Goal: Task Accomplishment & Management: Manage account settings

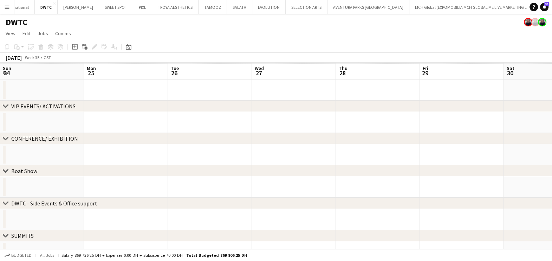
scroll to position [0, 293]
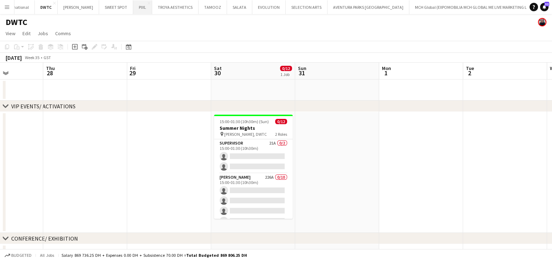
click at [133, 9] on button "PIXL Close" at bounding box center [142, 7] width 19 height 14
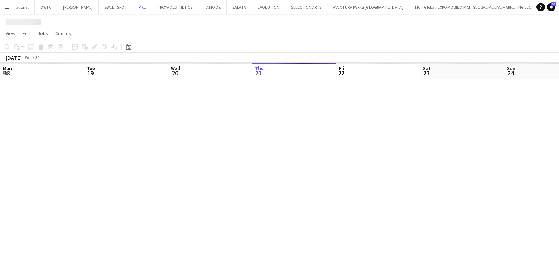
scroll to position [0, 168]
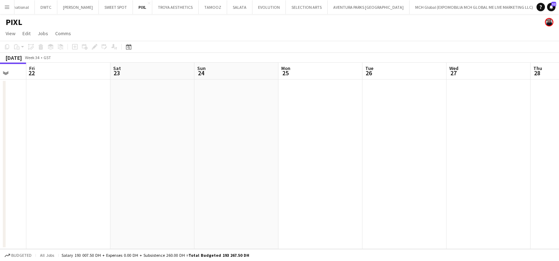
drag, startPoint x: 443, startPoint y: 161, endPoint x: 269, endPoint y: 163, distance: 174.0
click at [292, 163] on app-calendar-viewport "Mon 18 Tue 19 5/5 1 Job Wed 20 Thu 21 Fri 22 Sat 23 Sun 24 Mon 25 Tue 26 Wed 27…" at bounding box center [279, 156] width 559 height 186
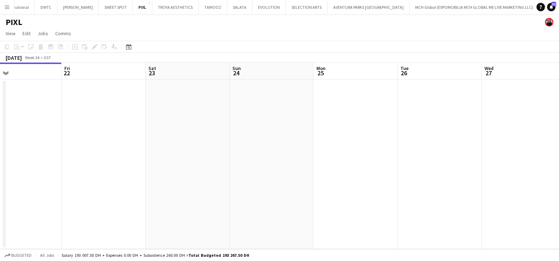
click at [234, 169] on app-calendar-viewport "Tue 19 5/5 1 Job Wed 20 Thu 21 Fri 22 Sat 23 Sun 24 Mon 25 Tue 26 Wed 27 Thu 28…" at bounding box center [279, 156] width 559 height 186
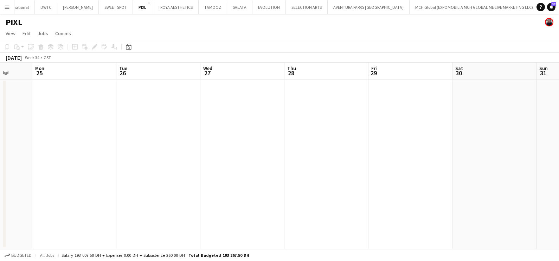
drag, startPoint x: 344, startPoint y: 160, endPoint x: 253, endPoint y: 165, distance: 91.5
click at [253, 165] on app-calendar-viewport "Thu 21 Fri 22 Sat 23 Sun 24 Mon 25 Tue 26 Wed 27 Thu 28 Fri 29 Sat 30 Sun 31 Mo…" at bounding box center [279, 156] width 559 height 186
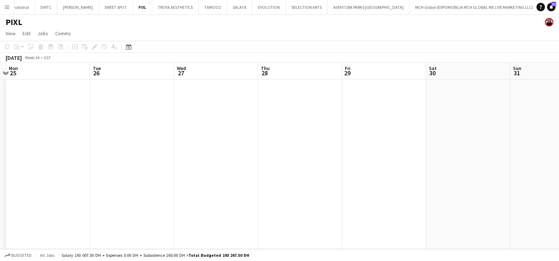
click at [278, 123] on app-date-cell at bounding box center [300, 163] width 84 height 169
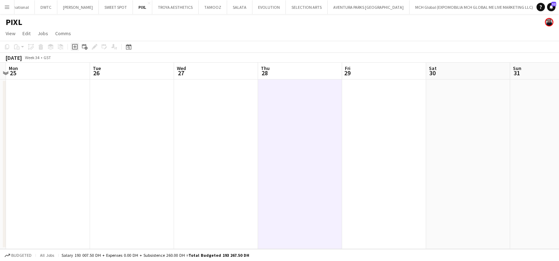
click at [73, 47] on icon "Add job" at bounding box center [75, 47] width 6 height 6
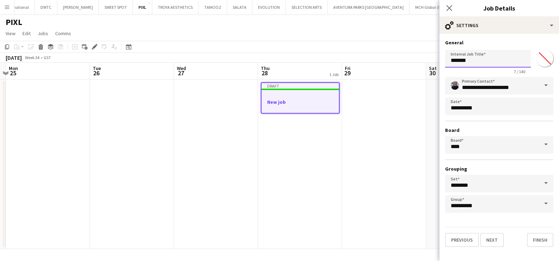
click at [489, 60] on input "*******" at bounding box center [488, 59] width 86 height 18
paste input "**"
type input "**********"
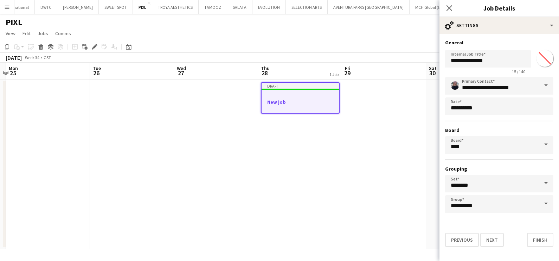
click at [548, 57] on input "*******" at bounding box center [544, 58] width 25 height 25
type input "*******"
click at [499, 45] on h3 "General" at bounding box center [499, 42] width 108 height 6
click at [494, 241] on button "Next" at bounding box center [492, 240] width 24 height 14
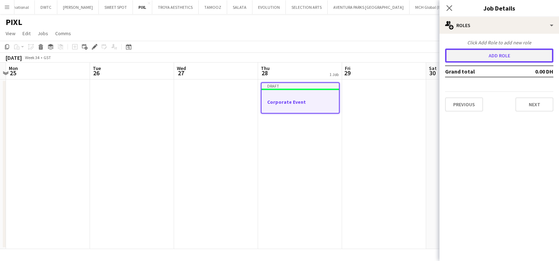
click at [485, 55] on button "Add role" at bounding box center [499, 56] width 108 height 14
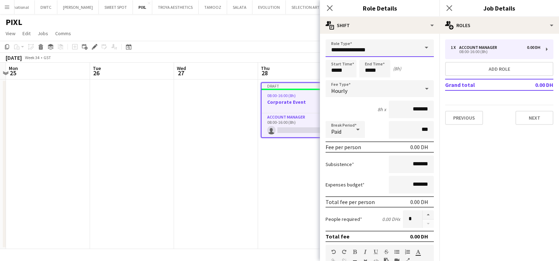
click at [359, 54] on input "**********" at bounding box center [379, 48] width 108 height 18
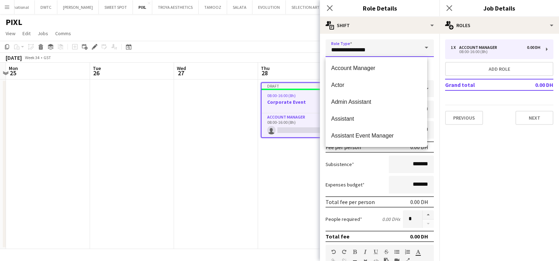
click at [359, 54] on input "**********" at bounding box center [379, 48] width 108 height 18
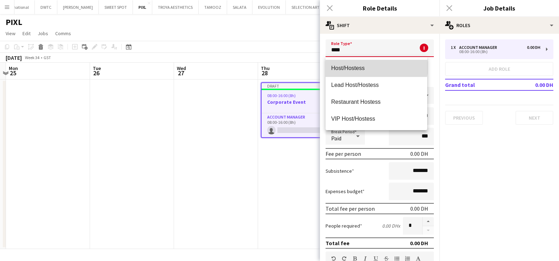
click at [366, 65] on span "Host/Hostess" at bounding box center [376, 68] width 90 height 7
type input "**********"
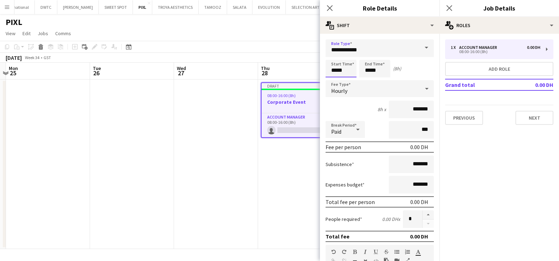
click at [351, 64] on input "*****" at bounding box center [340, 69] width 31 height 18
click at [335, 57] on div at bounding box center [334, 56] width 14 height 7
click at [349, 54] on div at bounding box center [348, 56] width 14 height 7
type input "*****"
click at [349, 54] on div at bounding box center [348, 56] width 14 height 7
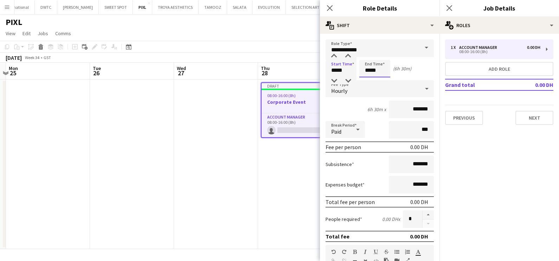
click at [381, 72] on input "*****" at bounding box center [374, 69] width 31 height 18
click at [369, 79] on div at bounding box center [368, 80] width 14 height 7
click at [385, 55] on div at bounding box center [382, 56] width 14 height 7
type input "*****"
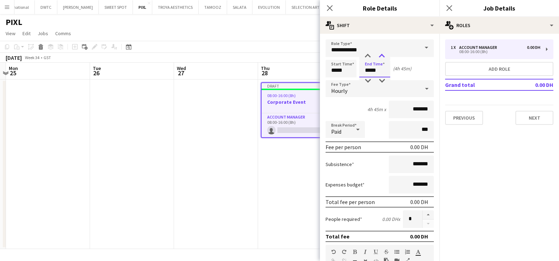
click at [385, 55] on div at bounding box center [382, 56] width 14 height 7
click at [423, 213] on button "button" at bounding box center [428, 214] width 11 height 9
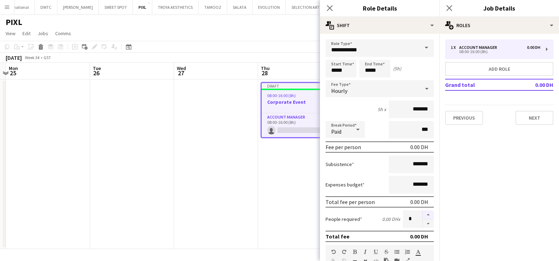
click at [423, 213] on button "button" at bounding box center [428, 214] width 11 height 9
type input "*"
drag, startPoint x: 405, startPoint y: 109, endPoint x: 394, endPoint y: 109, distance: 11.6
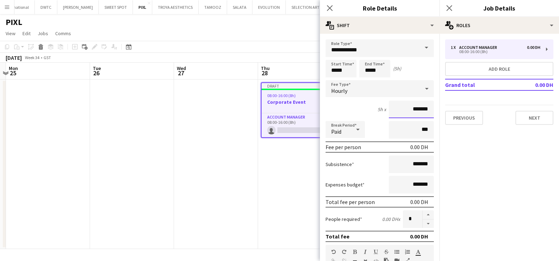
click at [394, 109] on input "*******" at bounding box center [411, 110] width 45 height 18
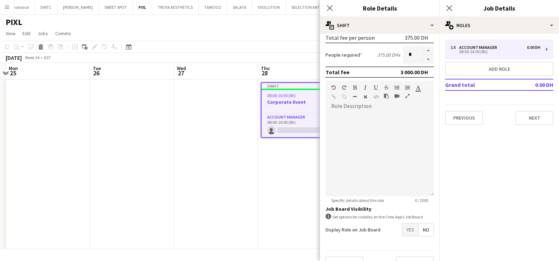
scroll to position [175, 0]
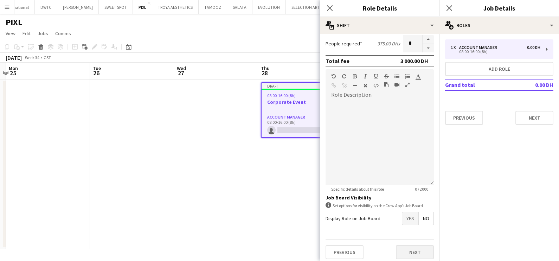
type input "********"
click at [405, 246] on button "Next" at bounding box center [415, 252] width 38 height 14
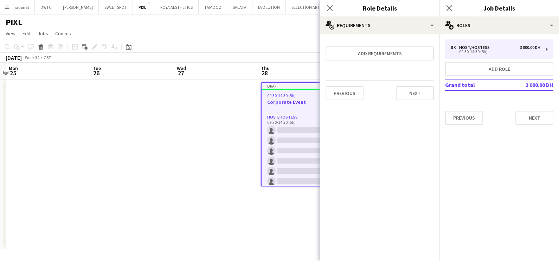
scroll to position [0, 0]
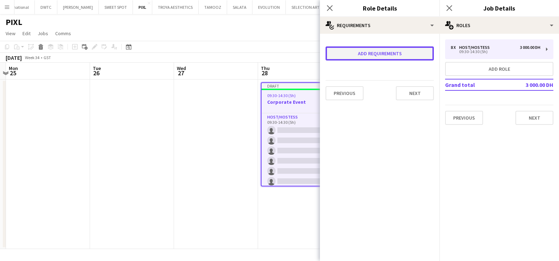
click at [376, 52] on button "Add requirements" at bounding box center [379, 53] width 108 height 14
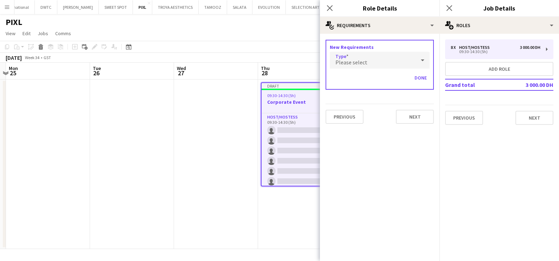
click at [379, 65] on div "Please select" at bounding box center [373, 60] width 86 height 17
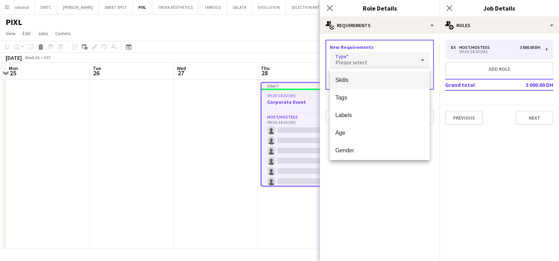
click at [372, 83] on span "Skills" at bounding box center [379, 80] width 89 height 7
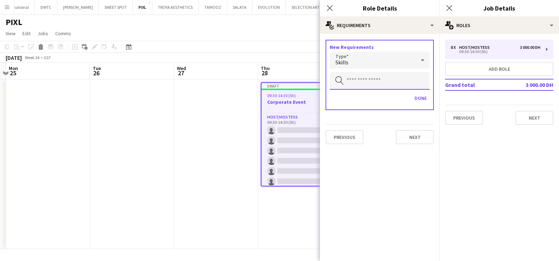
click at [371, 81] on input "text" at bounding box center [380, 81] width 100 height 18
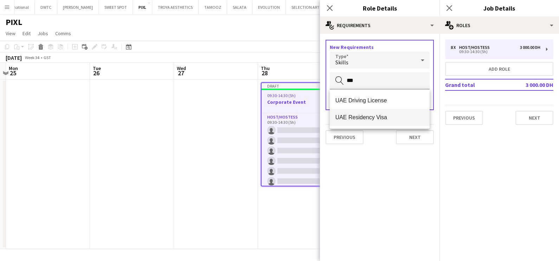
type input "***"
click at [378, 111] on mat-option "UAE Residency Visa" at bounding box center [380, 117] width 100 height 17
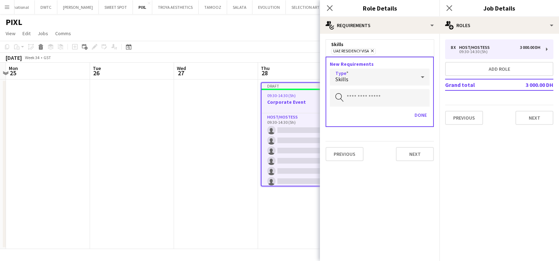
click at [374, 77] on div "Skills" at bounding box center [373, 77] width 86 height 17
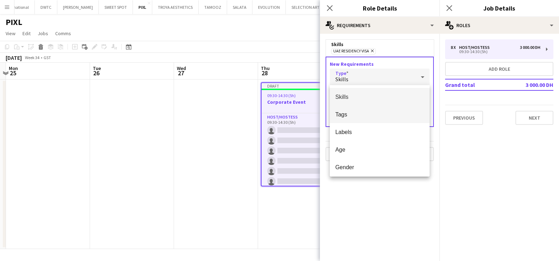
click at [377, 116] on span "Tags" at bounding box center [379, 114] width 89 height 7
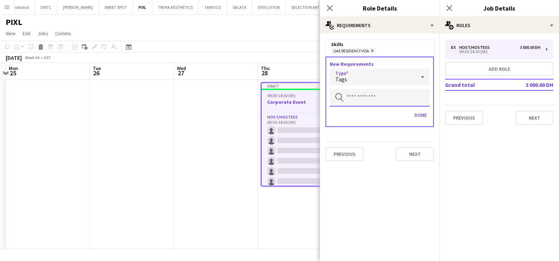
click at [376, 100] on input "text" at bounding box center [380, 98] width 100 height 18
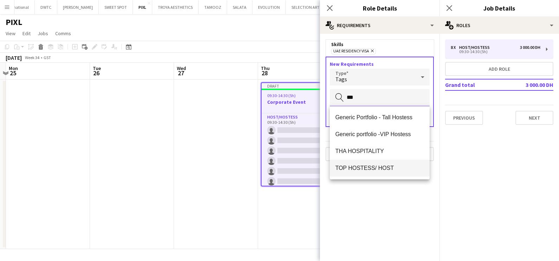
type input "***"
click at [375, 166] on span "TOP HOSTESS/ HOST" at bounding box center [379, 168] width 89 height 7
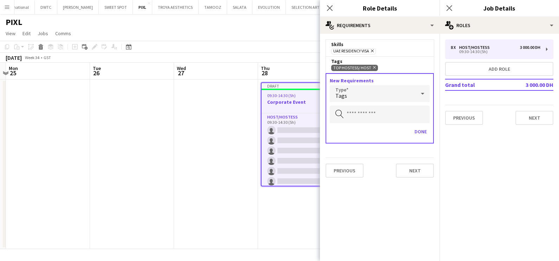
click at [355, 91] on div "Tags" at bounding box center [373, 93] width 86 height 17
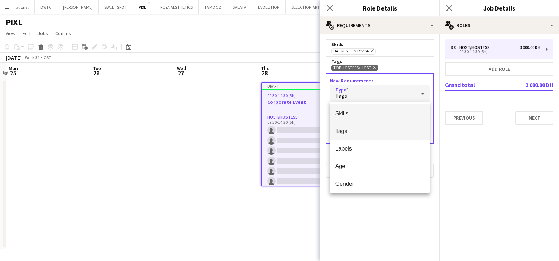
click at [361, 114] on span "Skills" at bounding box center [379, 113] width 89 height 7
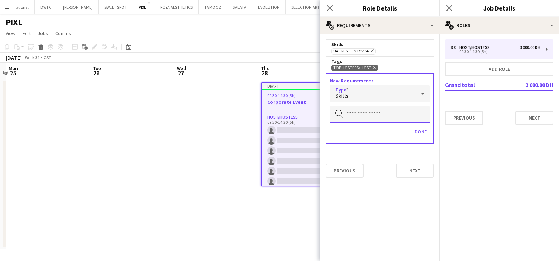
click at [366, 109] on input "text" at bounding box center [380, 114] width 100 height 18
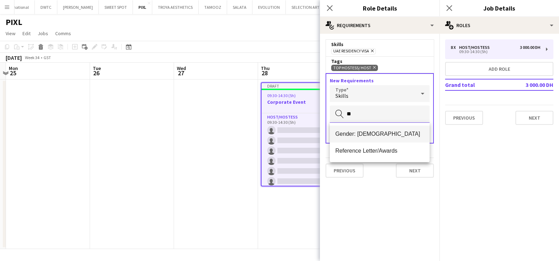
type input "**"
click at [371, 126] on mat-option "Gender: Female" at bounding box center [380, 133] width 100 height 17
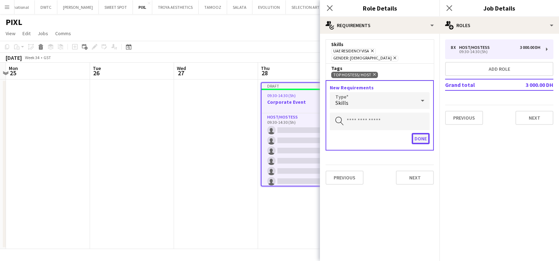
click at [425, 133] on button "Done" at bounding box center [421, 138] width 18 height 11
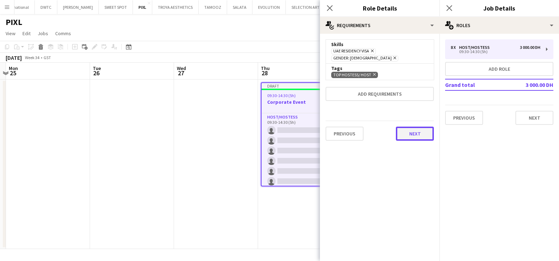
click at [419, 127] on button "Next" at bounding box center [415, 134] width 38 height 14
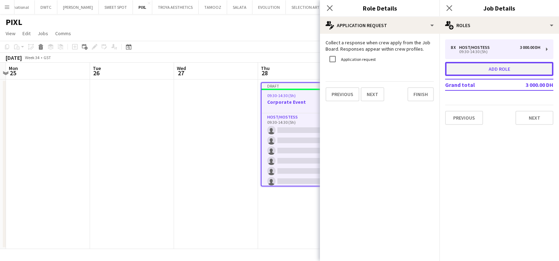
click at [504, 65] on button "Add role" at bounding box center [499, 69] width 108 height 14
type input "**********"
type input "*****"
type input "*******"
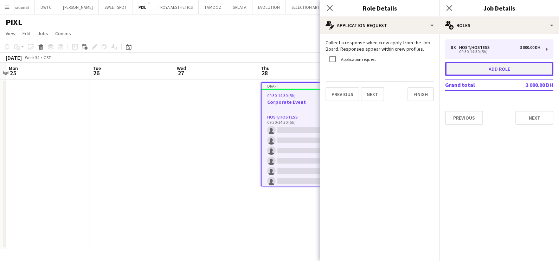
type input "*"
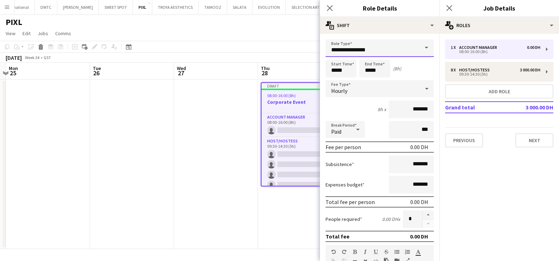
click at [347, 50] on input "**********" at bounding box center [379, 48] width 108 height 18
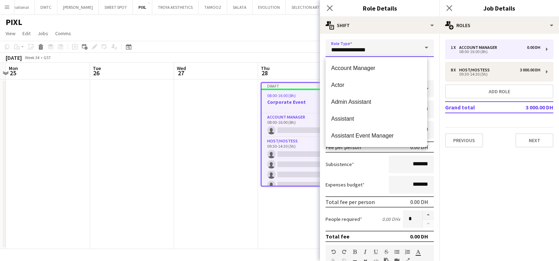
click at [347, 50] on input "**********" at bounding box center [379, 48] width 108 height 18
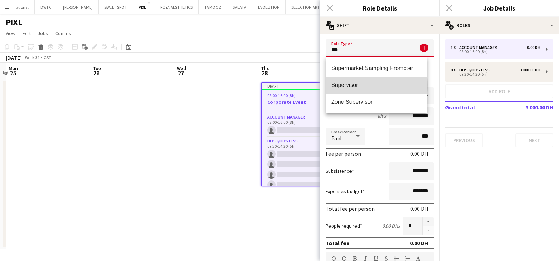
click at [346, 85] on span "Supervisor" at bounding box center [376, 85] width 90 height 7
type input "**********"
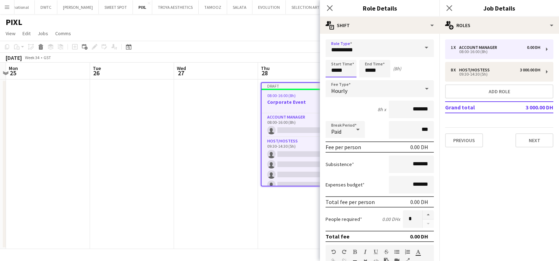
click at [346, 69] on input "*****" at bounding box center [340, 69] width 31 height 18
click at [335, 53] on div at bounding box center [334, 56] width 14 height 7
click at [348, 56] on div at bounding box center [348, 56] width 14 height 7
type input "*****"
click at [349, 56] on div at bounding box center [348, 56] width 14 height 7
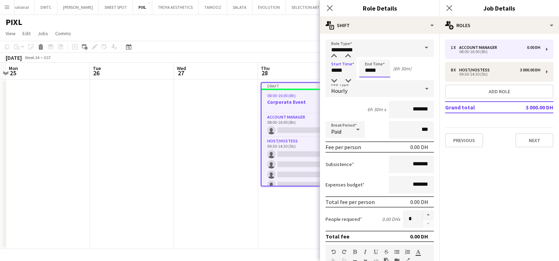
click at [383, 72] on input "*****" at bounding box center [374, 69] width 31 height 18
click at [365, 80] on div at bounding box center [368, 80] width 14 height 7
click at [381, 53] on div at bounding box center [382, 56] width 14 height 7
type input "*****"
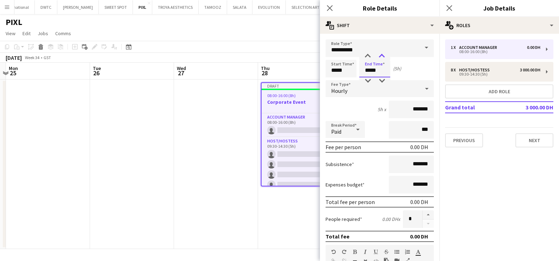
click at [381, 53] on div at bounding box center [382, 56] width 14 height 7
click at [389, 109] on input "*******" at bounding box center [411, 110] width 45 height 18
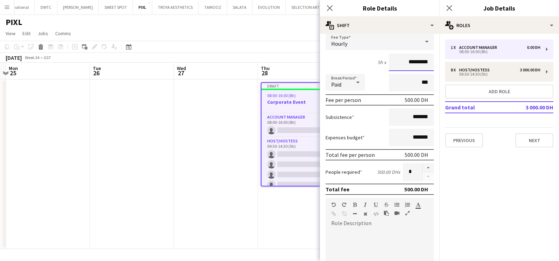
scroll to position [88, 0]
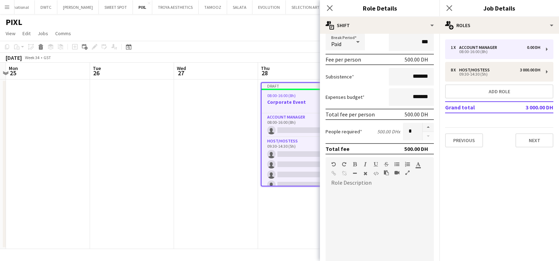
type input "*********"
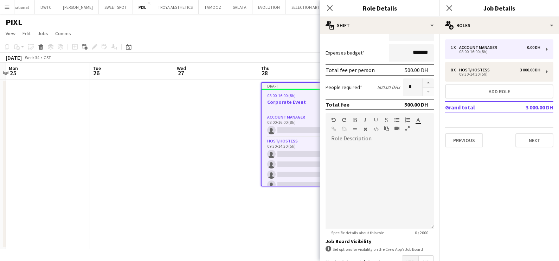
scroll to position [177, 0]
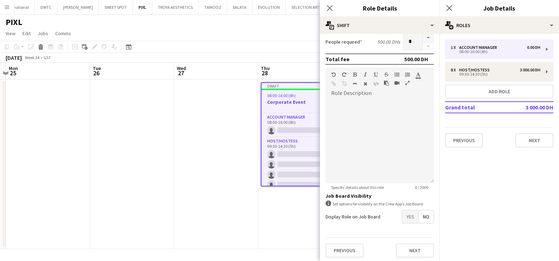
click at [391, 256] on div "Previous Next" at bounding box center [379, 250] width 108 height 26
click at [396, 243] on button "Next" at bounding box center [415, 250] width 38 height 14
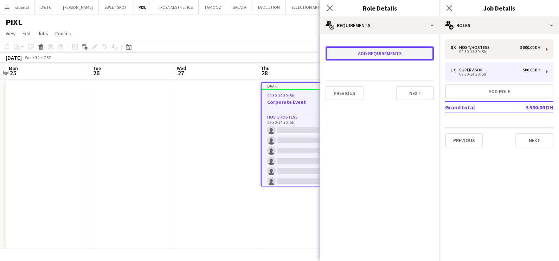
click at [365, 52] on button "Add requirements" at bounding box center [379, 53] width 108 height 14
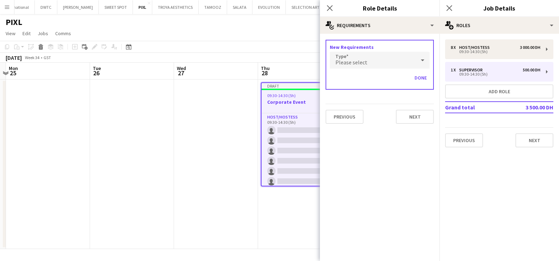
click at [370, 66] on div "Please select" at bounding box center [373, 60] width 86 height 17
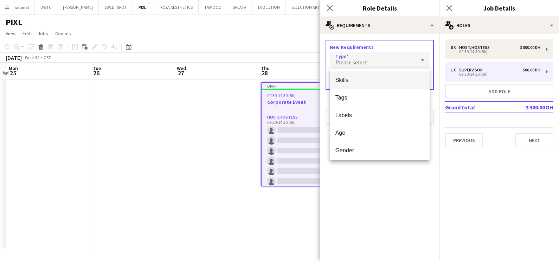
click at [372, 79] on span "Skills" at bounding box center [379, 80] width 89 height 7
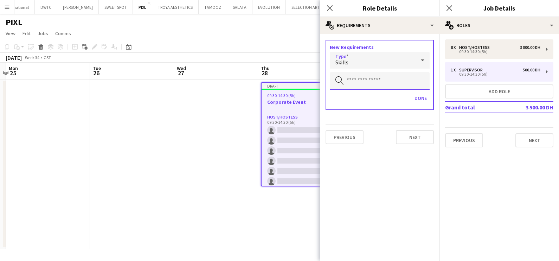
click at [372, 79] on input "text" at bounding box center [380, 81] width 100 height 18
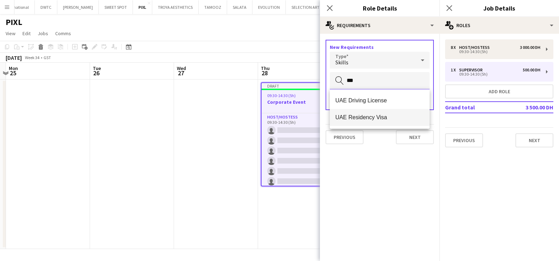
type input "***"
click at [383, 117] on span "UAE Residency Visa" at bounding box center [379, 117] width 89 height 7
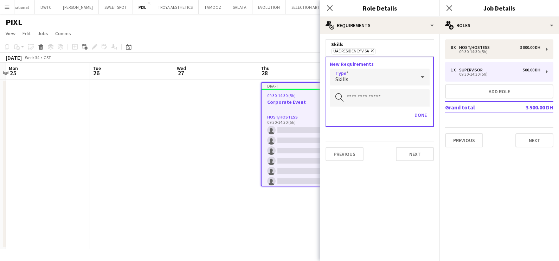
click at [380, 83] on div "Skills" at bounding box center [373, 77] width 86 height 17
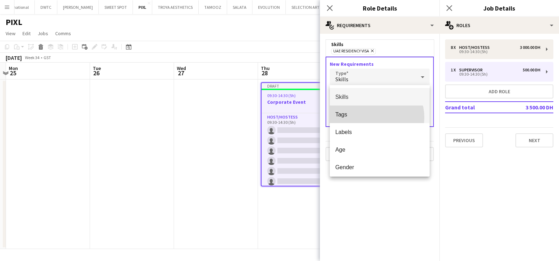
click at [374, 118] on mat-option "Tags" at bounding box center [380, 114] width 100 height 18
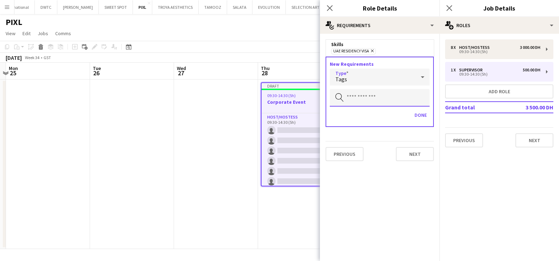
click at [376, 97] on input "text" at bounding box center [380, 98] width 100 height 18
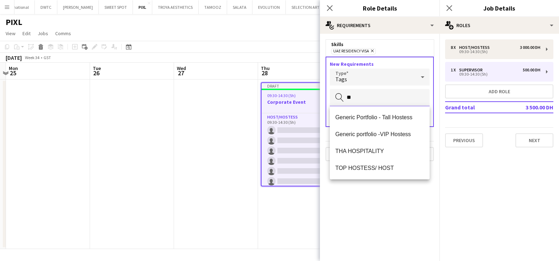
type input "*"
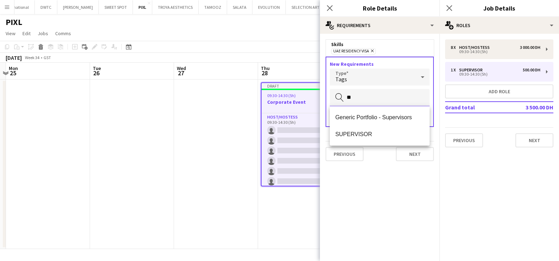
type input "**"
click at [384, 135] on span "SUPERVISOR" at bounding box center [379, 134] width 89 height 7
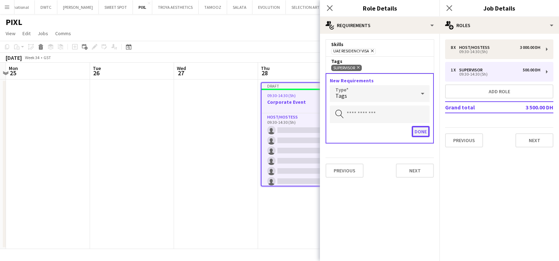
click at [420, 132] on button "Done" at bounding box center [421, 131] width 18 height 11
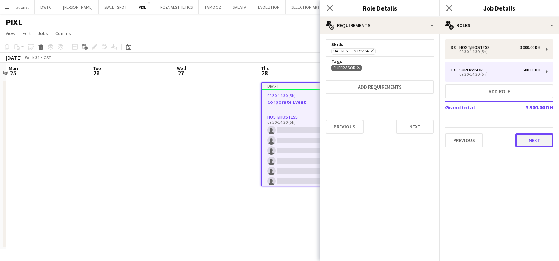
click at [546, 143] on button "Next" at bounding box center [534, 140] width 38 height 14
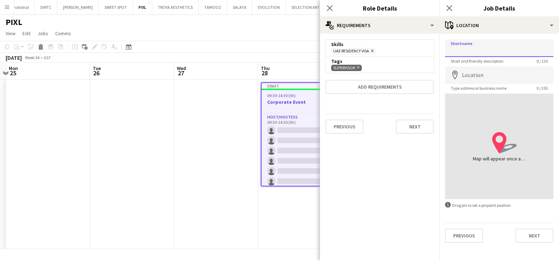
click at [495, 46] on input "Shortname" at bounding box center [499, 48] width 108 height 18
paste input "**********"
type input "**********"
click at [488, 78] on input "Location" at bounding box center [499, 75] width 108 height 18
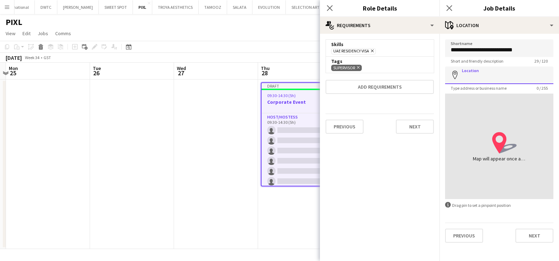
paste input "**********"
type input "**********"
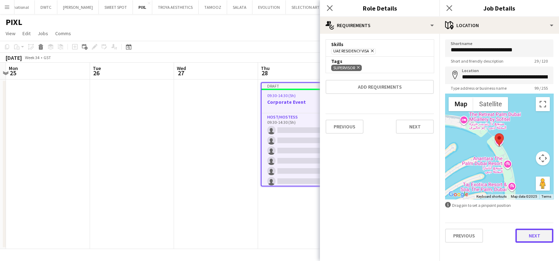
click at [537, 240] on button "Next" at bounding box center [534, 235] width 38 height 14
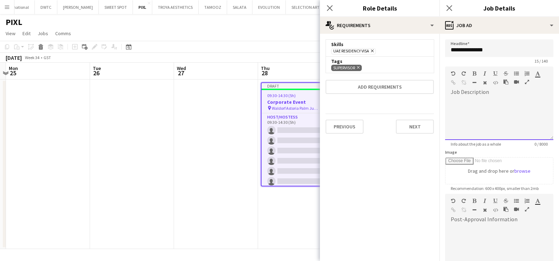
click at [475, 114] on div at bounding box center [499, 119] width 108 height 42
paste div
click at [492, 102] on div "**********" at bounding box center [496, 119] width 102 height 42
click at [451, 123] on div "**********" at bounding box center [496, 119] width 90 height 14
click at [531, 116] on div "**********" at bounding box center [496, 119] width 90 height 14
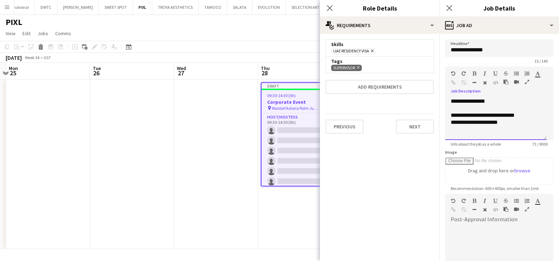
click at [507, 122] on div "**********" at bounding box center [496, 122] width 90 height 7
click at [475, 101] on div "**********" at bounding box center [496, 119] width 102 height 42
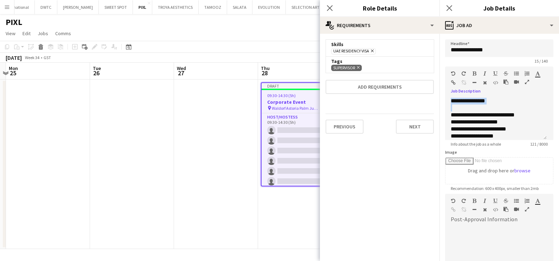
click at [475, 73] on icon "button" at bounding box center [474, 73] width 4 height 5
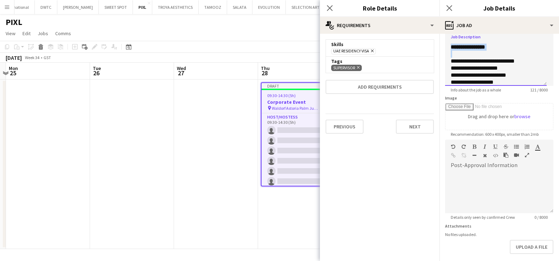
scroll to position [86, 0]
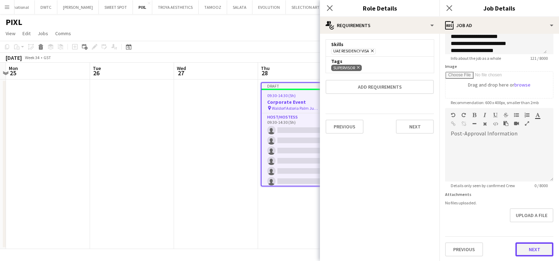
click at [518, 246] on button "Next" at bounding box center [534, 249] width 38 height 14
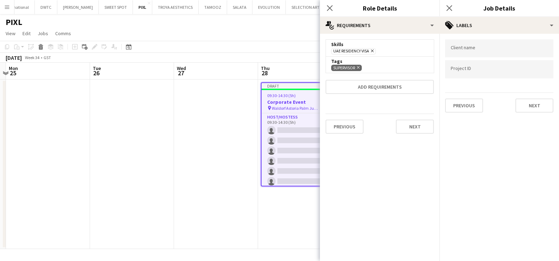
scroll to position [0, 0]
click at [485, 50] on input "Type to search client labels..." at bounding box center [499, 48] width 97 height 6
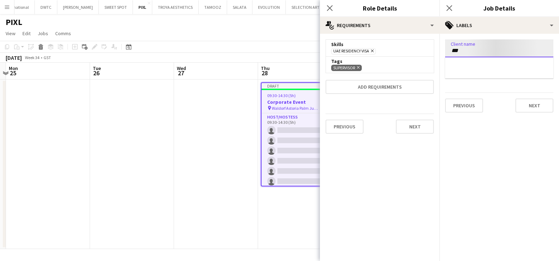
type input "***"
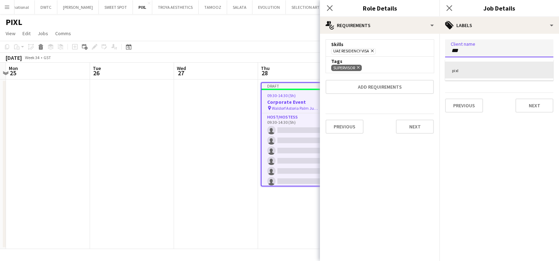
click at [484, 70] on div "pixl" at bounding box center [499, 70] width 108 height 17
click at [480, 73] on div at bounding box center [499, 69] width 108 height 18
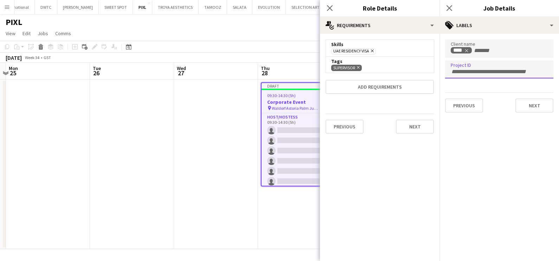
paste input "**********"
type input "**********"
click at [530, 105] on button "Next" at bounding box center [534, 105] width 38 height 14
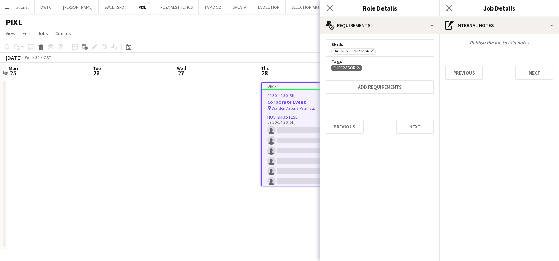
click at [235, 192] on app-date-cell at bounding box center [216, 163] width 84 height 169
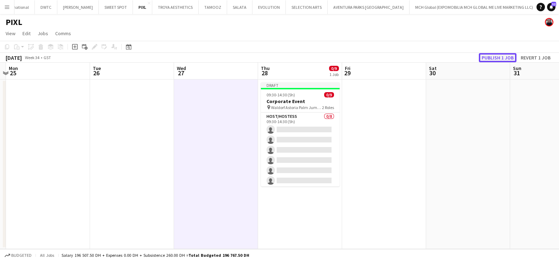
click at [503, 54] on button "Publish 1 job" at bounding box center [498, 57] width 38 height 9
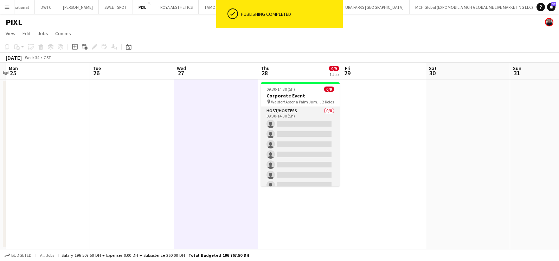
click at [309, 121] on app-card-role "Host/Hostess 0/8 09:30-14:30 (5h) single-neutral-actions single-neutral-actions…" at bounding box center [300, 154] width 79 height 95
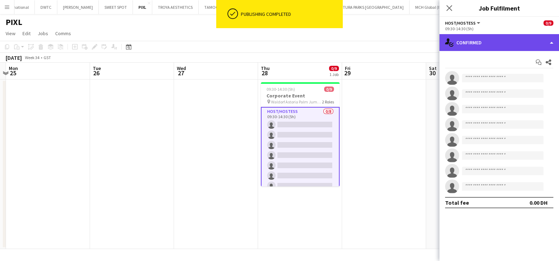
click at [501, 40] on div "single-neutral-actions-check-2 Confirmed" at bounding box center [499, 42] width 120 height 17
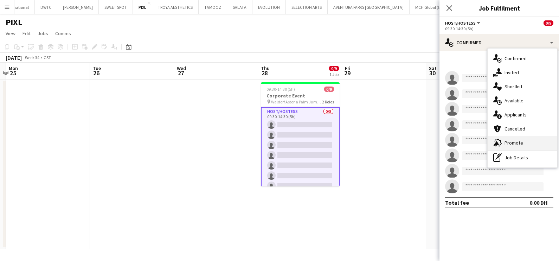
click at [522, 142] on div "advertising-megaphone Promote" at bounding box center [523, 143] width 70 height 14
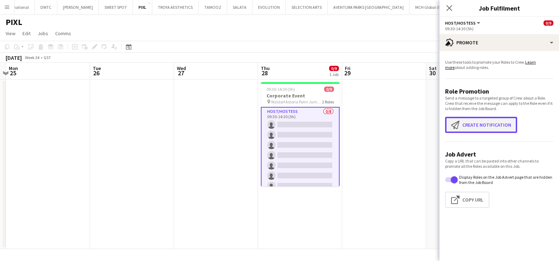
click at [491, 124] on button "Create notification Create notification" at bounding box center [481, 125] width 72 height 16
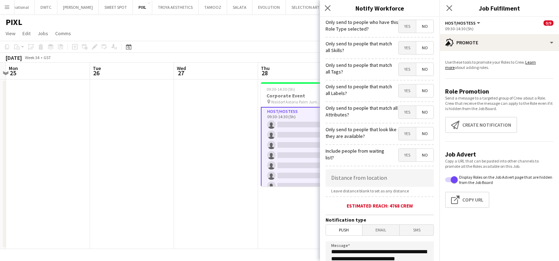
click at [400, 51] on span "Yes" at bounding box center [407, 47] width 17 height 13
click at [399, 70] on span "Yes" at bounding box center [407, 69] width 17 height 13
click at [401, 93] on span "Yes" at bounding box center [407, 90] width 17 height 13
click at [399, 109] on span "Yes" at bounding box center [407, 112] width 17 height 13
click at [401, 130] on span "Yes" at bounding box center [407, 133] width 17 height 13
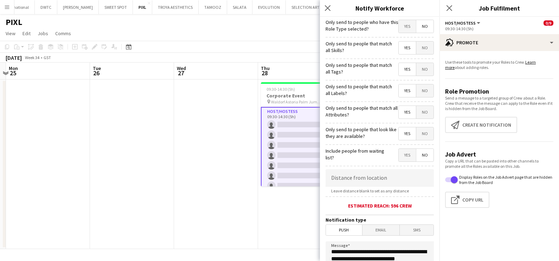
scroll to position [124, 0]
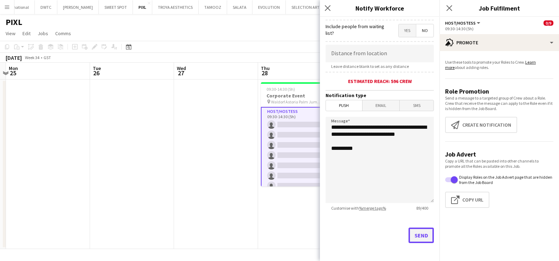
click at [408, 233] on button "Send" at bounding box center [420, 234] width 25 height 15
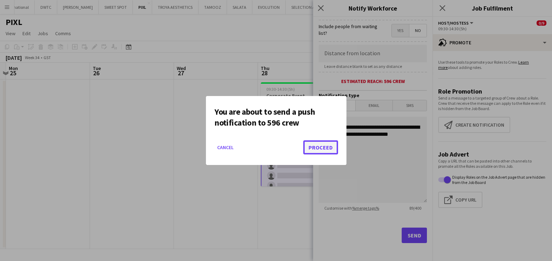
click at [316, 148] on button "Proceed" at bounding box center [320, 147] width 35 height 14
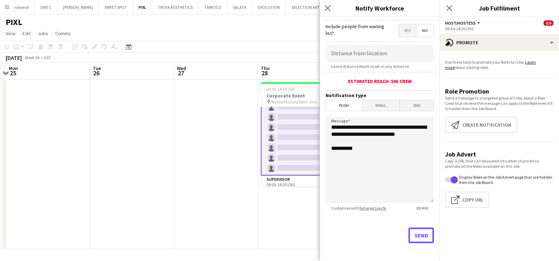
scroll to position [41, 0]
click at [292, 179] on app-card-role "Supervisor 0/1 09:30-14:30 (5h) single-neutral-actions" at bounding box center [300, 175] width 79 height 24
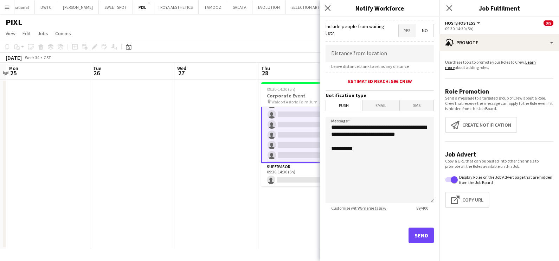
scroll to position [40, 0]
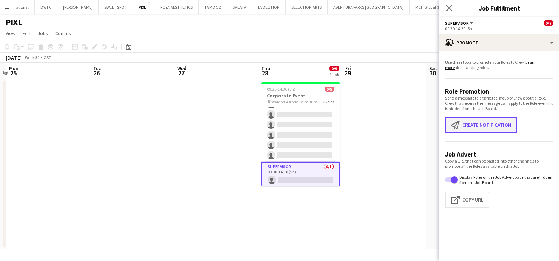
click at [481, 122] on button "Create notification Create notification" at bounding box center [481, 125] width 72 height 16
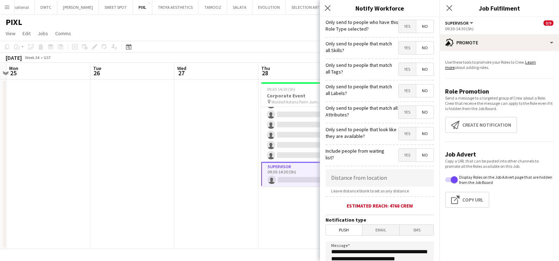
click at [399, 47] on span "Yes" at bounding box center [407, 47] width 17 height 13
click at [399, 69] on span "Yes" at bounding box center [407, 69] width 17 height 13
click at [403, 95] on span "Yes" at bounding box center [407, 90] width 17 height 13
click at [404, 120] on form "**********" at bounding box center [380, 202] width 120 height 370
drag, startPoint x: 400, startPoint y: 112, endPoint x: 400, endPoint y: 124, distance: 12.3
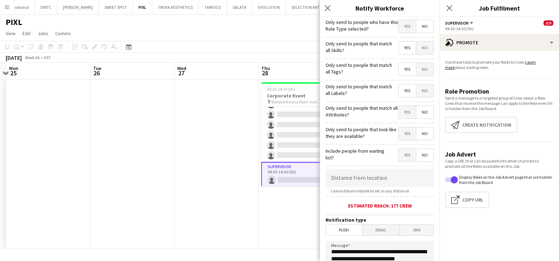
click at [400, 112] on span "Yes" at bounding box center [407, 112] width 17 height 13
click at [400, 128] on span "Yes" at bounding box center [407, 133] width 17 height 13
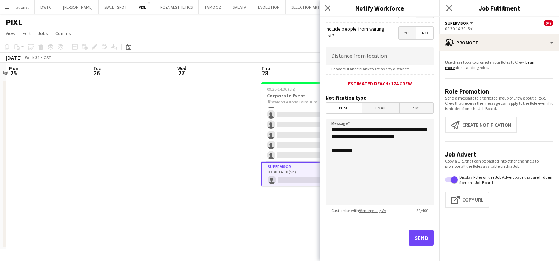
scroll to position [124, 0]
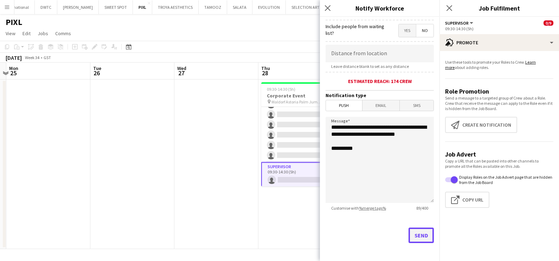
click at [410, 234] on button "Send" at bounding box center [420, 234] width 25 height 15
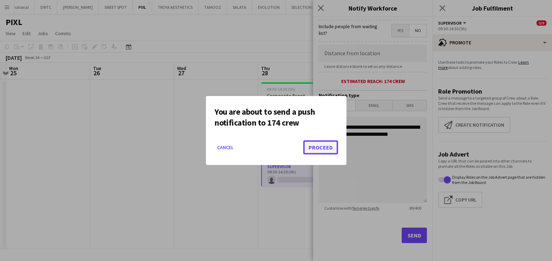
click at [327, 144] on button "Proceed" at bounding box center [320, 147] width 35 height 14
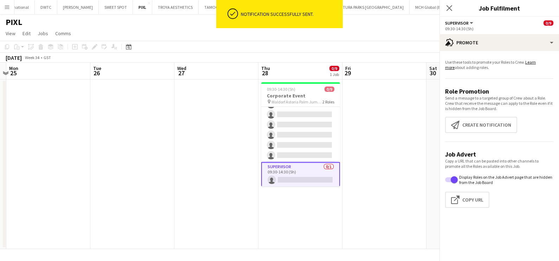
click at [225, 130] on app-date-cell at bounding box center [216, 163] width 84 height 169
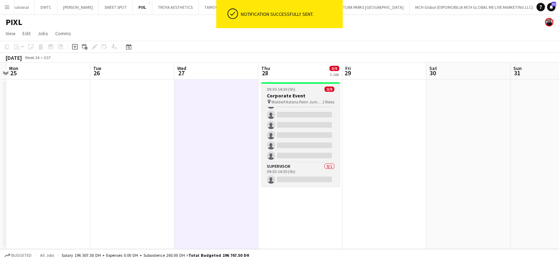
click at [316, 88] on div "09:30-14:30 (5h) 0/9" at bounding box center [300, 88] width 79 height 5
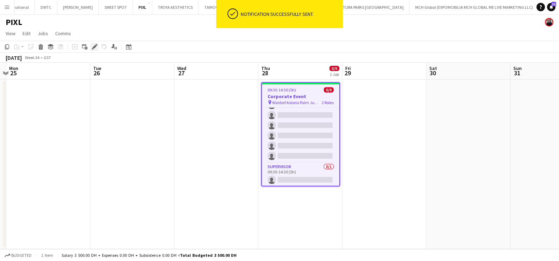
click at [96, 48] on icon "Edit" at bounding box center [95, 47] width 6 height 6
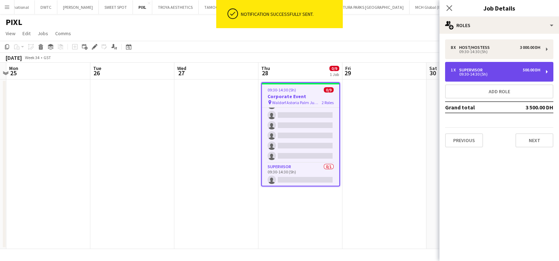
click at [493, 74] on div "09:30-14:30 (5h)" at bounding box center [496, 74] width 90 height 4
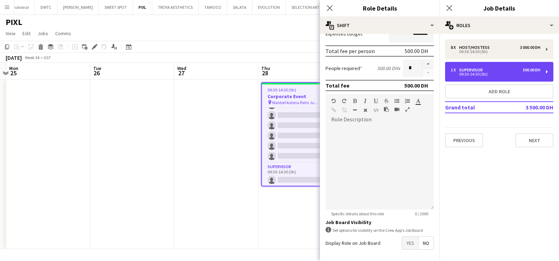
scroll to position [177, 0]
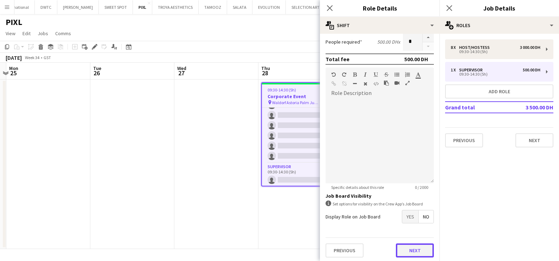
click at [405, 245] on button "Next" at bounding box center [415, 250] width 38 height 14
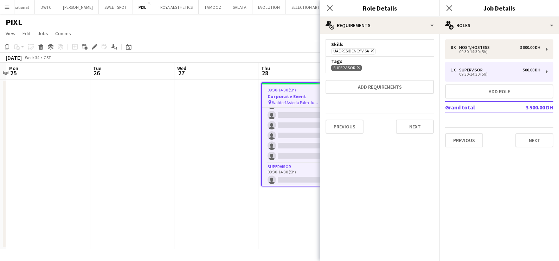
click at [229, 165] on app-date-cell at bounding box center [216, 163] width 84 height 169
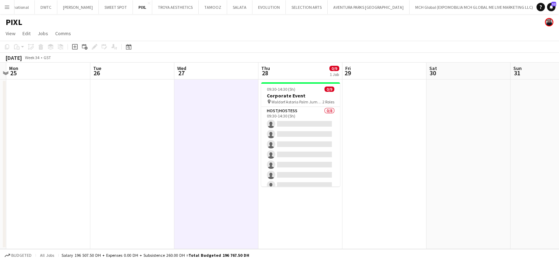
click at [539, 8] on button "HERMES Close" at bounding box center [552, 7] width 26 height 14
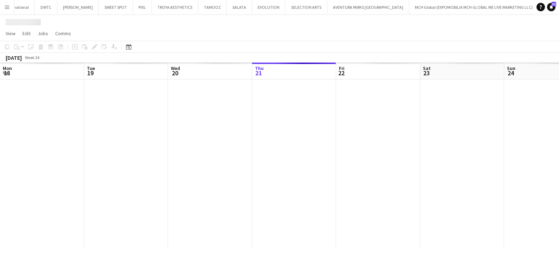
scroll to position [0, 168]
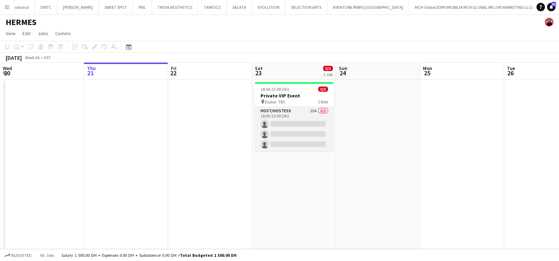
click at [317, 118] on app-card-role "Host/Hostess 15A 0/3 18:00-23:00 (5h) single-neutral-actions single-neutral-act…" at bounding box center [294, 129] width 79 height 44
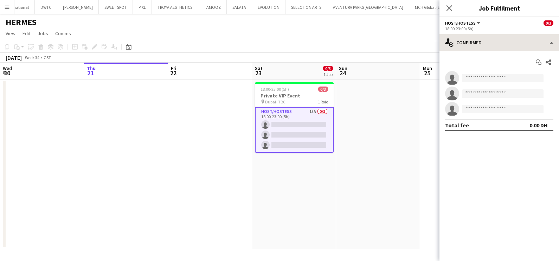
drag, startPoint x: 453, startPoint y: 51, endPoint x: 483, endPoint y: 40, distance: 31.7
click at [483, 40] on div "single-neutral-actions-check-2 Confirmed single-neutral-actions-check-2 Confirm…" at bounding box center [499, 147] width 120 height 227
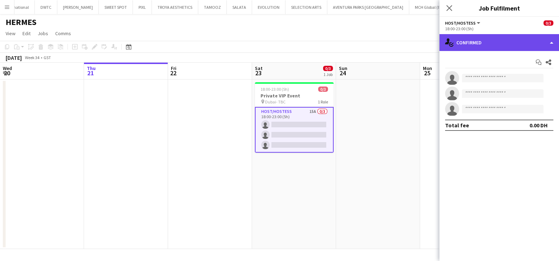
click at [483, 40] on div "single-neutral-actions-check-2 Confirmed" at bounding box center [499, 42] width 120 height 17
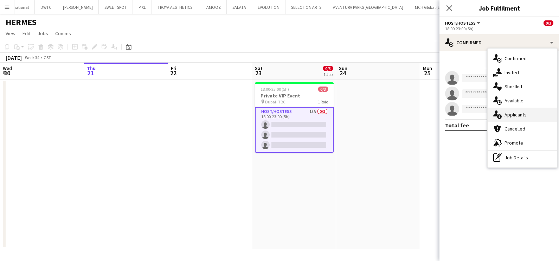
click at [514, 118] on div "single-neutral-actions-information Applicants" at bounding box center [523, 115] width 70 height 14
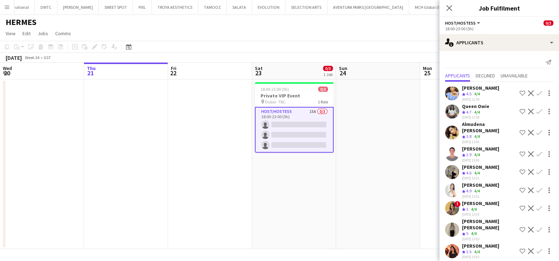
scroll to position [44, 0]
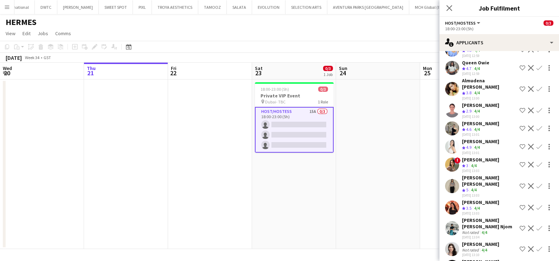
click at [520, 69] on app-icon "Shortlist crew" at bounding box center [523, 68] width 6 height 6
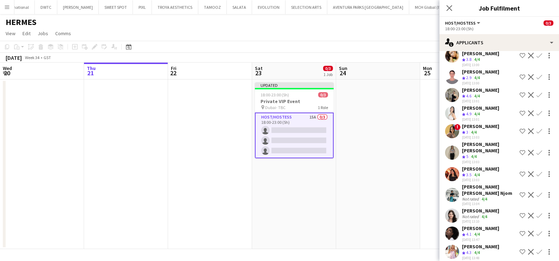
scroll to position [88, 0]
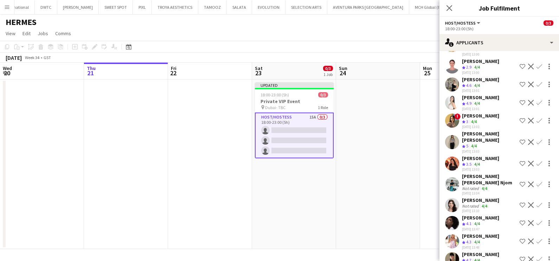
click at [520, 139] on app-icon "Shortlist crew" at bounding box center [523, 142] width 6 height 6
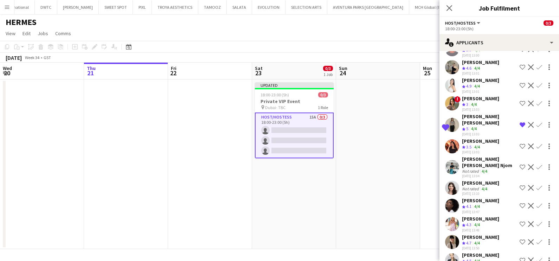
click at [520, 203] on app-icon "Shortlist crew" at bounding box center [523, 206] width 6 height 6
click at [520, 221] on app-icon "Shortlist crew" at bounding box center [523, 224] width 6 height 6
click at [520, 257] on app-icon "Shortlist crew" at bounding box center [523, 260] width 6 height 6
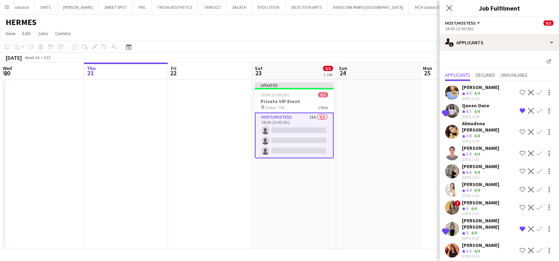
scroll to position [0, 0]
click at [390, 140] on app-date-cell at bounding box center [378, 163] width 84 height 169
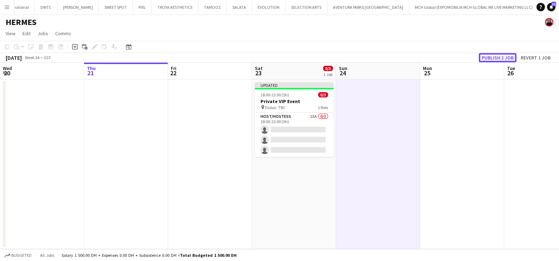
click at [503, 54] on button "Publish 1 job" at bounding box center [498, 57] width 38 height 9
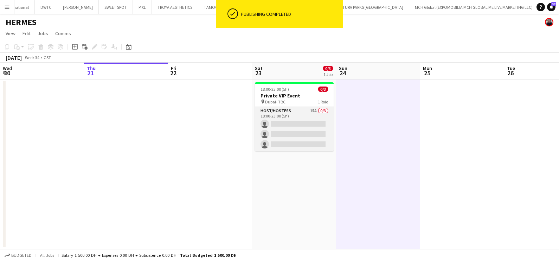
click at [301, 121] on app-card-role "Host/Hostess 15A 0/3 18:00-23:00 (5h) single-neutral-actions single-neutral-act…" at bounding box center [294, 129] width 79 height 44
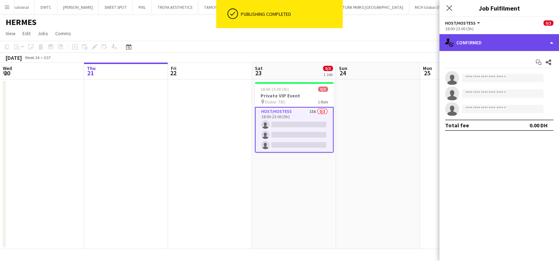
click at [485, 40] on div "single-neutral-actions-check-2 Confirmed" at bounding box center [499, 42] width 120 height 17
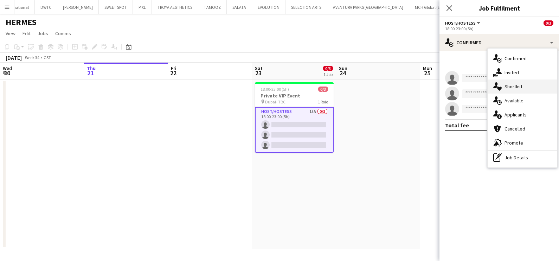
click at [525, 81] on div "single-neutral-actions-heart Shortlist" at bounding box center [523, 86] width 70 height 14
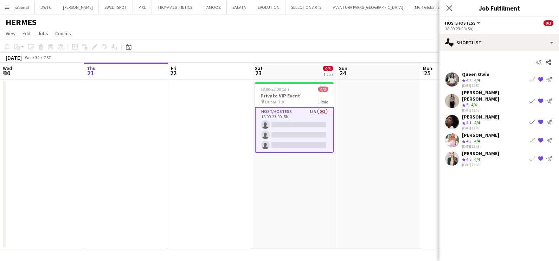
click at [477, 73] on div "Queen Owie" at bounding box center [475, 74] width 27 height 6
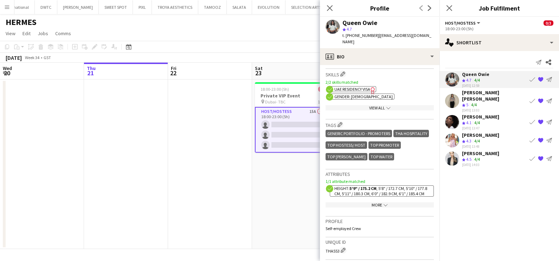
scroll to position [307, 0]
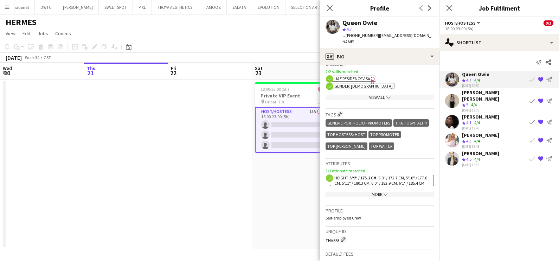
click at [477, 102] on app-skills-label "4/4" at bounding box center [474, 104] width 6 height 5
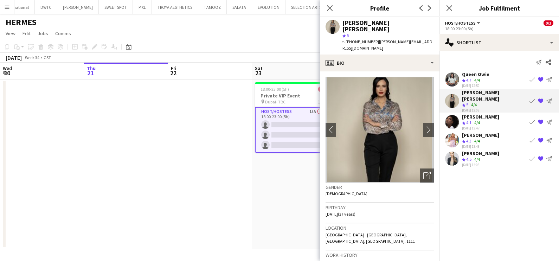
scroll to position [264, 0]
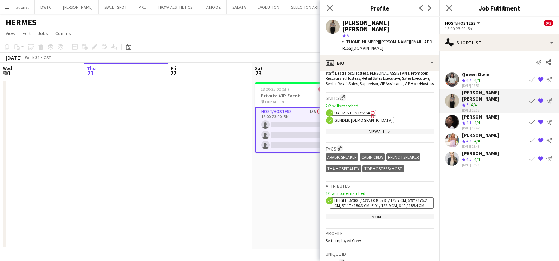
click at [478, 120] on app-skills-label "4/4" at bounding box center [477, 122] width 6 height 5
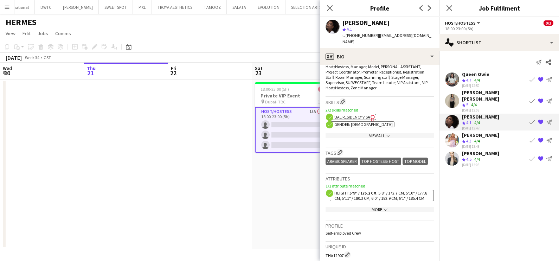
click at [476, 138] on app-skills-label "4/4" at bounding box center [477, 140] width 6 height 5
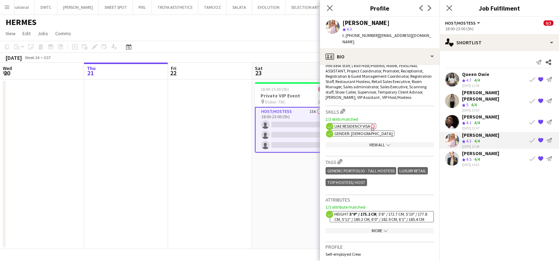
click at [476, 162] on div "21-08-2025 14:03" at bounding box center [480, 164] width 37 height 5
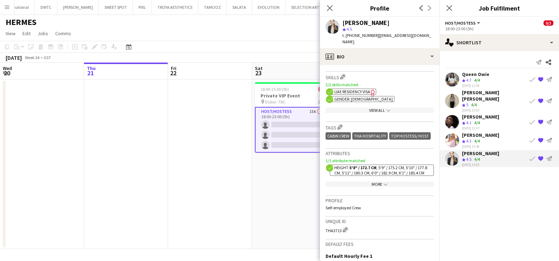
click at [287, 174] on app-date-cell "18:00-23:00 (5h) 0/3 Private VIP Event pin Dubai- TBC 1 Role Host/Hostess 15A 0…" at bounding box center [294, 163] width 84 height 169
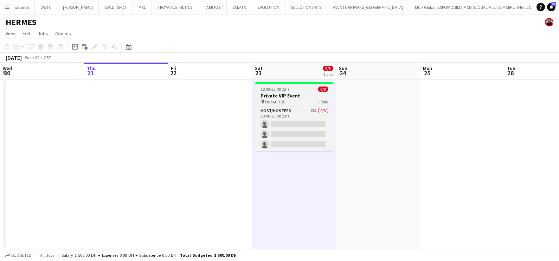
click at [302, 93] on h3 "Private VIP Event" at bounding box center [294, 95] width 79 height 6
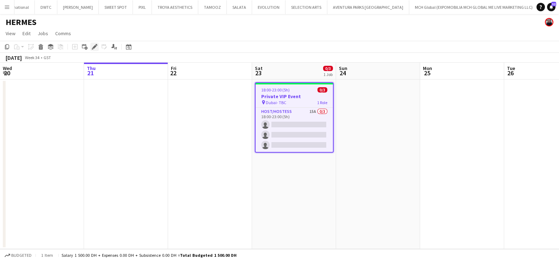
click at [94, 48] on icon at bounding box center [94, 47] width 4 height 4
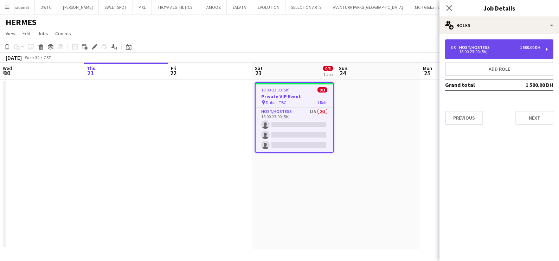
click at [489, 50] on div "18:00-23:00 (5h)" at bounding box center [496, 52] width 90 height 4
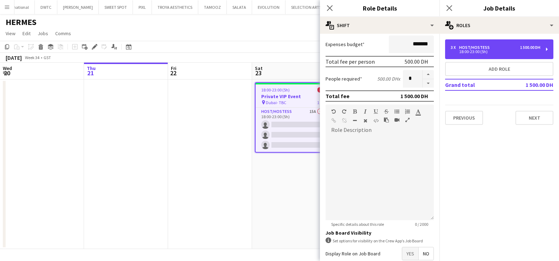
scroll to position [177, 0]
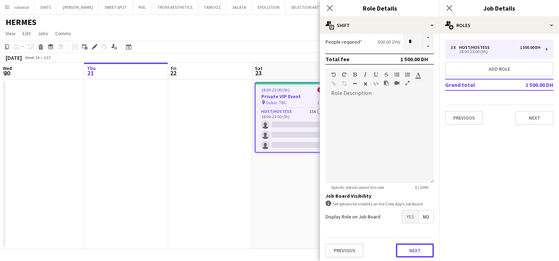
click at [417, 246] on button "Next" at bounding box center [415, 250] width 38 height 14
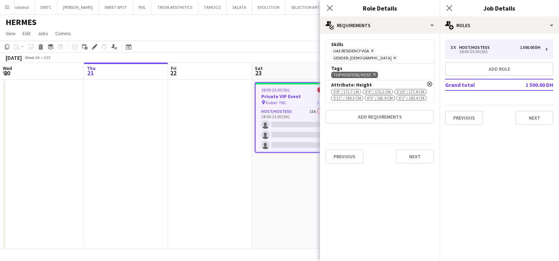
scroll to position [0, 0]
click at [374, 72] on icon "Remove" at bounding box center [373, 74] width 5 height 5
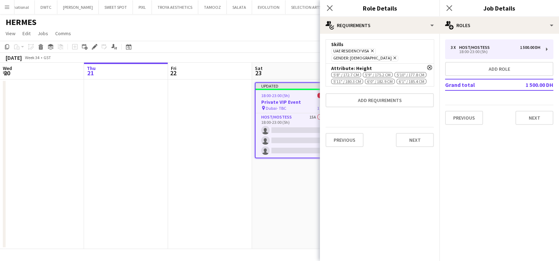
click at [430, 66] on icon at bounding box center [430, 68] width 4 height 4
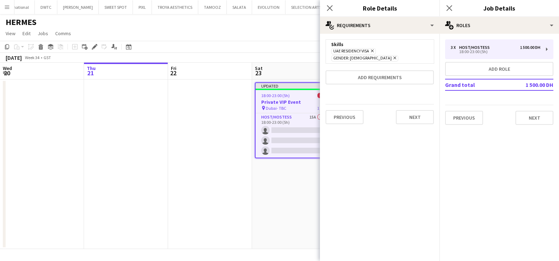
click at [372, 50] on icon "Remove" at bounding box center [371, 51] width 5 height 5
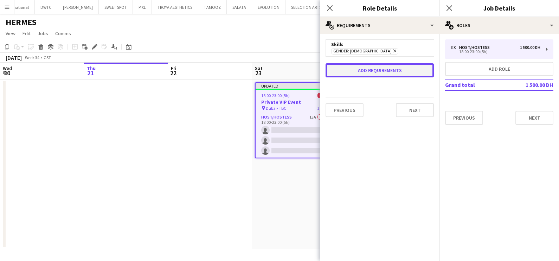
click at [373, 63] on button "Add requirements" at bounding box center [379, 70] width 108 height 14
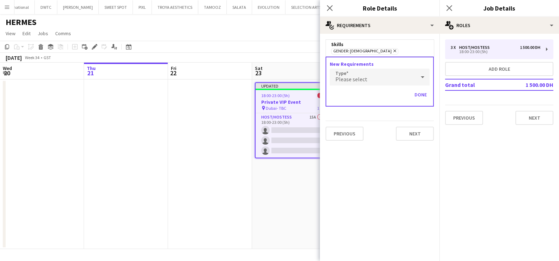
click at [375, 73] on div "Please select" at bounding box center [373, 77] width 86 height 17
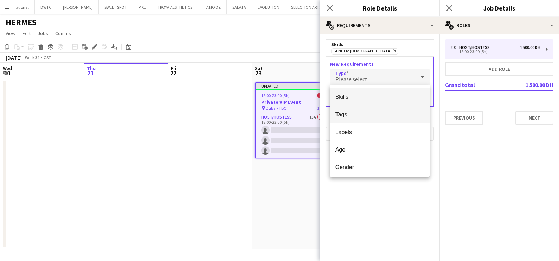
click at [369, 111] on span "Tags" at bounding box center [379, 114] width 89 height 7
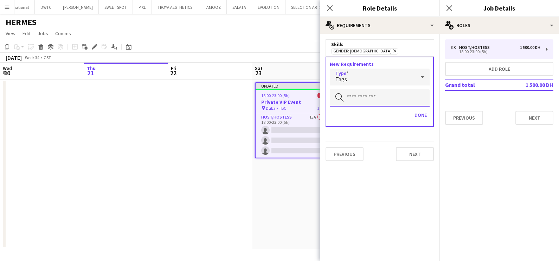
click at [369, 98] on input "text" at bounding box center [380, 98] width 100 height 18
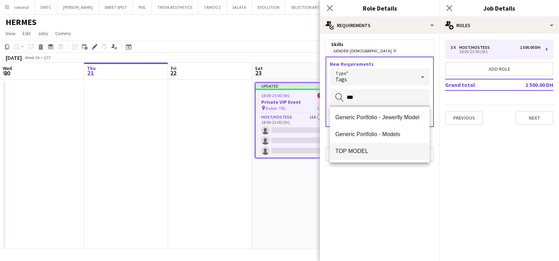
type input "***"
click at [365, 154] on span "TOP MODEL" at bounding box center [379, 151] width 89 height 7
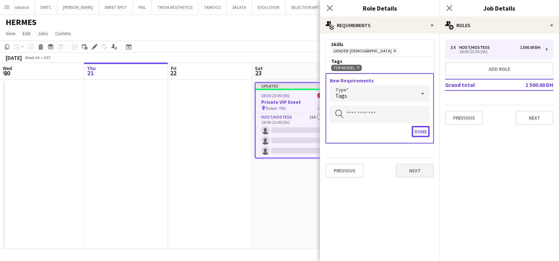
click at [421, 133] on button "Done" at bounding box center [421, 131] width 18 height 11
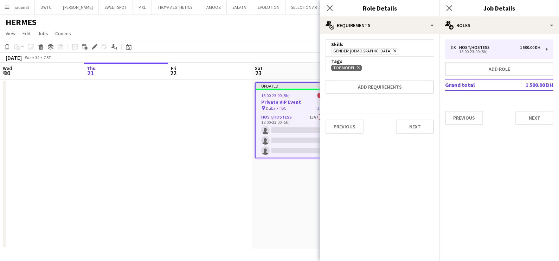
click at [288, 195] on app-date-cell "Updated 18:00-23:00 (5h) 0/3 Private VIP Event pin Dubai- TBC 1 Role Host/Hoste…" at bounding box center [294, 163] width 84 height 169
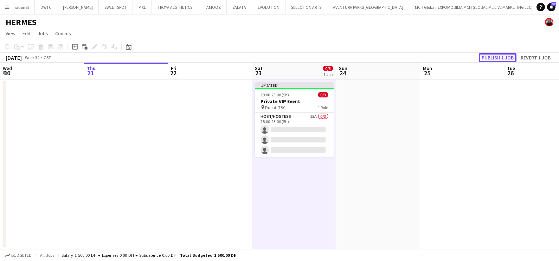
click at [501, 55] on button "Publish 1 job" at bounding box center [498, 57] width 38 height 9
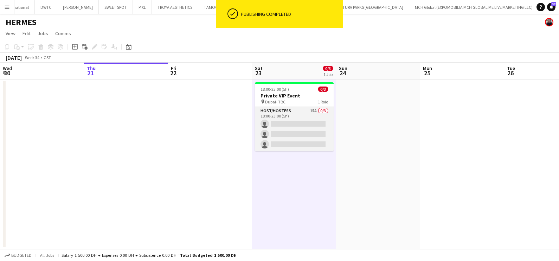
click at [310, 116] on app-card-role "Host/Hostess 15A 0/3 18:00-23:00 (5h) single-neutral-actions single-neutral-act…" at bounding box center [294, 129] width 79 height 44
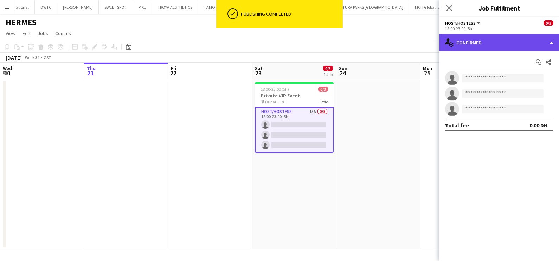
click at [496, 49] on div "single-neutral-actions-check-2 Confirmed" at bounding box center [499, 42] width 120 height 17
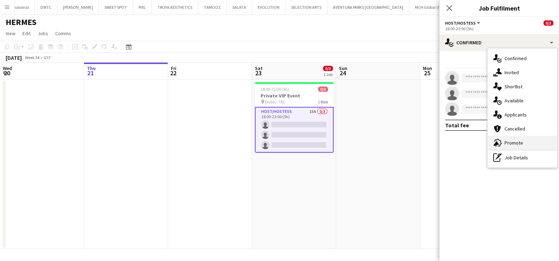
click at [508, 139] on div "advertising-megaphone Promote" at bounding box center [523, 143] width 70 height 14
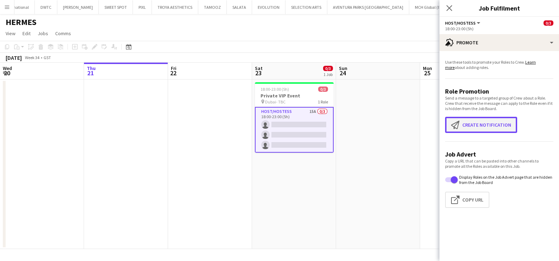
click at [483, 118] on button "Create notification Create notification" at bounding box center [481, 125] width 72 height 16
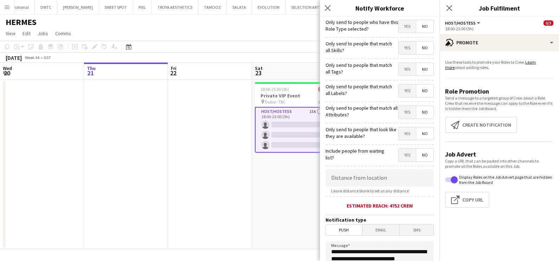
click at [399, 43] on span "Yes" at bounding box center [407, 47] width 17 height 13
drag, startPoint x: 396, startPoint y: 64, endPoint x: 398, endPoint y: 71, distance: 7.7
click at [399, 64] on span "Yes" at bounding box center [407, 69] width 17 height 13
click at [399, 93] on span "Yes" at bounding box center [407, 90] width 17 height 13
drag, startPoint x: 395, startPoint y: 109, endPoint x: 396, endPoint y: 116, distance: 7.4
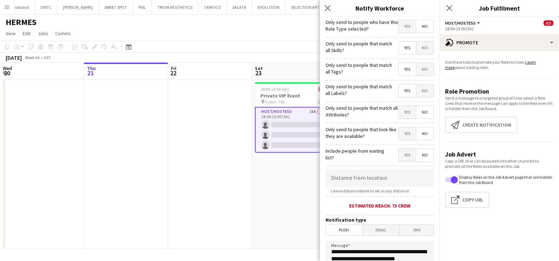
click at [399, 109] on span "Yes" at bounding box center [407, 112] width 17 height 13
drag, startPoint x: 399, startPoint y: 134, endPoint x: 389, endPoint y: 136, distance: 9.7
click at [399, 135] on span "Yes" at bounding box center [407, 133] width 17 height 13
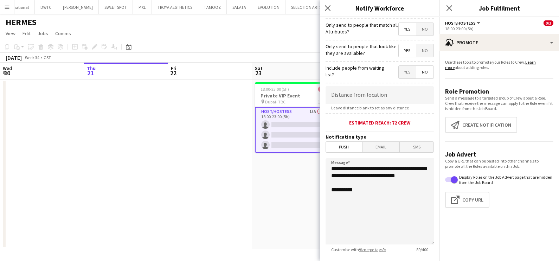
scroll to position [124, 0]
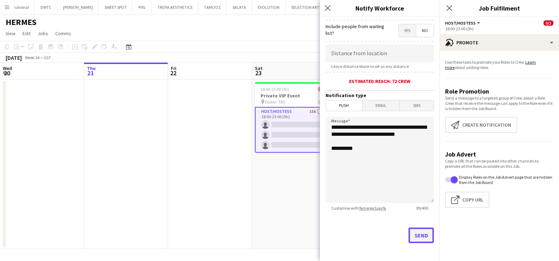
click at [417, 233] on button "Send" at bounding box center [420, 234] width 25 height 15
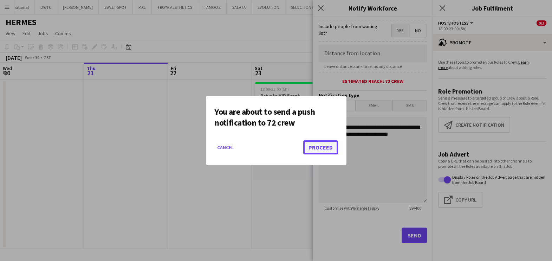
click at [318, 146] on button "Proceed" at bounding box center [320, 147] width 35 height 14
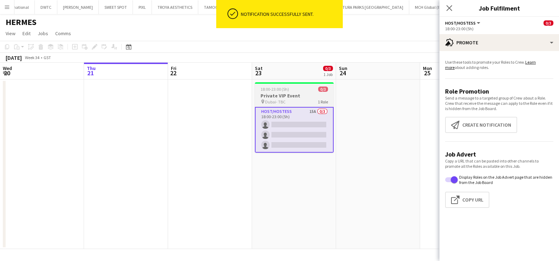
click at [288, 91] on span "18:00-23:00 (5h)" at bounding box center [274, 88] width 28 height 5
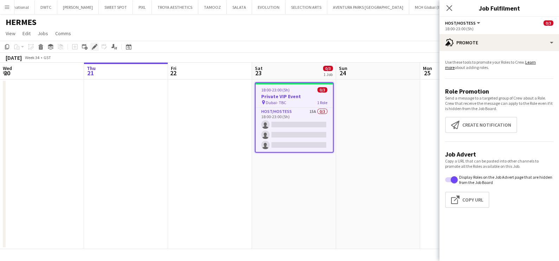
click at [96, 44] on icon "Edit" at bounding box center [95, 47] width 6 height 6
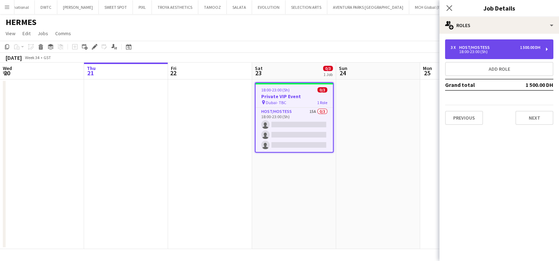
click at [468, 51] on div "18:00-23:00 (5h)" at bounding box center [496, 52] width 90 height 4
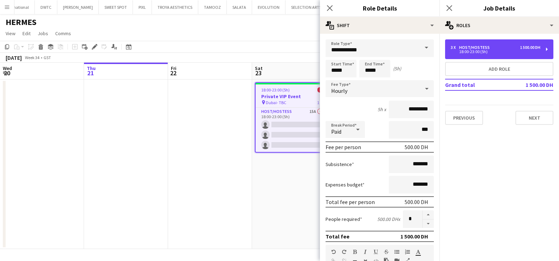
scroll to position [177, 0]
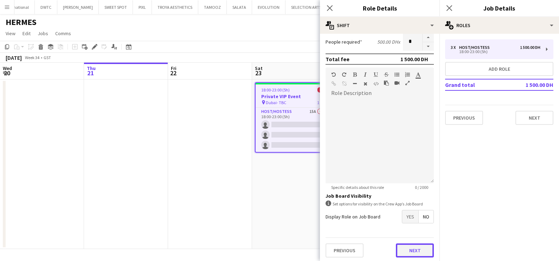
drag, startPoint x: 423, startPoint y: 250, endPoint x: 422, endPoint y: 246, distance: 3.6
click at [423, 250] on button "Next" at bounding box center [415, 250] width 38 height 14
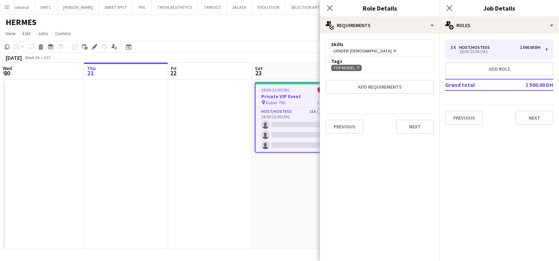
scroll to position [0, 0]
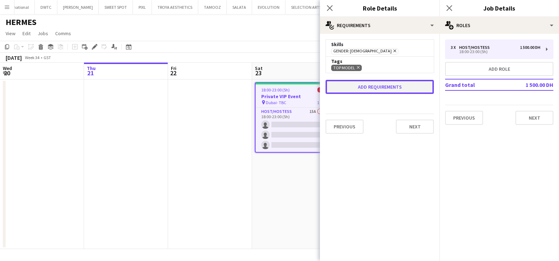
click at [361, 88] on button "Add requirements" at bounding box center [379, 87] width 108 height 14
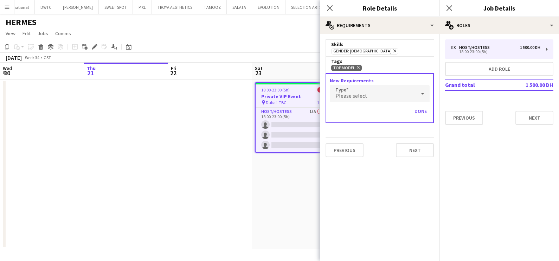
click at [359, 67] on icon "Remove" at bounding box center [357, 67] width 5 height 5
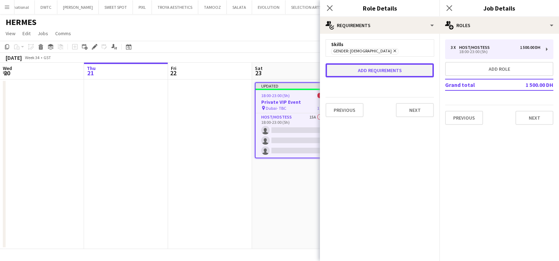
click at [362, 71] on button "Add requirements" at bounding box center [379, 70] width 108 height 14
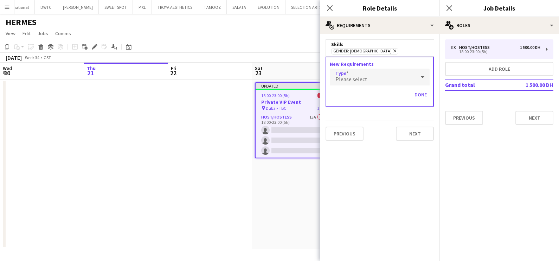
click at [361, 77] on span "Please select" at bounding box center [351, 79] width 32 height 7
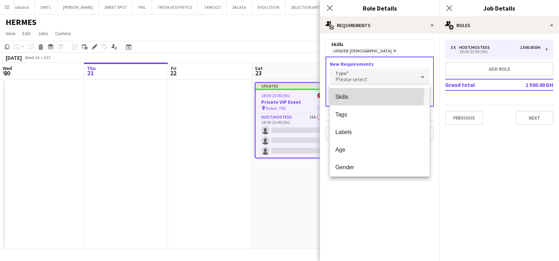
click at [364, 94] on span "Skills" at bounding box center [379, 97] width 89 height 7
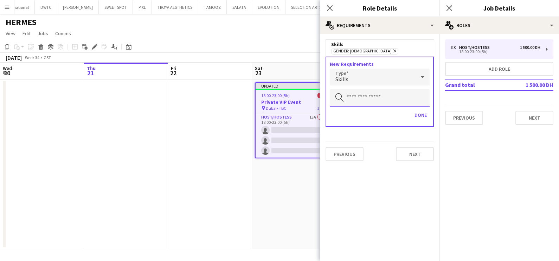
click at [364, 92] on input "text" at bounding box center [380, 98] width 100 height 18
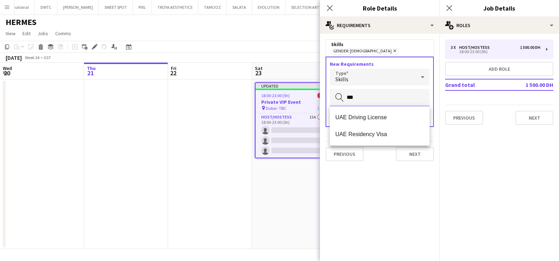
type input "***"
click at [365, 132] on span "UAE Residency Visa" at bounding box center [379, 134] width 89 height 7
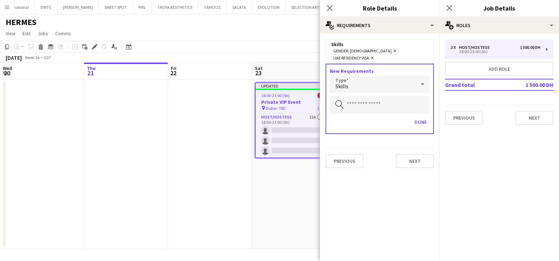
click at [386, 76] on div "Skills" at bounding box center [373, 84] width 86 height 17
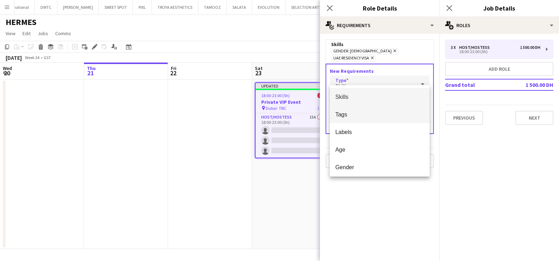
click at [386, 109] on mat-option "Tags" at bounding box center [380, 114] width 100 height 18
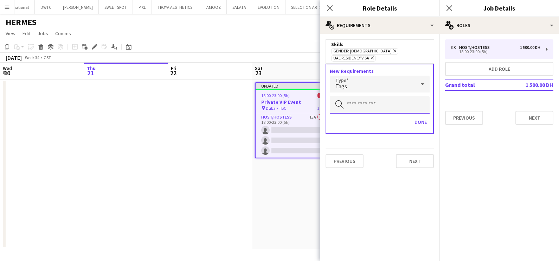
click at [382, 101] on input "text" at bounding box center [380, 105] width 100 height 18
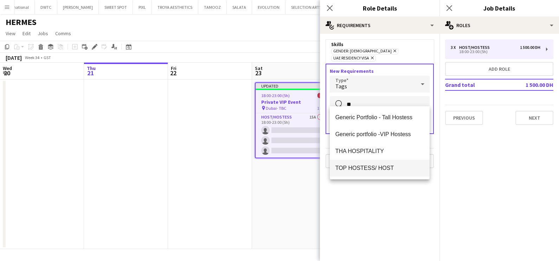
type input "**"
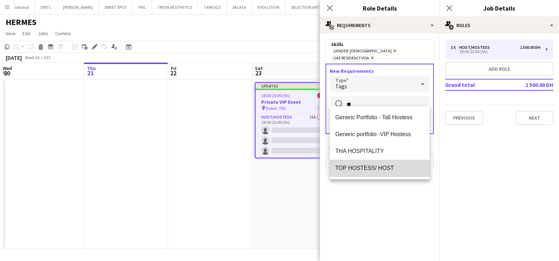
click at [383, 165] on span "TOP HOSTESS/ HOST" at bounding box center [379, 168] width 89 height 7
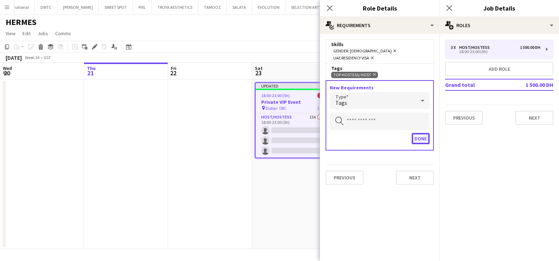
click at [419, 133] on button "Done" at bounding box center [421, 138] width 18 height 11
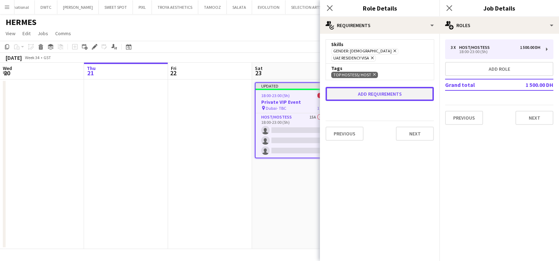
click at [368, 87] on button "Add requirements" at bounding box center [379, 94] width 108 height 14
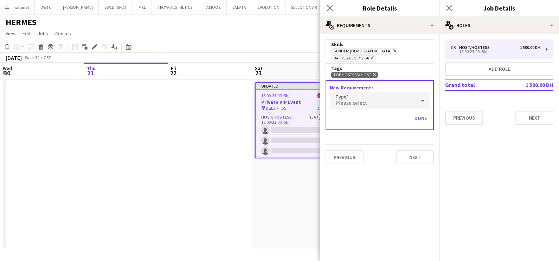
click at [379, 95] on div "Please select" at bounding box center [373, 100] width 86 height 17
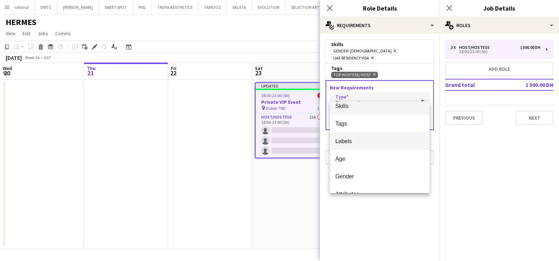
scroll to position [19, 0]
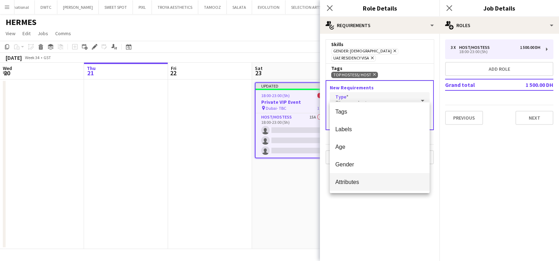
click at [379, 175] on mat-option "Attributes" at bounding box center [380, 182] width 100 height 18
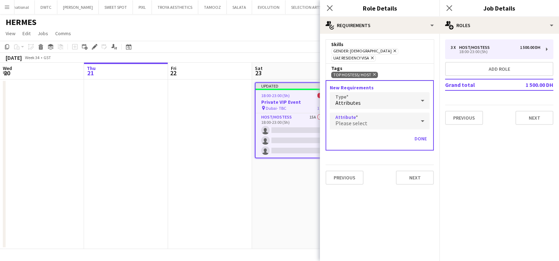
click at [383, 112] on div "Please select" at bounding box center [373, 120] width 86 height 17
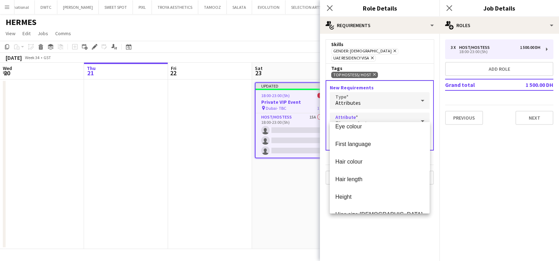
scroll to position [132, 0]
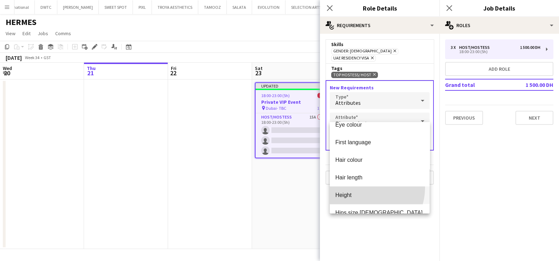
click at [365, 188] on mat-option "Height" at bounding box center [380, 195] width 100 height 18
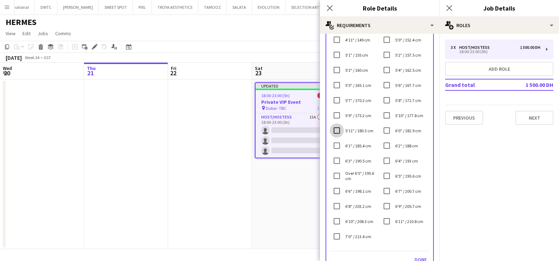
scroll to position [161, 0]
click at [415, 254] on button "Done" at bounding box center [421, 258] width 18 height 11
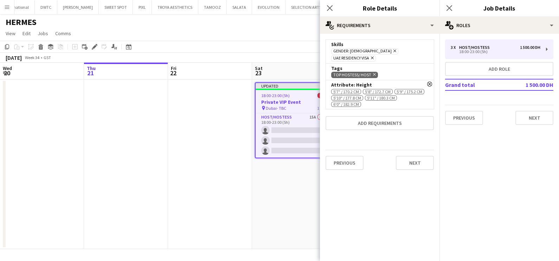
click at [253, 181] on app-date-cell "Updated 18:00-23:00 (5h) 0/3 Private VIP Event pin Dubai- TBC 1 Role Host/Hoste…" at bounding box center [294, 163] width 84 height 169
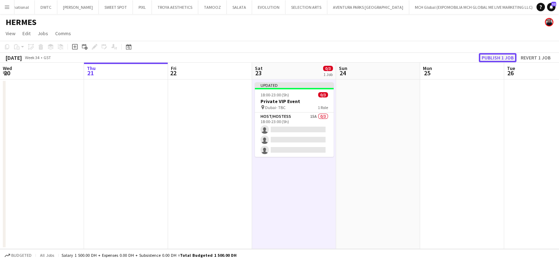
click at [497, 58] on button "Publish 1 job" at bounding box center [498, 57] width 38 height 9
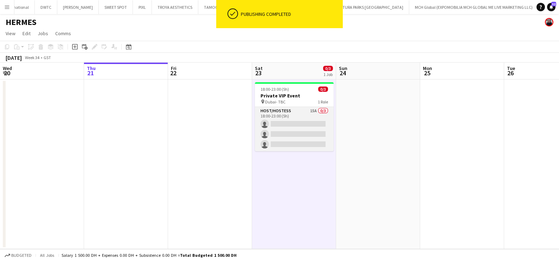
click at [297, 118] on app-card-role "Host/Hostess 15A 0/3 18:00-23:00 (5h) single-neutral-actions single-neutral-act…" at bounding box center [294, 129] width 79 height 44
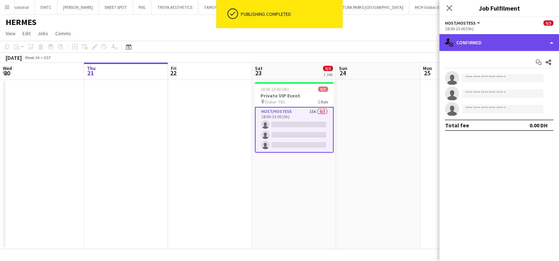
click at [487, 42] on div "single-neutral-actions-check-2 Confirmed" at bounding box center [499, 42] width 120 height 17
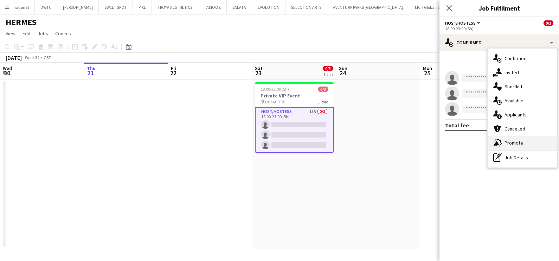
click at [521, 142] on div "advertising-megaphone Promote" at bounding box center [523, 143] width 70 height 14
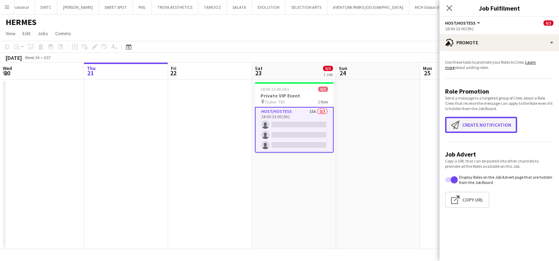
click at [483, 121] on button "Create notification Create notification" at bounding box center [481, 125] width 72 height 16
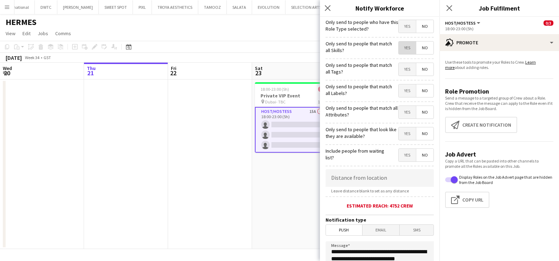
click at [405, 47] on span "Yes" at bounding box center [407, 47] width 17 height 13
click at [403, 63] on div "Yes No" at bounding box center [416, 70] width 36 height 14
click at [402, 69] on span "Yes" at bounding box center [407, 69] width 17 height 13
drag, startPoint x: 397, startPoint y: 95, endPoint x: 401, endPoint y: 107, distance: 12.9
click at [399, 95] on span "Yes" at bounding box center [407, 90] width 17 height 13
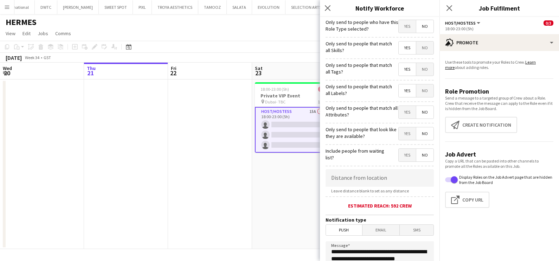
click at [402, 112] on span "Yes" at bounding box center [407, 112] width 17 height 13
click at [400, 133] on span "Yes" at bounding box center [407, 133] width 17 height 13
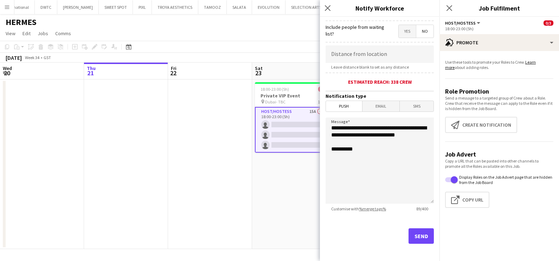
scroll to position [124, 0]
click at [414, 236] on button "Send" at bounding box center [420, 234] width 25 height 15
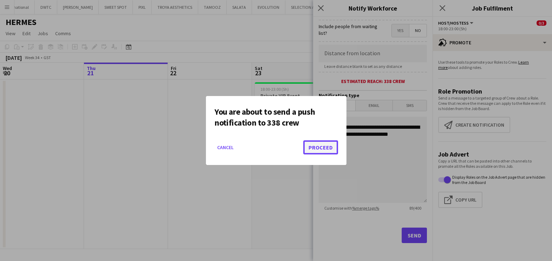
click at [326, 149] on button "Proceed" at bounding box center [320, 147] width 35 height 14
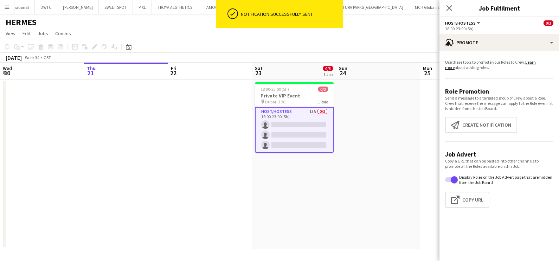
click at [314, 197] on app-date-cell "18:00-23:00 (5h) 0/3 Private VIP Event pin Dubai- TBC 1 Role Host/Hostess 15A 0…" at bounding box center [294, 163] width 84 height 169
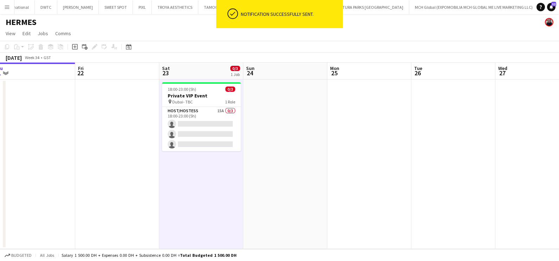
drag, startPoint x: 431, startPoint y: 155, endPoint x: 335, endPoint y: 138, distance: 97.0
click at [335, 152] on app-calendar-viewport "Mon 18 Tue 19 Wed 20 Thu 21 Fri 22 Sat 23 0/3 1 Job Sun 24 Mon 25 Tue 26 Wed 27…" at bounding box center [279, 156] width 559 height 186
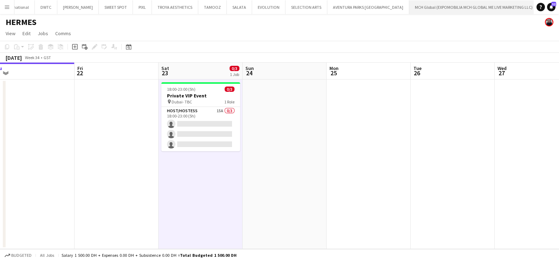
click at [534, 2] on app-icon "Close" at bounding box center [535, 3] width 3 height 3
click at [552, 9] on button "Add" at bounding box center [568, 7] width 6 height 6
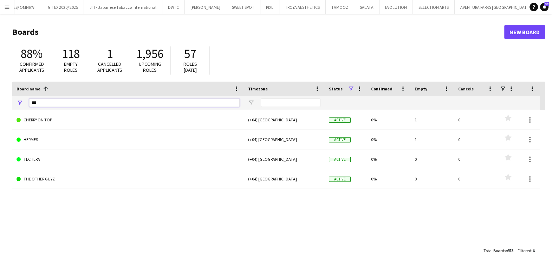
click at [82, 106] on input "***" at bounding box center [134, 102] width 211 height 8
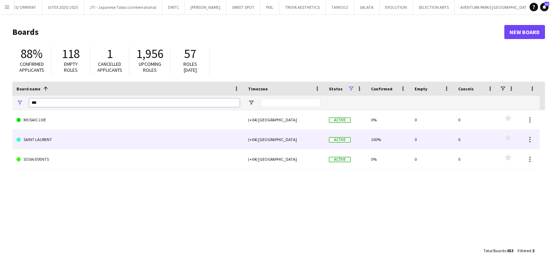
type input "***"
click at [89, 143] on link "SAINT LAURENT" at bounding box center [128, 140] width 223 height 20
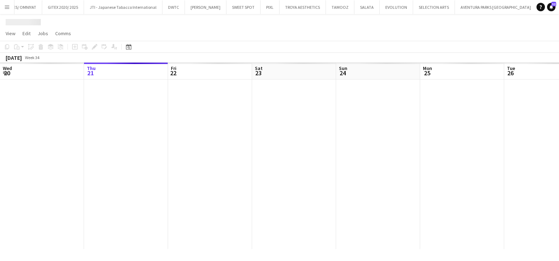
scroll to position [0, 80]
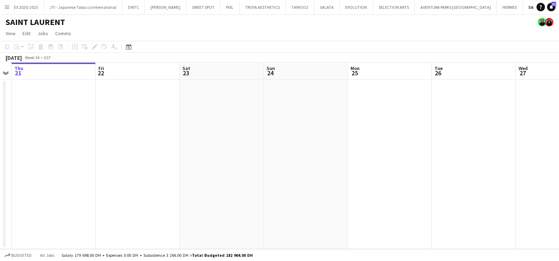
drag, startPoint x: 375, startPoint y: 158, endPoint x: 0, endPoint y: 158, distance: 375.1
click at [0, 157] on html "Menu Boards Boards Boards All jobs Status Workforce Workforce My Workforce Recr…" at bounding box center [279, 130] width 559 height 261
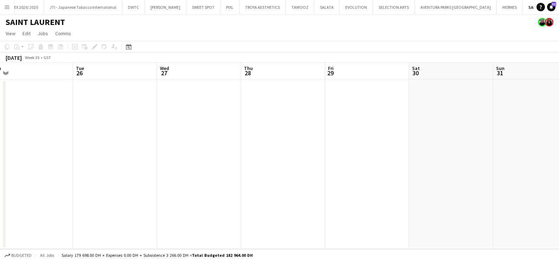
drag, startPoint x: 272, startPoint y: 169, endPoint x: -2, endPoint y: 163, distance: 273.5
click at [0, 163] on html "Menu Boards Boards Boards All jobs Status Workforce Workforce My Workforce Recr…" at bounding box center [279, 130] width 559 height 261
drag, startPoint x: 213, startPoint y: 169, endPoint x: 71, endPoint y: 163, distance: 142.5
click at [69, 164] on app-calendar-viewport "Wed 27 Thu 28 Fri 29 Sat 30 Sun 31 Mon 1 Tue 2 Wed 3 Thu 4 Fri 5 Sat 6 Sun 7" at bounding box center [279, 156] width 559 height 186
drag, startPoint x: 260, startPoint y: 183, endPoint x: 6, endPoint y: 173, distance: 254.0
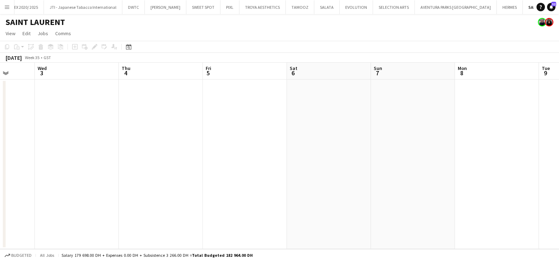
click at [12, 173] on app-calendar-viewport "Sun 31 Mon 1 Tue 2 Wed 3 Thu 4 Fri 5 Sat 6 Sun 7 Mon 8 Tue 9 Wed 10 Thu 11" at bounding box center [279, 156] width 559 height 186
drag, startPoint x: 389, startPoint y: 175, endPoint x: 27, endPoint y: 167, distance: 361.8
click at [48, 169] on app-calendar-viewport "Tue 2 Wed 3 Thu 4 Fri 5 Sat 6 Sun 7 Mon 8 Tue 9 Wed 10 Thu 11 Fri 12 Sat 13" at bounding box center [279, 156] width 559 height 186
drag, startPoint x: 416, startPoint y: 172, endPoint x: 36, endPoint y: 160, distance: 380.2
click at [34, 162] on app-calendar-viewport "Sat 6 Sun 7 Mon 8 Tue 9 Wed 10 Thu 11 Fri 12 Sat 13 Sun 14 Mon 15 Tue 16 Wed 17…" at bounding box center [279, 156] width 559 height 186
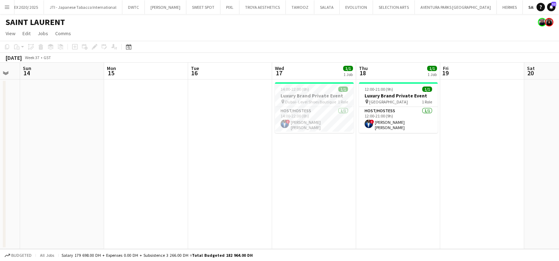
drag, startPoint x: 420, startPoint y: 178, endPoint x: 211, endPoint y: 165, distance: 209.9
click at [211, 165] on app-calendar-viewport "Thu 11 Fri 12 Sat 13 Sun 14 Mon 15 Tue 16 Wed 17 1/1 1 Job Thu 18 1/1 1 Job Fri…" at bounding box center [279, 156] width 559 height 186
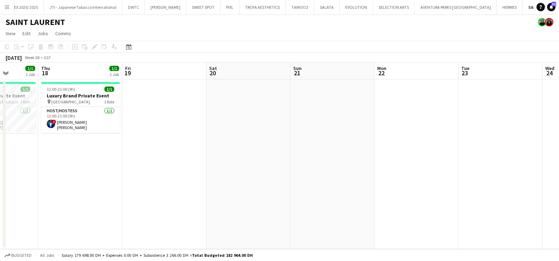
drag, startPoint x: 380, startPoint y: 171, endPoint x: 86, endPoint y: 144, distance: 295.5
click at [86, 144] on app-calendar-viewport "Mon 15 Tue 16 Wed 17 1/1 1 Job Thu 18 1/1 1 Job Fri 19 Sat 20 Sun 21 Mon 22 Tue…" at bounding box center [279, 156] width 559 height 186
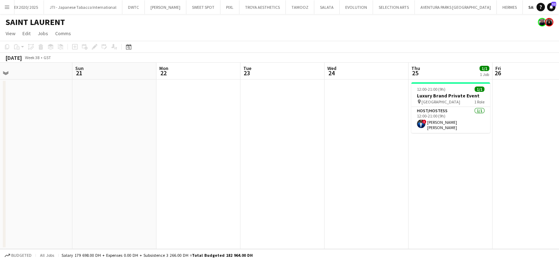
drag, startPoint x: 422, startPoint y: 166, endPoint x: 181, endPoint y: 154, distance: 241.4
click at [181, 154] on app-calendar-viewport "Wed 17 1/1 1 Job Thu 18 1/1 1 Job Fri 19 Sat 20 Sun 21 Mon 22 Tue 23 Wed 24 Thu…" at bounding box center [279, 156] width 559 height 186
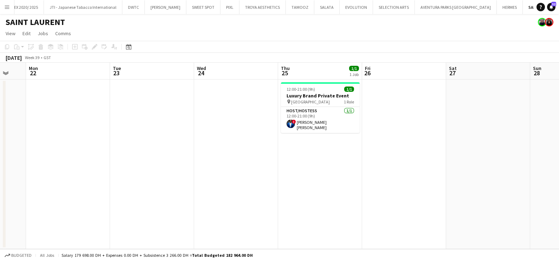
click at [501, 168] on app-calendar-viewport "Fri 19 Sat 20 Sun 21 Mon 22 Tue 23 Wed 24 Thu 25 1/1 1 Job Fri 26 Sat 27 Sun 28…" at bounding box center [279, 156] width 559 height 186
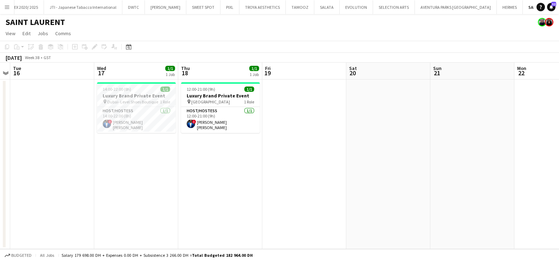
scroll to position [0, 212]
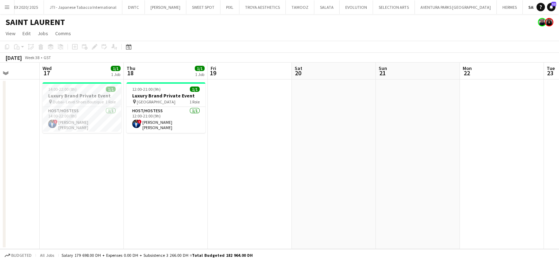
drag, startPoint x: 156, startPoint y: 159, endPoint x: 340, endPoint y: 165, distance: 183.6
click at [340, 165] on app-calendar-viewport "Sun 14 Mon 15 Tue 16 Wed 17 1/1 1 Job Thu 18 1/1 1 Job Fri 19 Sat 20 Sun 21 Mon…" at bounding box center [279, 156] width 559 height 186
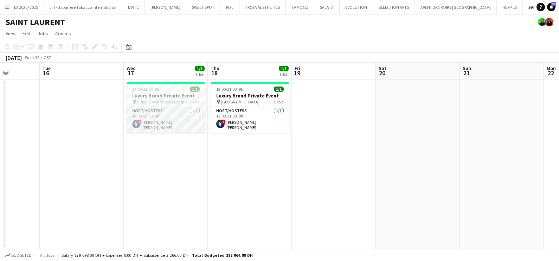
click at [159, 120] on app-card-role "Host/Hostess 1/1 14:00-22:00 (8h) ! Nana Yaw Kusi Amponsah" at bounding box center [166, 120] width 79 height 26
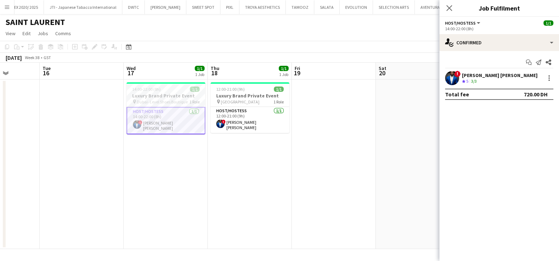
click at [479, 72] on div "Nana Yaw Kusi Amponsah" at bounding box center [500, 75] width 76 height 6
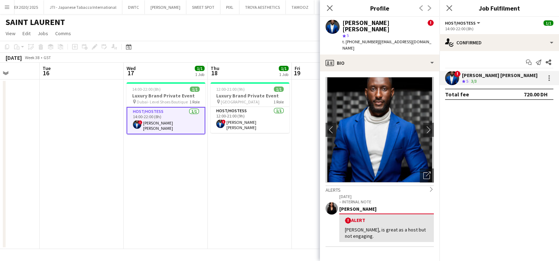
click at [274, 45] on app-toolbar "Copy Paste Paste Ctrl+V Paste with crew Ctrl+Shift+V Paste linked Job Delete Gr…" at bounding box center [279, 47] width 559 height 12
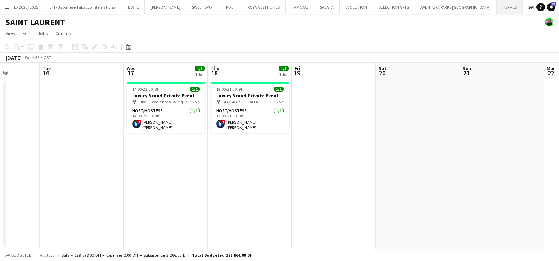
click at [497, 8] on button "HERMES Close" at bounding box center [510, 7] width 26 height 14
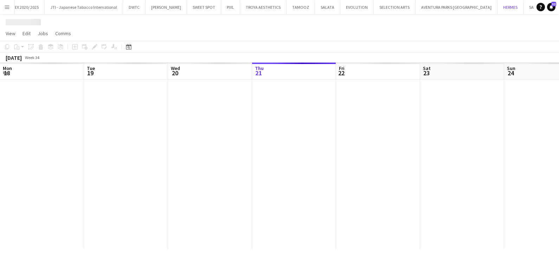
scroll to position [0, 168]
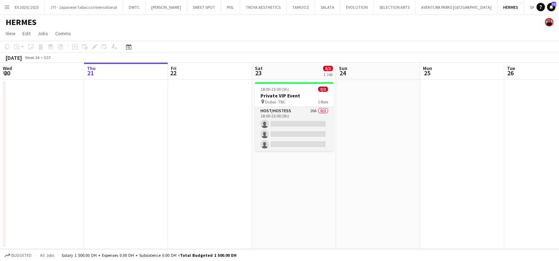
click at [312, 119] on app-card-role "Host/Hostess 20A 0/3 18:00-23:00 (5h) single-neutral-actions single-neutral-act…" at bounding box center [294, 129] width 79 height 44
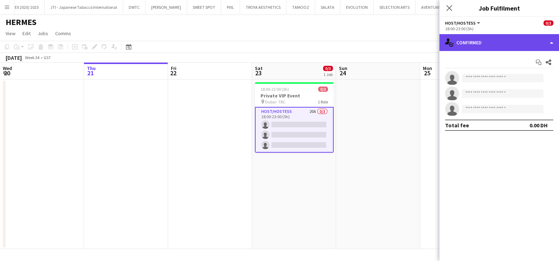
click at [497, 42] on div "single-neutral-actions-check-2 Confirmed" at bounding box center [499, 42] width 120 height 17
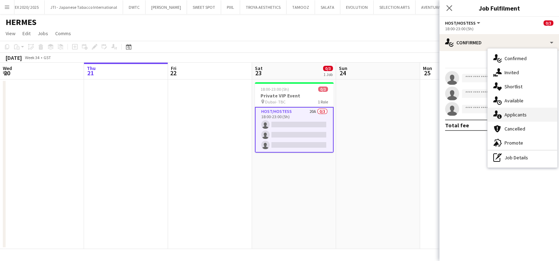
click at [510, 112] on div "single-neutral-actions-information Applicants" at bounding box center [523, 115] width 70 height 14
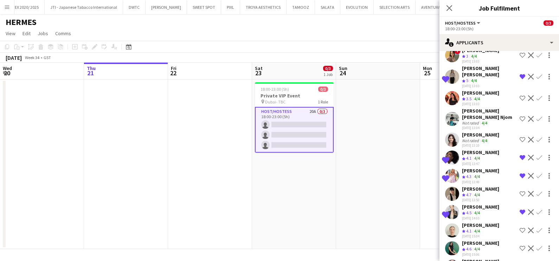
scroll to position [201, 0]
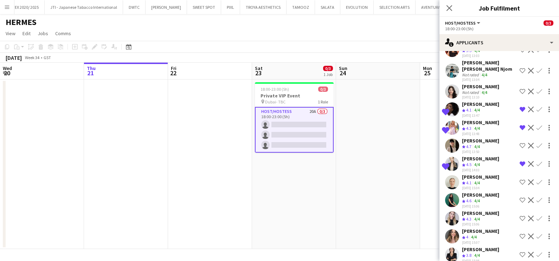
click at [518, 214] on button "Shortlist crew" at bounding box center [522, 218] width 8 height 8
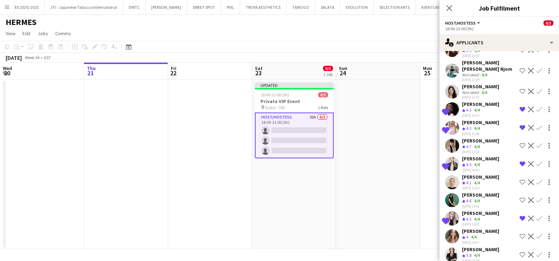
click at [520, 233] on app-icon "Shortlist crew" at bounding box center [523, 236] width 6 height 6
click at [483, 228] on div "Viktoriya Nevar" at bounding box center [480, 231] width 37 height 6
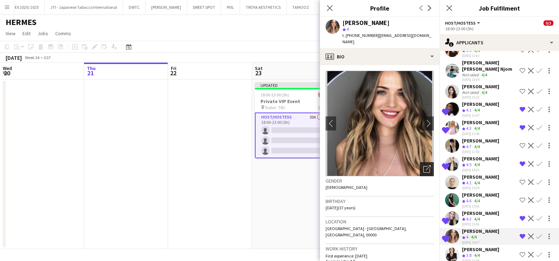
click at [424, 162] on div "Open photos pop-in" at bounding box center [427, 169] width 14 height 14
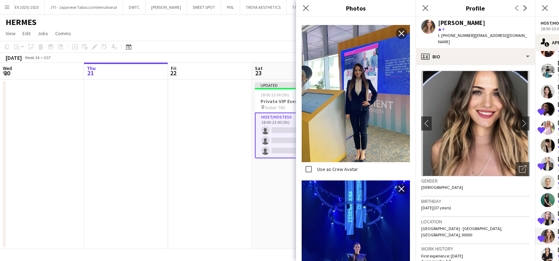
scroll to position [264, 0]
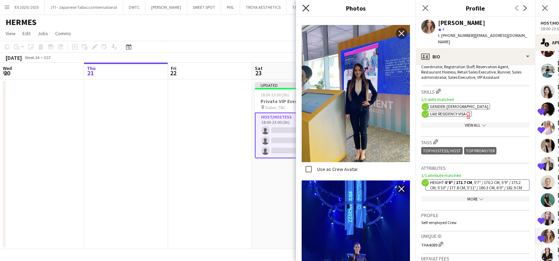
click at [304, 8] on icon "Close pop-in" at bounding box center [305, 8] width 7 height 7
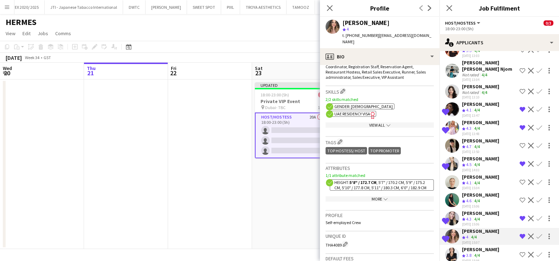
click at [480, 198] on app-skills-label "4/4" at bounding box center [477, 200] width 6 height 5
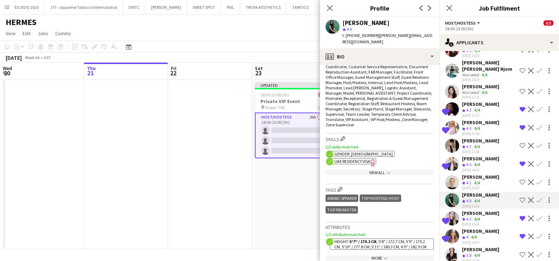
click at [520, 197] on app-icon "Shortlist crew" at bounding box center [523, 200] width 6 height 6
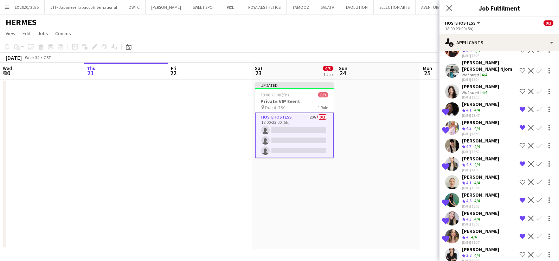
click at [471, 90] on div "Not rated" at bounding box center [471, 92] width 18 height 5
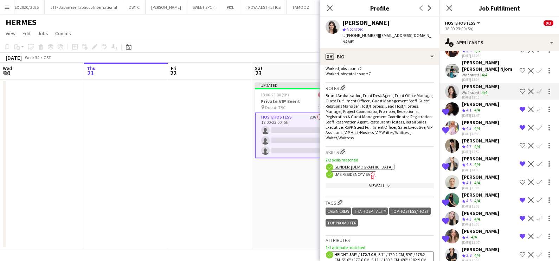
scroll to position [307, 0]
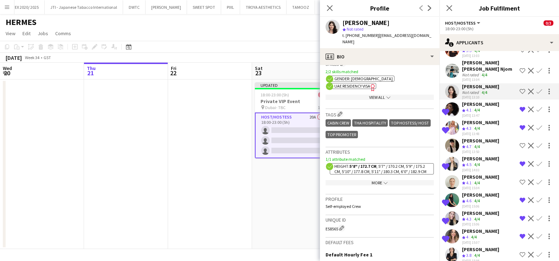
click at [520, 89] on app-icon "Shortlist crew" at bounding box center [523, 92] width 6 height 6
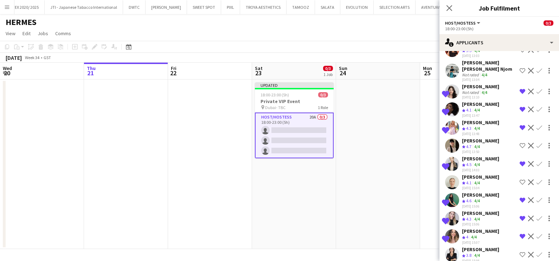
click at [387, 134] on app-date-cell at bounding box center [378, 163] width 84 height 169
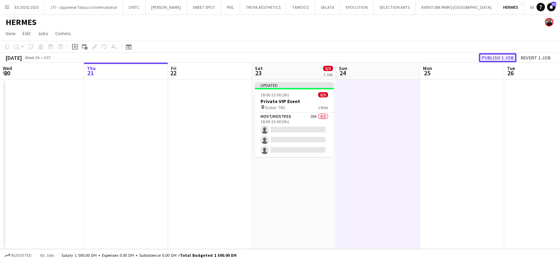
click at [495, 59] on button "Publish 1 job" at bounding box center [498, 57] width 38 height 9
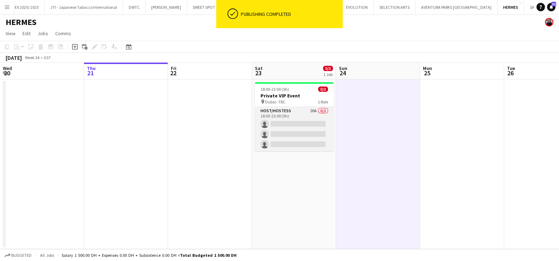
click at [283, 123] on app-card-role "Host/Hostess 20A 0/3 18:00-23:00 (5h) single-neutral-actions single-neutral-act…" at bounding box center [294, 129] width 79 height 44
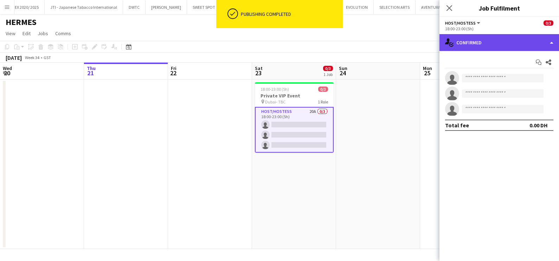
click at [487, 34] on div "single-neutral-actions-check-2 Confirmed" at bounding box center [499, 42] width 120 height 17
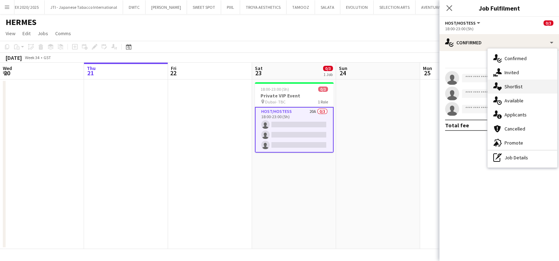
click at [511, 85] on div "single-neutral-actions-heart Shortlist" at bounding box center [523, 86] width 70 height 14
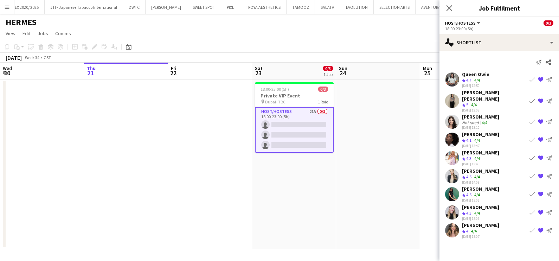
click at [378, 136] on app-date-cell at bounding box center [378, 163] width 84 height 169
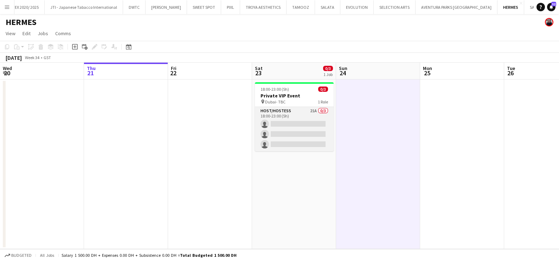
click at [316, 120] on app-card-role "Host/Hostess 21A 0/3 18:00-23:00 (5h) single-neutral-actions single-neutral-act…" at bounding box center [294, 129] width 79 height 44
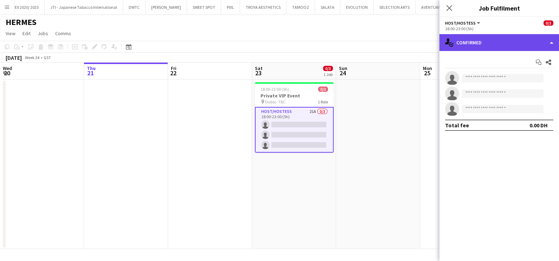
click at [482, 44] on div "single-neutral-actions-check-2 Confirmed" at bounding box center [499, 42] width 120 height 17
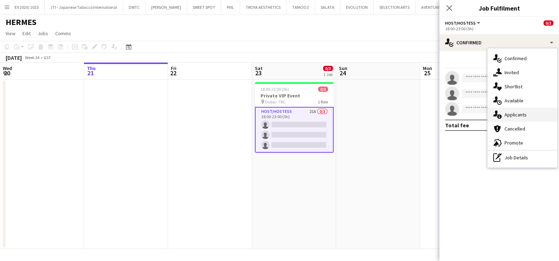
click at [508, 113] on div "single-neutral-actions-information Applicants" at bounding box center [523, 115] width 70 height 14
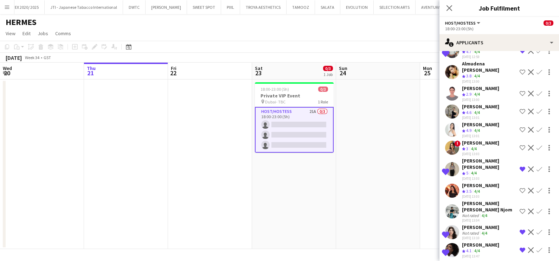
scroll to position [219, 0]
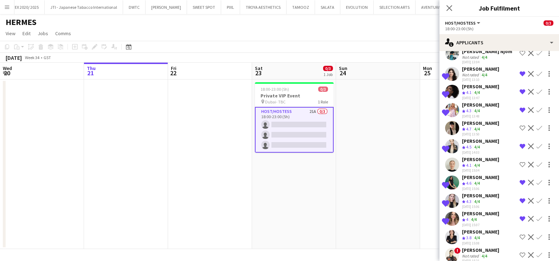
click at [472, 253] on div "Not rated" at bounding box center [471, 255] width 18 height 5
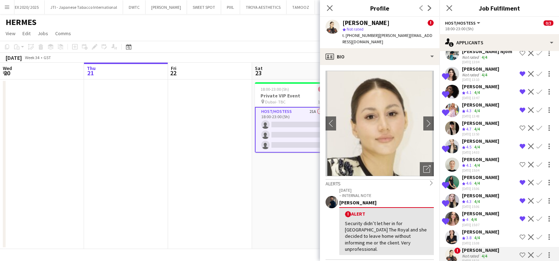
click at [279, 205] on app-date-cell "18:00-23:00 (5h) 0/3 Private VIP Event pin Dubai- TBC 1 Role Host/Hostess 21A 0…" at bounding box center [294, 163] width 84 height 169
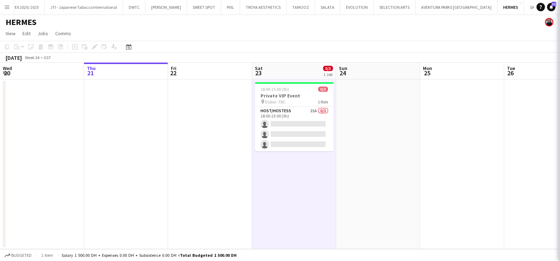
scroll to position [0, 0]
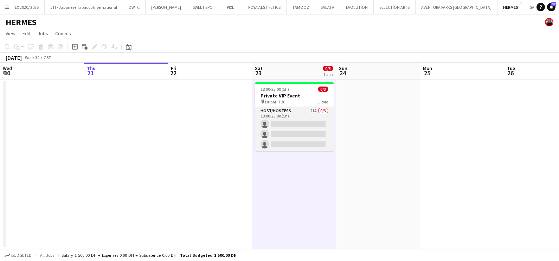
click at [313, 125] on app-card-role "Host/Hostess 21A 0/3 18:00-23:00 (5h) single-neutral-actions single-neutral-act…" at bounding box center [294, 129] width 79 height 44
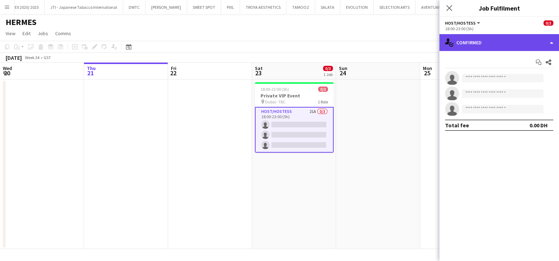
click at [498, 46] on div "single-neutral-actions-check-2 Confirmed" at bounding box center [499, 42] width 120 height 17
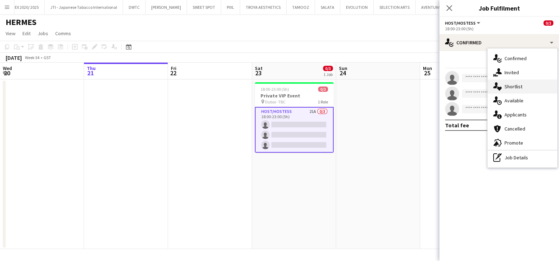
click at [516, 87] on div "single-neutral-actions-heart Shortlist" at bounding box center [523, 86] width 70 height 14
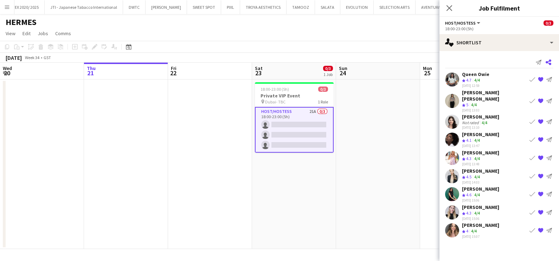
click at [550, 63] on icon "Share" at bounding box center [549, 62] width 6 height 6
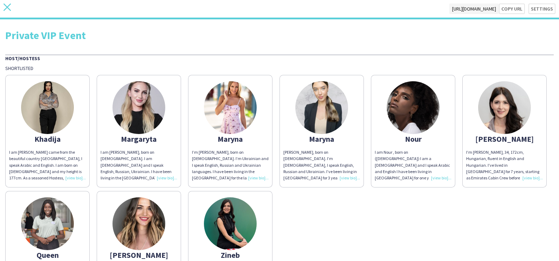
click at [11, 4] on icon at bounding box center [7, 7] width 7 height 7
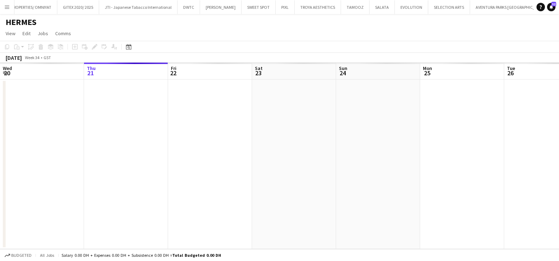
scroll to position [0, 32]
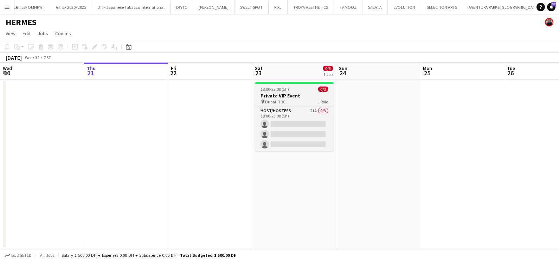
click at [294, 92] on app-job-card "18:00-23:00 (5h) 0/3 Private VIP Event pin Dubai- TBC 1 Role Host/Hostess 21A 0…" at bounding box center [294, 116] width 79 height 69
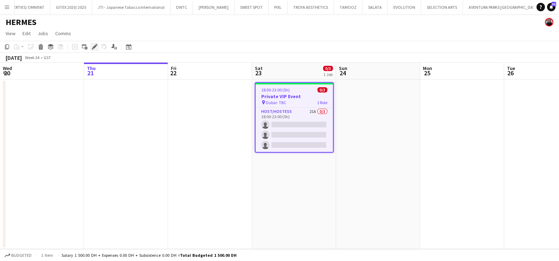
click at [96, 45] on icon at bounding box center [97, 45] width 2 height 2
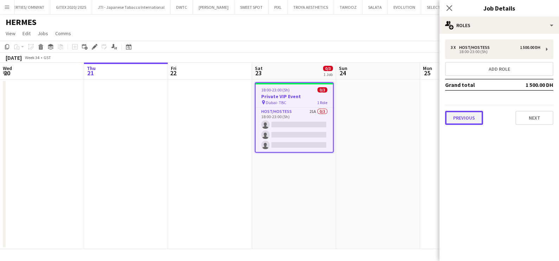
click at [469, 121] on button "Previous" at bounding box center [464, 118] width 38 height 14
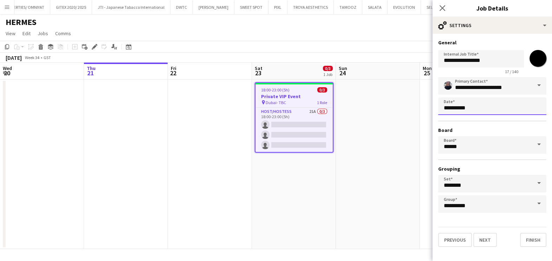
click at [471, 108] on body "Menu Boards Boards Boards All jobs Status Workforce Workforce My Workforce Recr…" at bounding box center [276, 130] width 552 height 261
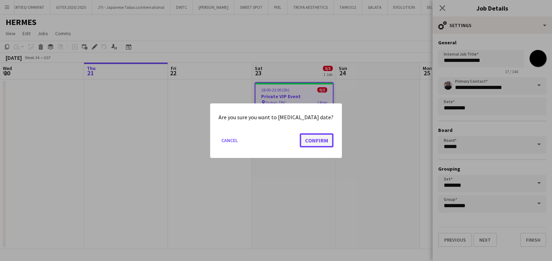
click at [310, 135] on button "Confirm" at bounding box center [317, 140] width 34 height 14
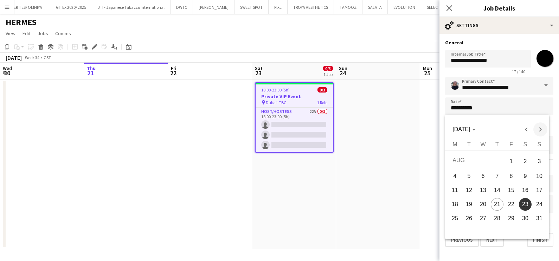
click at [544, 127] on span "Next month" at bounding box center [540, 129] width 14 height 14
click at [466, 217] on span "23" at bounding box center [469, 216] width 13 height 13
type input "**********"
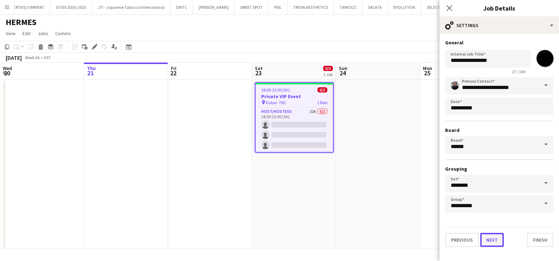
click at [497, 236] on button "Next" at bounding box center [492, 240] width 24 height 14
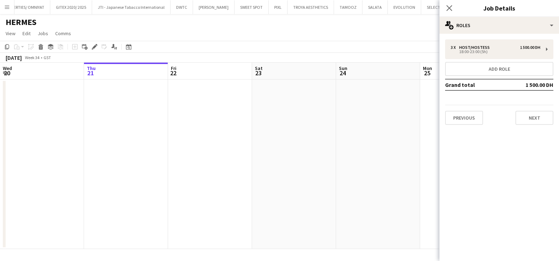
click at [401, 164] on app-date-cell at bounding box center [378, 163] width 84 height 169
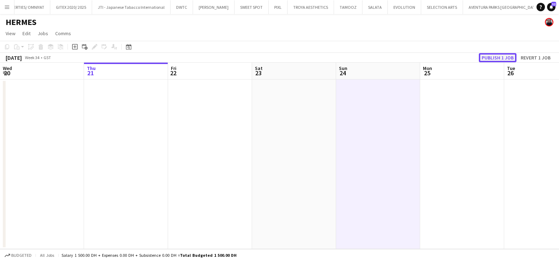
click at [497, 56] on button "Publish 1 job" at bounding box center [498, 57] width 38 height 9
click at [272, 10] on button "PIXL Close" at bounding box center [278, 7] width 19 height 14
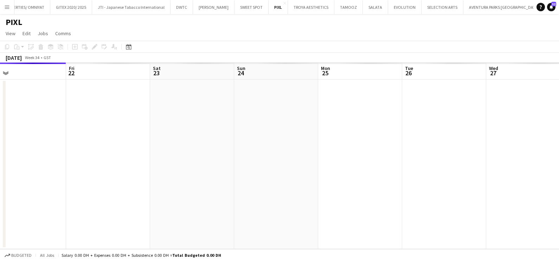
drag, startPoint x: 278, startPoint y: 156, endPoint x: 105, endPoint y: 156, distance: 172.2
click at [115, 156] on app-calendar-viewport "Mon 18 Tue 19 Wed 20 Thu 21 Fri 22 Sat 23 Sun 24 Mon 25 Tue 26 Wed 27 Thu 28 Fr…" at bounding box center [279, 156] width 559 height 186
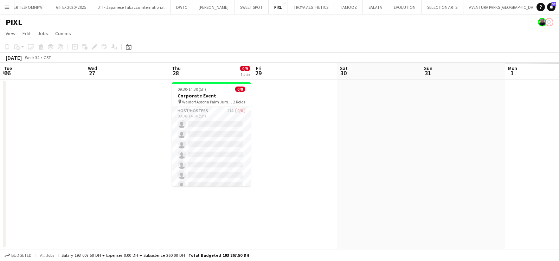
click at [201, 173] on app-calendar-viewport "Sat 23 Sun 24 Mon 25 Tue 26 Wed 27 Thu 28 0/9 1 Job Fri 29 Sat 30 Sun 31 Mon 1 …" at bounding box center [279, 156] width 559 height 186
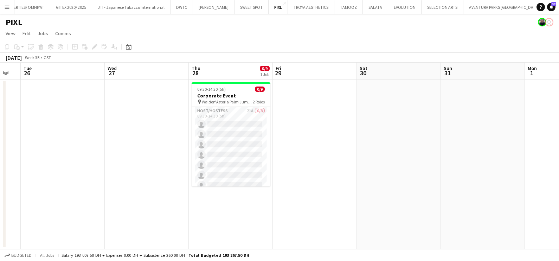
click at [545, 9] on button "HERMES Close" at bounding box center [558, 7] width 26 height 14
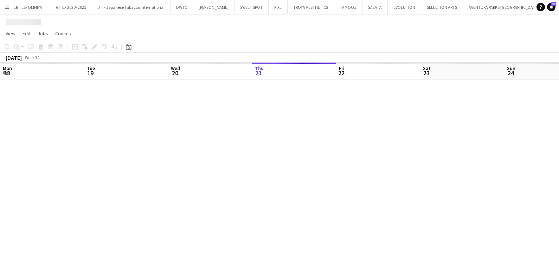
scroll to position [0, 168]
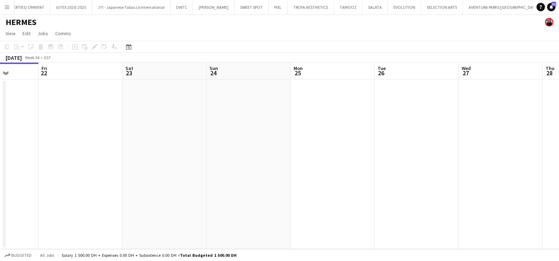
drag, startPoint x: 496, startPoint y: 133, endPoint x: 171, endPoint y: 136, distance: 324.8
click at [165, 133] on app-calendar-viewport "Mon 18 Tue 19 Wed 20 Thu 21 Fri 22 Sat 23 Sun 24 Mon 25 Tue 26 Wed 27 Thu 28 Fr…" at bounding box center [279, 156] width 559 height 186
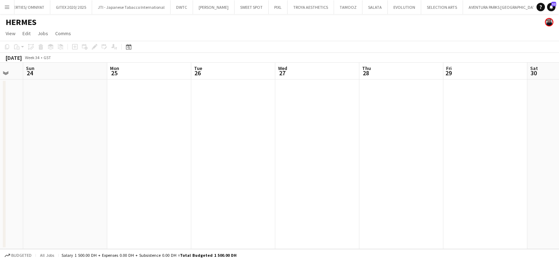
drag, startPoint x: 344, startPoint y: 144, endPoint x: 42, endPoint y: 145, distance: 301.9
click at [41, 144] on app-calendar-viewport "Thu 21 Fri 22 Sat 23 Sun 24 Mon 25 Tue 26 Wed 27 Thu 28 Fri 29 Sat 30 Sun 31 Mo…" at bounding box center [279, 156] width 559 height 186
drag, startPoint x: 405, startPoint y: 146, endPoint x: 22, endPoint y: 146, distance: 382.8
click at [26, 146] on app-calendar-viewport "Mon 25 Tue 26 Wed 27 Thu 28 Fri 29 Sat 30 Sun 31 Mon 1 Tue 2 Wed 3 Thu 4 Fri 5" at bounding box center [279, 156] width 559 height 186
drag, startPoint x: 357, startPoint y: 148, endPoint x: 9, endPoint y: 149, distance: 348.0
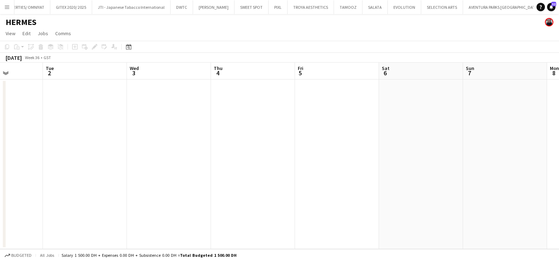
click at [0, 148] on html "Menu Boards Boards Boards All jobs Status Workforce Workforce My Workforce Recr…" at bounding box center [279, 130] width 559 height 261
drag, startPoint x: 288, startPoint y: 149, endPoint x: 104, endPoint y: 150, distance: 183.8
click at [0, 149] on html "Menu Boards Boards Boards All jobs Status Workforce Workforce My Workforce Recr…" at bounding box center [279, 130] width 559 height 261
drag, startPoint x: 331, startPoint y: 144, endPoint x: 111, endPoint y: 144, distance: 219.3
click at [107, 144] on app-calendar-viewport "Tue 9 Wed 10 Thu 11 Fri 12 Sat 13 Sun 14 Mon 15 Tue 16 Wed 17 Thu 18 Fri 19 Sat…" at bounding box center [279, 156] width 559 height 186
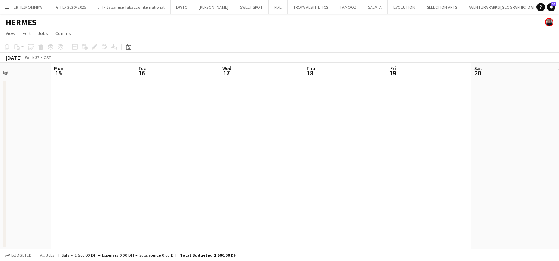
drag, startPoint x: 301, startPoint y: 148, endPoint x: 49, endPoint y: 148, distance: 251.7
click at [49, 148] on app-calendar-viewport "Thu 11 Fri 12 Sat 13 Sun 14 Mon 15 Tue 16 Wed 17 Thu 18 Fri 19 Sat 20 Sun 21 Mo…" at bounding box center [279, 156] width 559 height 186
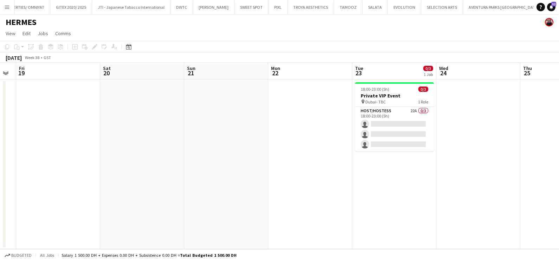
drag, startPoint x: 407, startPoint y: 151, endPoint x: 81, endPoint y: 151, distance: 325.8
click at [81, 151] on app-calendar-viewport "Tue 16 Wed 17 Thu 18 Fri 19 Sat 20 Sun 21 Mon 22 Tue 23 0/3 1 Job Wed 24 Thu 25…" at bounding box center [279, 156] width 559 height 186
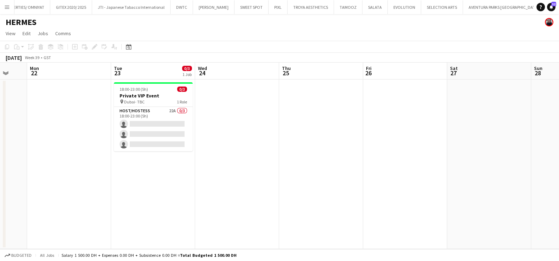
drag, startPoint x: 128, startPoint y: 191, endPoint x: 320, endPoint y: 193, distance: 191.9
click at [303, 192] on app-calendar-viewport "Sat 20 Sun 21 Mon 22 Tue 23 0/3 1 Job Wed 24 Thu 25 Fri 26 Sat 27 Sun 28 Mon 29…" at bounding box center [279, 156] width 559 height 186
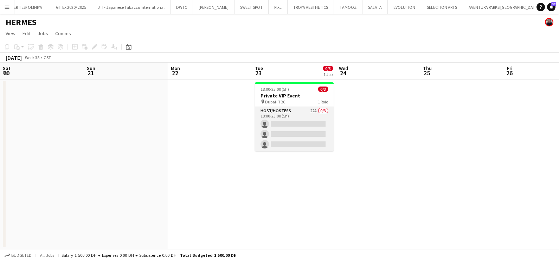
click at [305, 116] on app-card-role "Host/Hostess 22A 0/3 18:00-23:00 (5h) single-neutral-actions single-neutral-act…" at bounding box center [294, 129] width 79 height 44
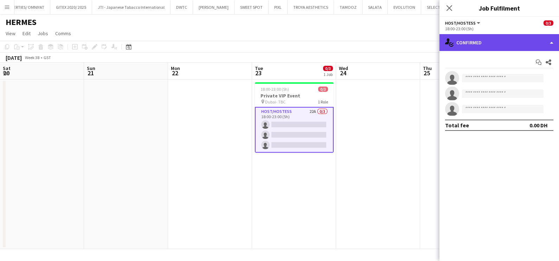
click at [499, 46] on div "single-neutral-actions-check-2 Confirmed" at bounding box center [499, 42] width 120 height 17
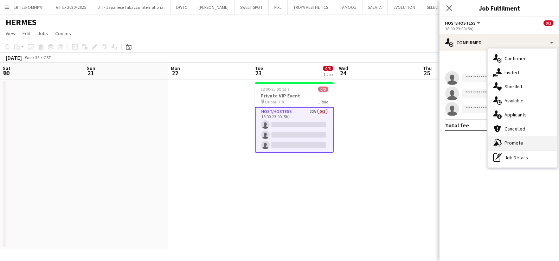
click at [535, 144] on div "advertising-megaphone Promote" at bounding box center [523, 143] width 70 height 14
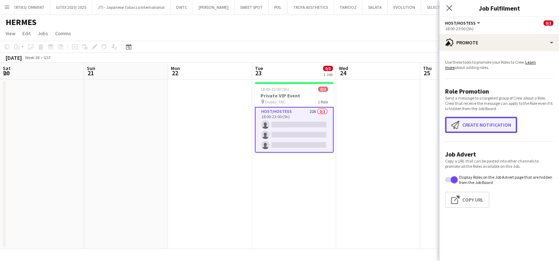
click at [478, 126] on button "Create notification Create notification" at bounding box center [481, 125] width 72 height 16
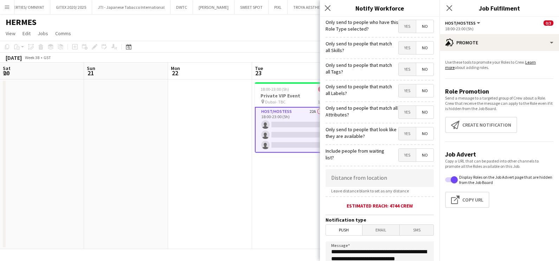
click at [402, 52] on span "Yes" at bounding box center [407, 47] width 17 height 13
click at [403, 70] on span "Yes" at bounding box center [407, 69] width 17 height 13
click at [399, 89] on span "Yes" at bounding box center [407, 90] width 17 height 13
click at [400, 113] on span "Yes" at bounding box center [407, 112] width 17 height 13
click at [399, 130] on span "Yes" at bounding box center [407, 133] width 17 height 13
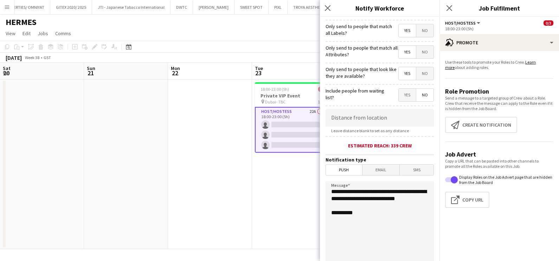
scroll to position [124, 0]
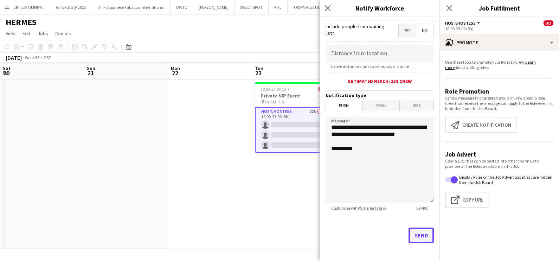
click at [408, 232] on button "Send" at bounding box center [420, 234] width 25 height 15
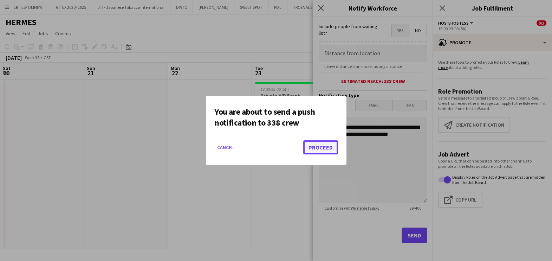
click at [318, 148] on button "Proceed" at bounding box center [320, 147] width 35 height 14
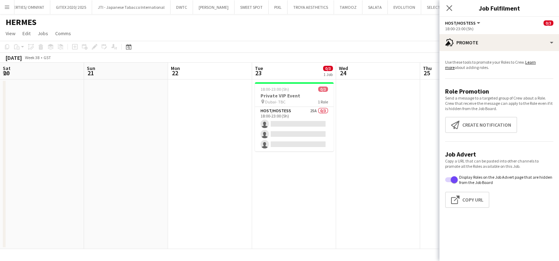
click at [361, 140] on app-date-cell at bounding box center [378, 163] width 84 height 169
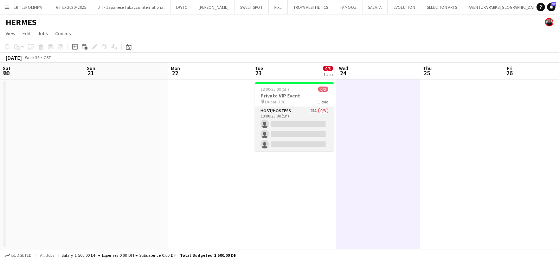
click at [316, 121] on app-card-role "Host/Hostess 25A 0/3 18:00-23:00 (5h) single-neutral-actions single-neutral-act…" at bounding box center [294, 129] width 79 height 44
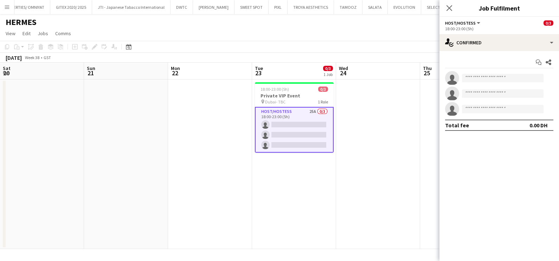
click at [499, 33] on app-options-switcher "Host/Hostess All roles Host/Hostess 0/3 18:00-23:00 (5h)" at bounding box center [499, 25] width 120 height 17
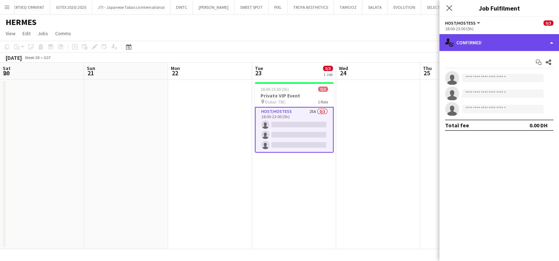
click at [499, 42] on div "single-neutral-actions-check-2 Confirmed" at bounding box center [499, 42] width 120 height 17
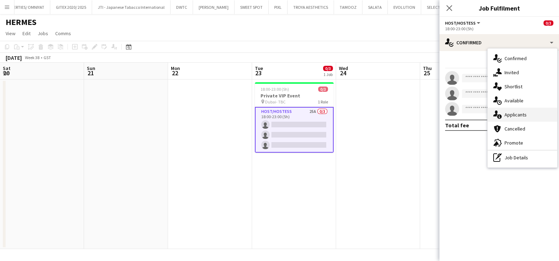
click at [522, 113] on div "single-neutral-actions-information Applicants" at bounding box center [523, 115] width 70 height 14
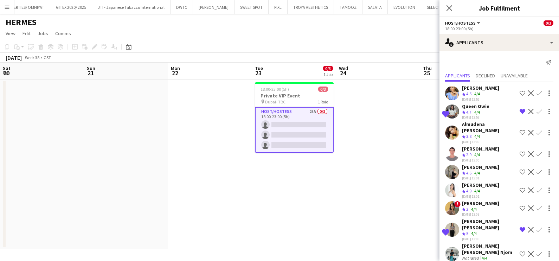
click at [472, 130] on div "Almudena Victoria Palomino Calderón" at bounding box center [489, 127] width 55 height 13
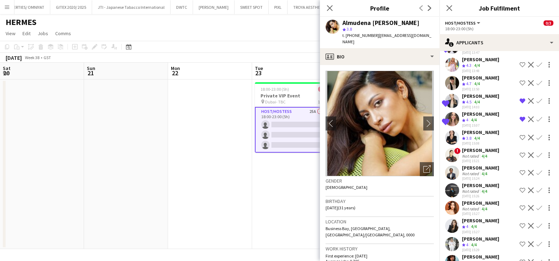
scroll to position [265, 0]
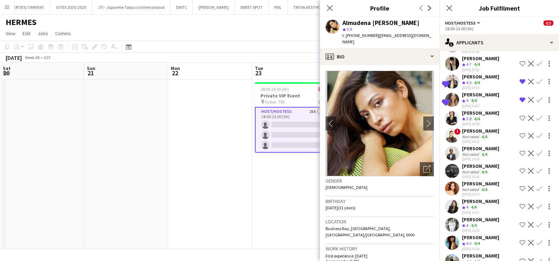
click at [480, 223] on div "Crew rating 4 4/4" at bounding box center [480, 226] width 37 height 6
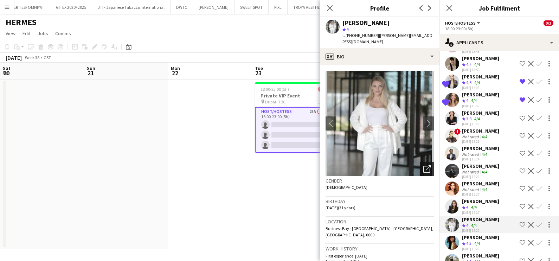
click at [423, 165] on icon "Open photos pop-in" at bounding box center [426, 168] width 7 height 7
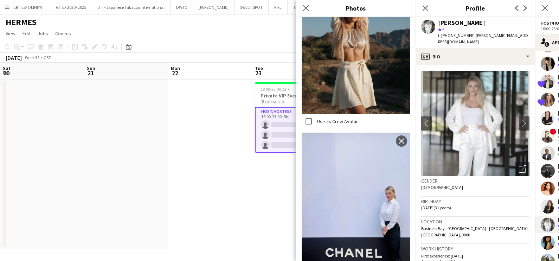
scroll to position [615, 0]
click at [309, 11] on icon at bounding box center [305, 8] width 7 height 7
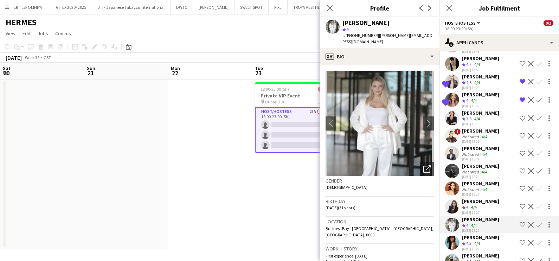
click at [520, 222] on app-icon "Shortlist crew" at bounding box center [523, 225] width 6 height 6
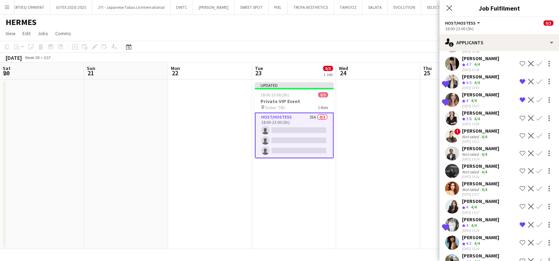
click at [482, 252] on div "Yana Yakovlieva" at bounding box center [480, 255] width 37 height 6
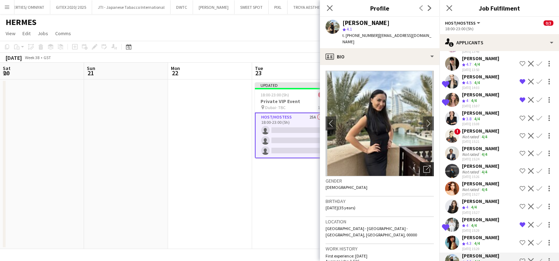
click at [423, 168] on icon "Open photos pop-in" at bounding box center [426, 168] width 7 height 7
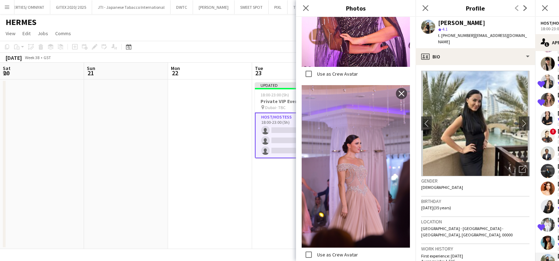
scroll to position [1538, 0]
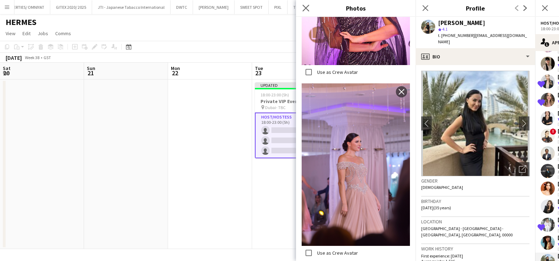
click at [302, 6] on icon "Close pop-in" at bounding box center [305, 8] width 7 height 7
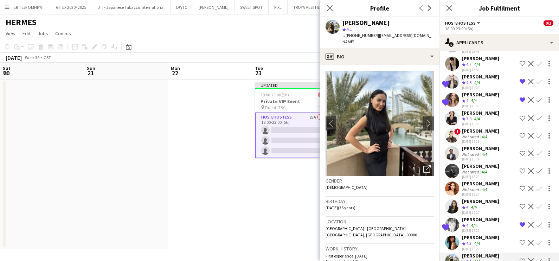
click at [520, 258] on app-icon "Shortlist crew" at bounding box center [523, 261] width 6 height 6
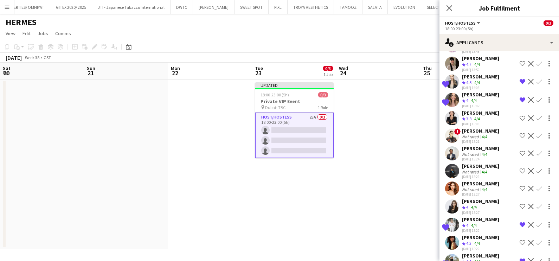
click at [472, 234] on div "Akmaral Satzhanova" at bounding box center [480, 237] width 37 height 6
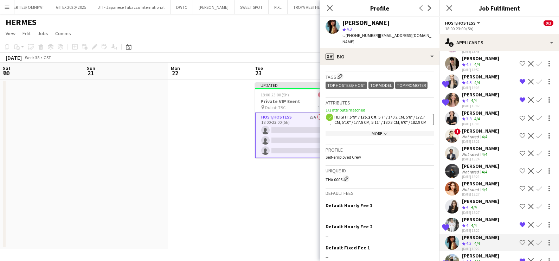
scroll to position [220, 0]
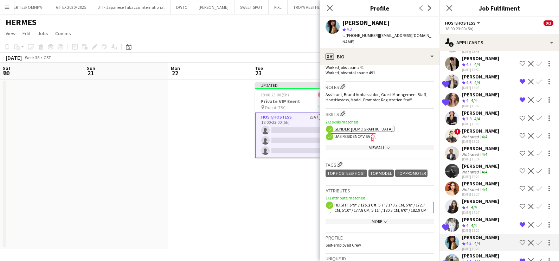
click at [520, 240] on app-icon "Shortlist crew" at bounding box center [523, 243] width 6 height 6
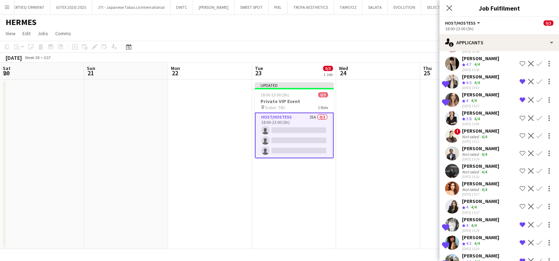
click at [473, 204] on app-skills-label "4/4" at bounding box center [474, 206] width 6 height 5
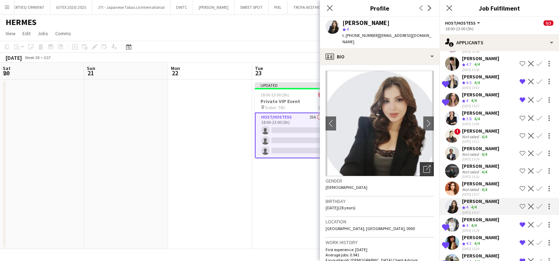
click at [423, 165] on icon "Open photos pop-in" at bounding box center [426, 168] width 7 height 7
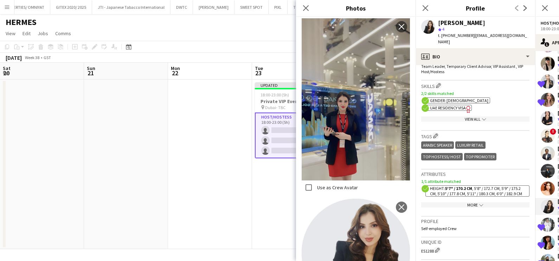
scroll to position [264, 0]
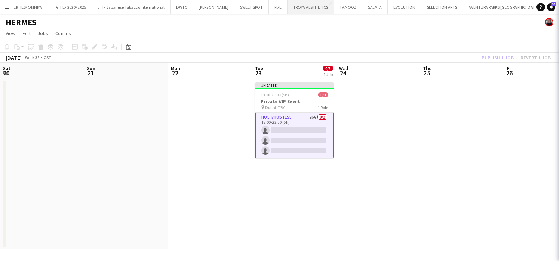
click at [302, 9] on button "TROYA AESTHETICS Close" at bounding box center [311, 7] width 46 height 14
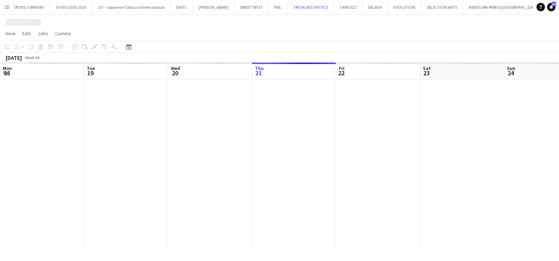
scroll to position [0, 168]
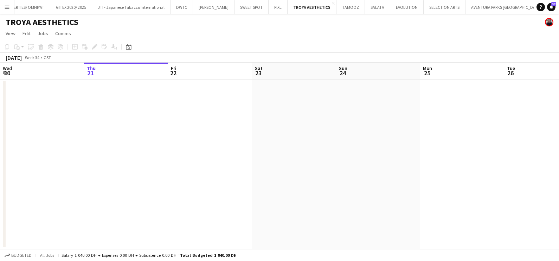
click at [383, 131] on app-date-cell at bounding box center [378, 163] width 84 height 169
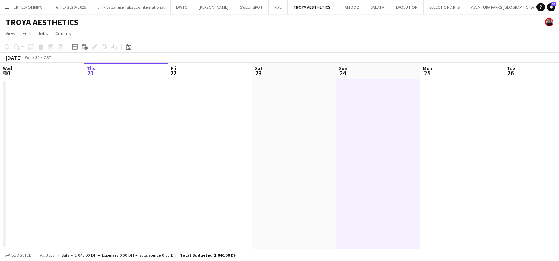
click at [547, 7] on button "HERMES Close" at bounding box center [560, 7] width 26 height 14
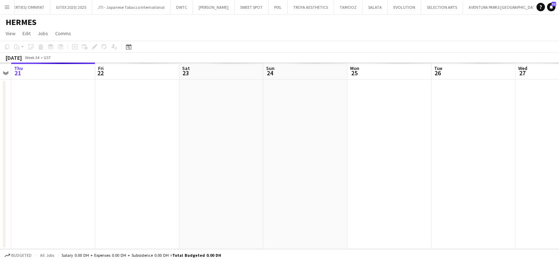
click at [52, 158] on app-calendar-viewport "Mon 18 Tue 19 Wed 20 Thu 21 Fri 22 Sat 23 Sun 24 Mon 25 Tue 26 Wed 27 Thu 28 Fr…" at bounding box center [279, 156] width 559 height 186
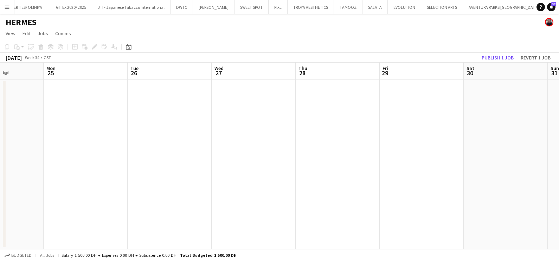
click at [0, 157] on html "Menu Boards Boards Boards All jobs Status Workforce Workforce My Workforce Recr…" at bounding box center [279, 130] width 559 height 261
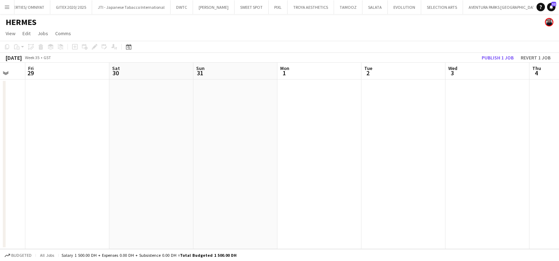
drag, startPoint x: 427, startPoint y: 161, endPoint x: 329, endPoint y: 164, distance: 98.5
click at [60, 163] on app-calendar-viewport "Tue 26 Wed 27 Thu 28 Fri 29 Sat 30 Sun 31 Mon 1 Tue 2 Wed 3 Thu 4 Fri 5 Sat 6" at bounding box center [279, 156] width 559 height 186
drag, startPoint x: 131, startPoint y: 164, endPoint x: 49, endPoint y: 166, distance: 82.6
click at [0, 164] on html "Menu Boards Boards Boards All jobs Status Workforce Workforce My Workforce Recr…" at bounding box center [279, 130] width 559 height 261
drag, startPoint x: 394, startPoint y: 166, endPoint x: 61, endPoint y: 170, distance: 332.9
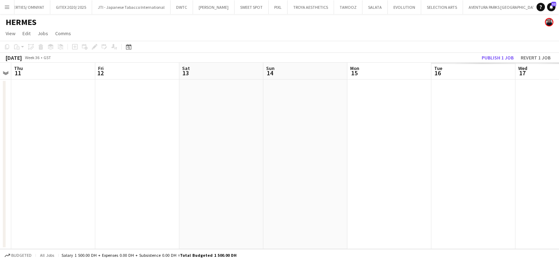
click at [52, 167] on app-calendar-viewport "Mon 8 Tue 9 Wed 10 Thu 11 Fri 12 Sat 13 Sun 14 Mon 15 Tue 16 Wed 17 Thu 18 Fri …" at bounding box center [279, 156] width 559 height 186
drag, startPoint x: 12, startPoint y: 173, endPoint x: 191, endPoint y: 174, distance: 178.9
click at [9, 173] on app-calendar-viewport "Wed 10 Thu 11 Fri 12 Sat 13 Sun 14 Mon 15 Tue 16 Wed 17 Thu 18 Fri 19 Sat 20 Su…" at bounding box center [279, 156] width 559 height 186
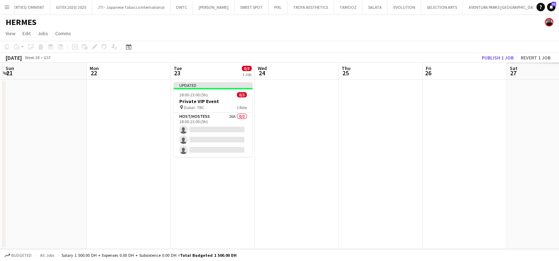
drag, startPoint x: 239, startPoint y: 176, endPoint x: 140, endPoint y: 176, distance: 99.1
click at [140, 176] on app-calendar-viewport "Wed 17 Thu 18 Fri 19 Sat 20 Sun 21 Mon 22 Tue 23 0/3 1 Job Wed 24 Thu 25 Fri 26…" at bounding box center [279, 156] width 559 height 186
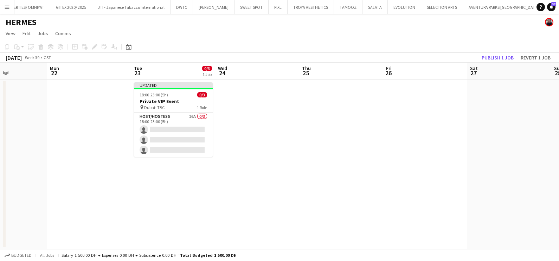
drag, startPoint x: 291, startPoint y: 159, endPoint x: 458, endPoint y: 156, distance: 167.0
click at [458, 156] on app-calendar-viewport "Fri 19 Sat 20 Sun 21 Mon 22 Tue 23 0/3 1 Job Wed 24 Thu 25 Fri 26 Sat 27 Sun 28…" at bounding box center [279, 156] width 559 height 186
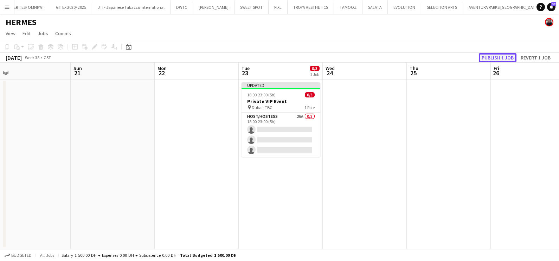
click at [492, 56] on button "Publish 1 job" at bounding box center [498, 57] width 38 height 9
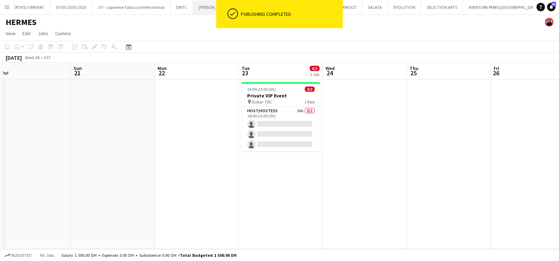
click at [203, 8] on button "JACK MORTON Close" at bounding box center [213, 7] width 41 height 14
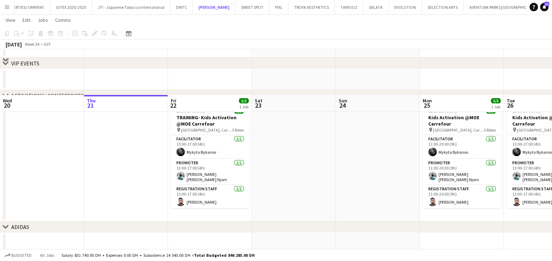
scroll to position [88, 0]
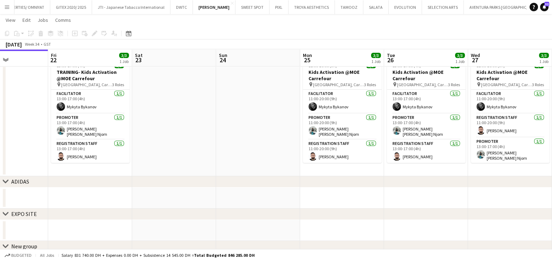
drag, startPoint x: 93, startPoint y: 128, endPoint x: 24, endPoint y: 130, distance: 68.9
click at [25, 130] on app-calendar-viewport "Mon 18 Tue 19 Wed 20 Thu 21 Fri 22 3/3 1 Job Sat 23 Sun 24 Mon 25 3/3 1 Job Tue…" at bounding box center [276, 106] width 552 height 333
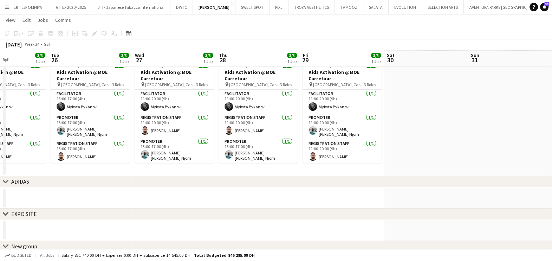
scroll to position [0, 188]
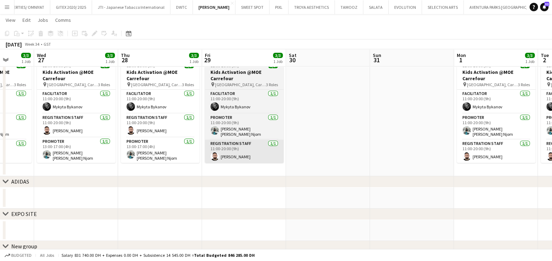
drag, startPoint x: 202, startPoint y: 140, endPoint x: 223, endPoint y: 140, distance: 21.1
click at [173, 140] on app-calendar-viewport "Sat 23 Sun 24 Mon 25 3/3 1 Job Tue 26 3/3 1 Job Wed 27 3/3 1 Job Thu 28 3/3 1 J…" at bounding box center [276, 106] width 552 height 333
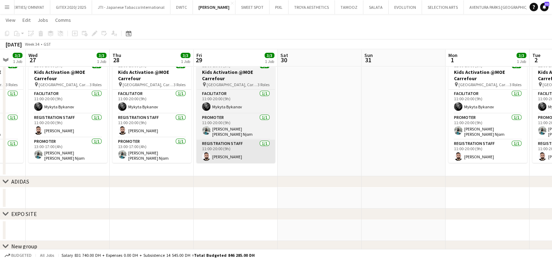
click at [141, 141] on app-calendar-viewport "Sat 23 Sun 24 Mon 25 3/3 1 Job Tue 26 3/3 1 Job Wed 27 3/3 1 Job Thu 28 3/3 1 J…" at bounding box center [276, 106] width 552 height 333
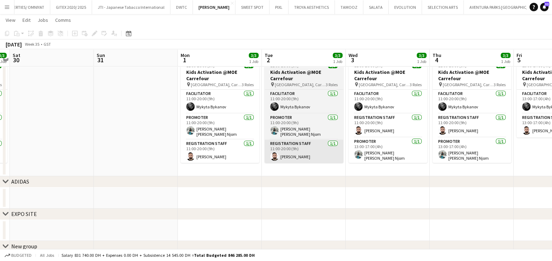
scroll to position [0, 203]
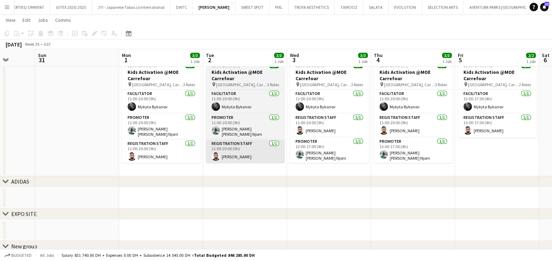
drag, startPoint x: 245, startPoint y: 142, endPoint x: 77, endPoint y: 142, distance: 167.3
click at [22, 142] on app-calendar-viewport "Wed 27 3/3 1 Job Thu 28 3/3 1 Job Fri 29 3/3 1 Job Sat 30 Sun 31 Mon 1 3/3 1 Jo…" at bounding box center [276, 106] width 552 height 333
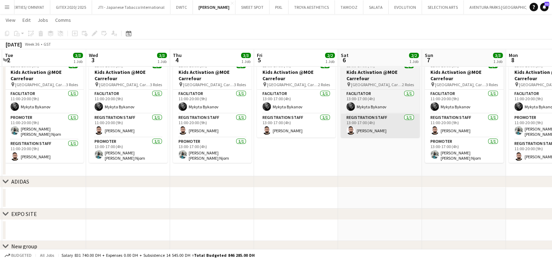
drag, startPoint x: 399, startPoint y: 133, endPoint x: 210, endPoint y: 129, distance: 188.8
click at [211, 129] on app-calendar-viewport "Sat 30 Sun 31 Mon 1 3/3 1 Job Tue 2 3/3 1 Job Wed 3 3/3 1 Job Thu 4 3/3 1 Job F…" at bounding box center [276, 106] width 552 height 333
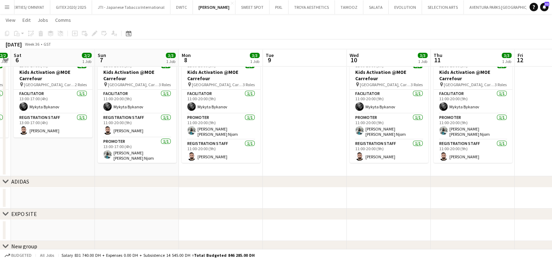
drag, startPoint x: 385, startPoint y: 137, endPoint x: 552, endPoint y: 147, distance: 167.2
click at [552, 147] on html "Menu Boards Boards Boards All jobs Status Workforce Workforce My Workforce Recr…" at bounding box center [276, 98] width 552 height 373
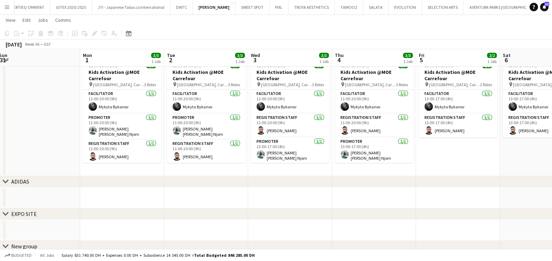
drag, startPoint x: 234, startPoint y: 132, endPoint x: 516, endPoint y: 147, distance: 282.3
click at [516, 147] on app-calendar-viewport "Fri 29 3/3 1 Job Sat 30 Sun 31 Mon 1 3/3 1 Job Tue 2 3/3 1 Job Wed 3 3/3 1 Job …" at bounding box center [276, 106] width 552 height 333
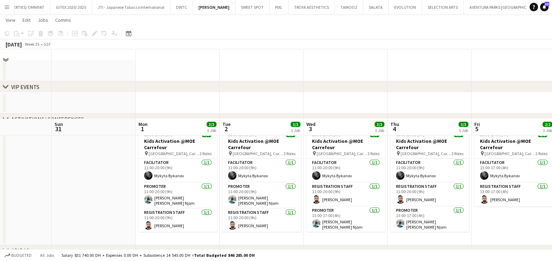
scroll to position [0, 0]
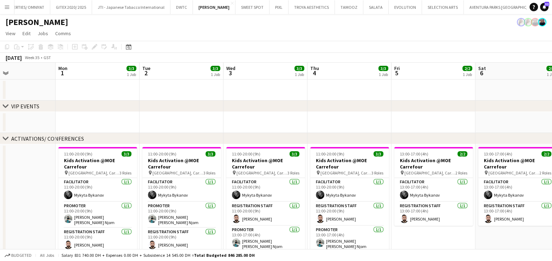
drag, startPoint x: 446, startPoint y: 181, endPoint x: 296, endPoint y: 181, distance: 150.4
click at [296, 181] on app-calendar-viewport "Thu 28 3/3 1 Job Fri 29 3/3 1 Job Sat 30 Sun 31 Mon 1 3/3 1 Job Tue 2 3/3 1 Job…" at bounding box center [276, 212] width 552 height 299
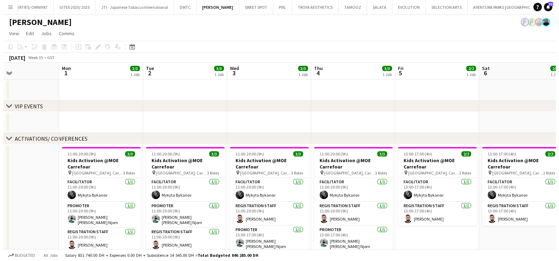
scroll to position [0, 284]
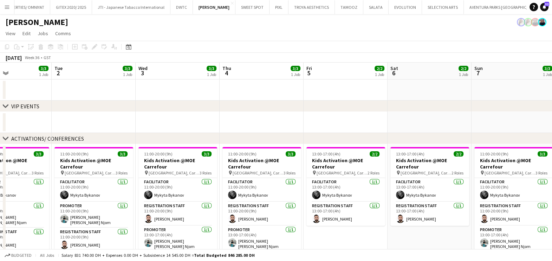
click at [546, 6] on button "HERMES Close" at bounding box center [559, 7] width 26 height 14
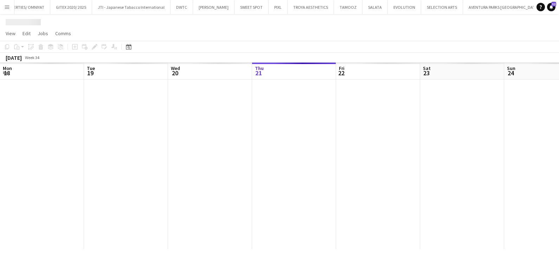
scroll to position [0, 168]
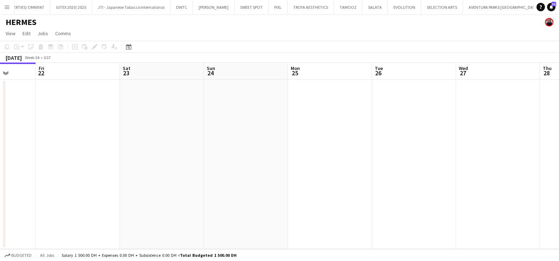
drag, startPoint x: 429, startPoint y: 141, endPoint x: 274, endPoint y: 143, distance: 154.7
click at [180, 141] on app-calendar-viewport "Mon 18 Tue 19 Wed 20 Thu 21 Fri 22 Sat 23 Sun 24 Mon 25 Tue 26 Wed 27 Thu 28 Fr…" at bounding box center [279, 156] width 559 height 186
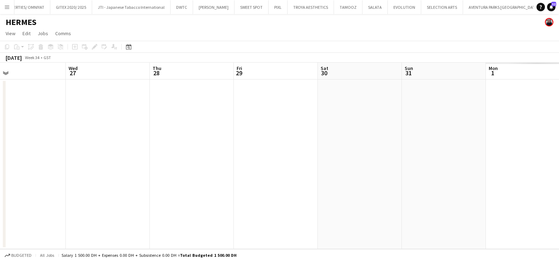
click at [83, 148] on app-calendar-viewport "Sat 23 Sun 24 Mon 25 Tue 26 Wed 27 Thu 28 Fri 29 Sat 30 Sun 31 Mon 1 Tue 2 Wed 3" at bounding box center [279, 156] width 559 height 186
drag, startPoint x: 329, startPoint y: 159, endPoint x: 389, endPoint y: 162, distance: 59.8
click at [112, 160] on app-calendar-viewport "Sat 23 Sun 24 Mon 25 Tue 26 Wed 27 Thu 28 Fri 29 Sat 30 Sun 31 Mon 1 Tue 2 Wed 3" at bounding box center [279, 156] width 559 height 186
drag, startPoint x: 400, startPoint y: 166, endPoint x: 138, endPoint y: 168, distance: 261.5
click at [132, 168] on app-calendar-viewport "Sat 30 Sun 31 Mon 1 Tue 2 Wed 3 Thu 4 Fri 5 Sat 6 Sun 7 Mon 8 Tue 9 Wed 10" at bounding box center [279, 156] width 559 height 186
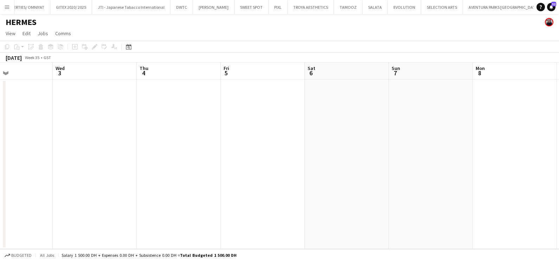
drag, startPoint x: 145, startPoint y: 172, endPoint x: 154, endPoint y: 176, distance: 10.2
click at [141, 173] on app-calendar-viewport "Sat 30 Sun 31 Mon 1 Tue 2 Wed 3 Thu 4 Fri 5 Sat 6 Sun 7 Mon 8 Tue 9 Wed 10" at bounding box center [279, 156] width 559 height 186
drag, startPoint x: 199, startPoint y: 176, endPoint x: 89, endPoint y: 176, distance: 109.7
click at [0, 176] on html "Menu Boards Boards Boards All jobs Status Workforce Workforce My Workforce Recr…" at bounding box center [279, 130] width 559 height 261
drag, startPoint x: 350, startPoint y: 182, endPoint x: 99, endPoint y: 179, distance: 251.7
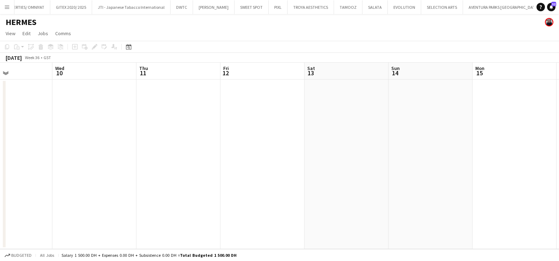
click at [98, 179] on app-calendar-viewport "Sun 7 Mon 8 Tue 9 Wed 10 Thu 11 Fri 12 Sat 13 Sun 14 Mon 15 Tue 16 Wed 17 Thu 18" at bounding box center [279, 156] width 559 height 186
drag, startPoint x: 420, startPoint y: 207, endPoint x: 190, endPoint y: 199, distance: 229.7
click at [188, 202] on app-calendar-viewport "Thu 11 Fri 12 Sat 13 Sun 14 Mon 15 Tue 16 Wed 17 Thu 18 Fri 19 Sat 20 Sun 21 Mo…" at bounding box center [279, 156] width 559 height 186
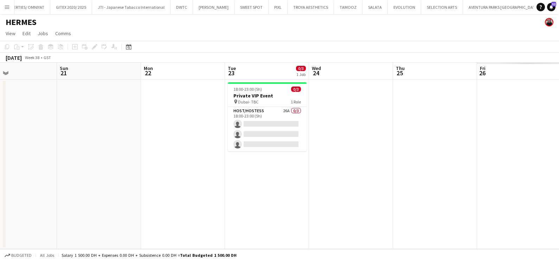
drag, startPoint x: 263, startPoint y: 207, endPoint x: 141, endPoint y: 198, distance: 121.6
click at [135, 203] on app-calendar-viewport "Tue 16 Wed 17 Thu 18 Fri 19 Sat 20 Sun 21 Mon 22 Tue 23 0/3 1 Job Wed 24 Thu 25…" at bounding box center [279, 156] width 559 height 186
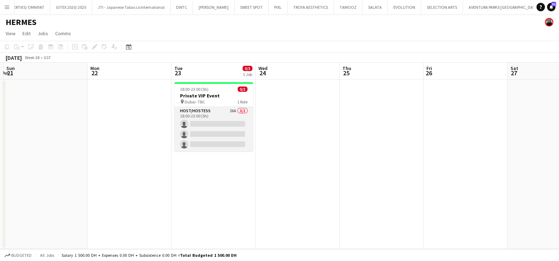
click at [234, 117] on app-card-role "Host/Hostess 26A 0/3 18:00-23:00 (5h) single-neutral-actions single-neutral-act…" at bounding box center [213, 129] width 79 height 44
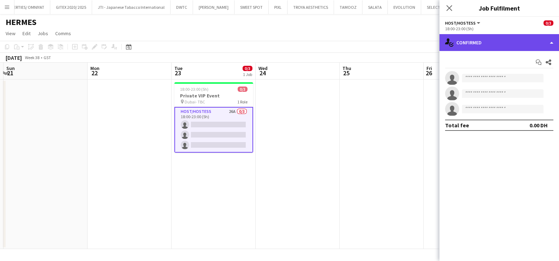
click at [482, 41] on div "single-neutral-actions-check-2 Confirmed" at bounding box center [499, 42] width 120 height 17
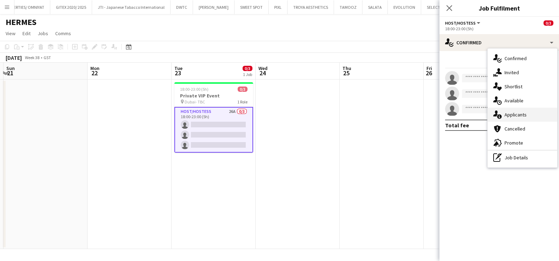
click at [532, 110] on div "single-neutral-actions-information Applicants" at bounding box center [523, 115] width 70 height 14
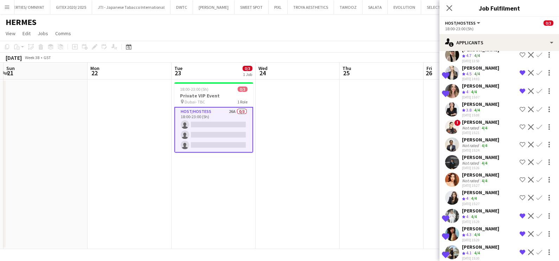
scroll to position [283, 0]
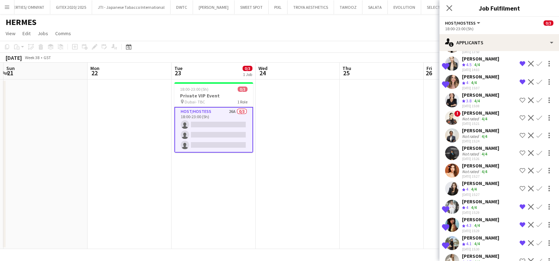
click at [518, 257] on button "Shortlist crew" at bounding box center [522, 261] width 8 height 8
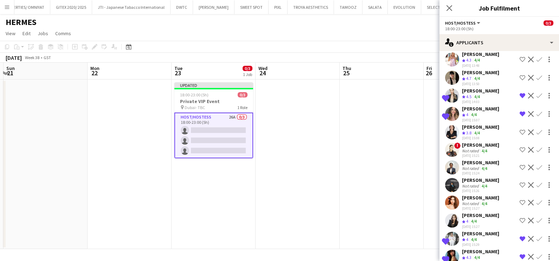
scroll to position [239, 0]
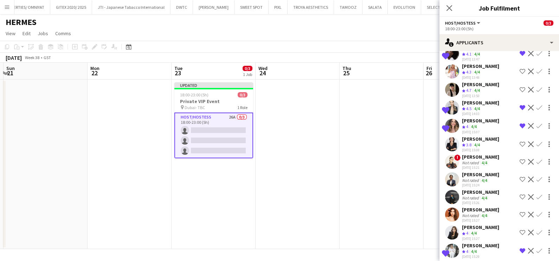
click at [473, 124] on app-skills-label "4/4" at bounding box center [474, 126] width 6 height 5
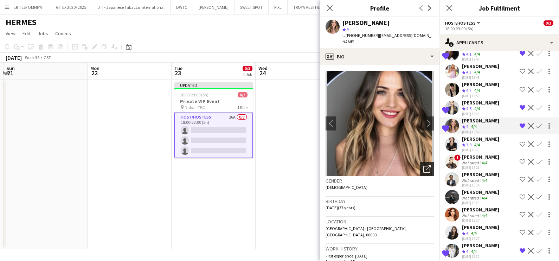
click at [423, 165] on icon "Open photos pop-in" at bounding box center [426, 168] width 7 height 7
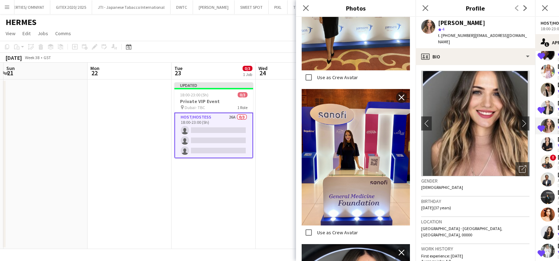
scroll to position [571, 0]
click at [306, 7] on icon at bounding box center [305, 8] width 7 height 7
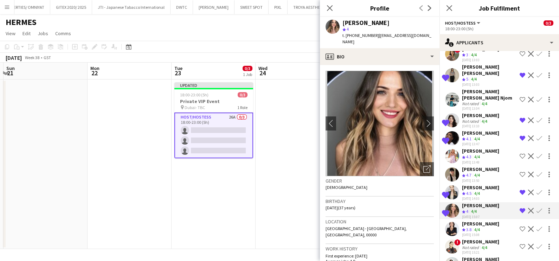
scroll to position [151, 0]
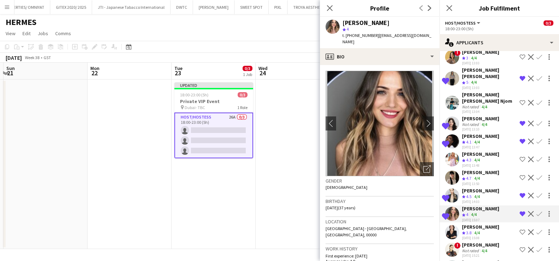
drag, startPoint x: 483, startPoint y: 176, endPoint x: 449, endPoint y: 176, distance: 34.1
click at [482, 187] on div "Maryna Shevchenko" at bounding box center [480, 190] width 37 height 6
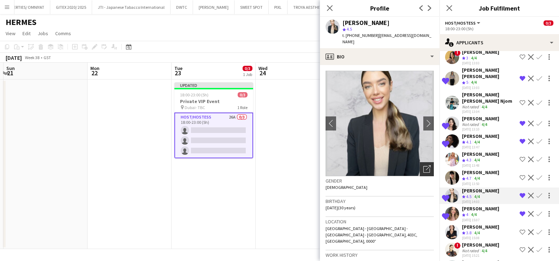
click at [423, 173] on div "Open photos pop-in" at bounding box center [427, 169] width 14 height 14
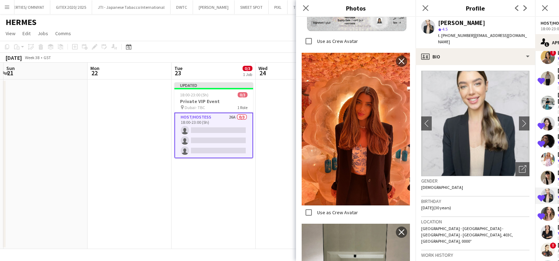
scroll to position [615, 0]
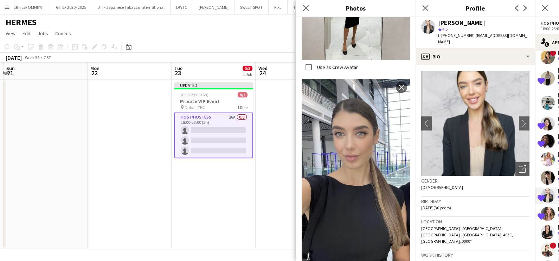
drag, startPoint x: 303, startPoint y: 6, endPoint x: 354, endPoint y: 58, distance: 72.6
click at [303, 6] on icon at bounding box center [306, 8] width 6 height 6
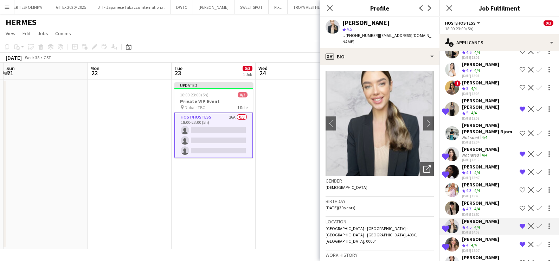
scroll to position [107, 0]
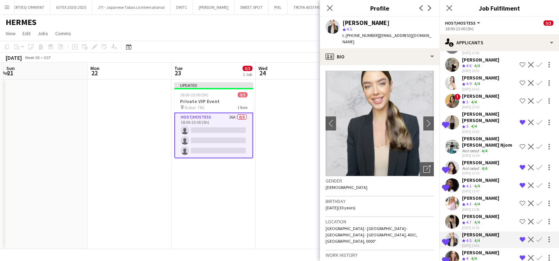
click at [520, 165] on app-icon "Remove crew from shortlist" at bounding box center [523, 168] width 6 height 6
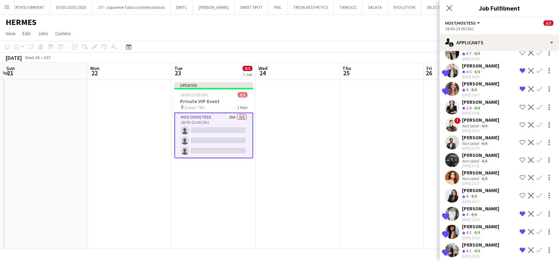
scroll to position [283, 0]
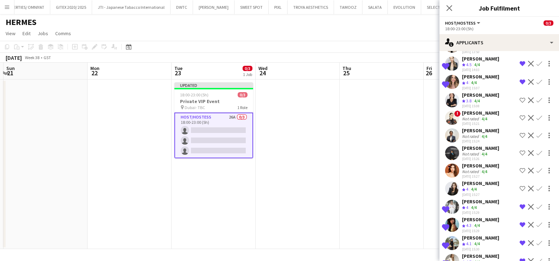
click at [487, 151] on div "4/4" at bounding box center [484, 153] width 8 height 5
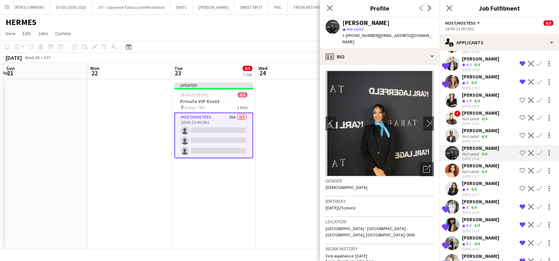
drag, startPoint x: 421, startPoint y: 161, endPoint x: 415, endPoint y: 161, distance: 5.3
click at [423, 165] on icon "Open photos pop-in" at bounding box center [426, 168] width 7 height 7
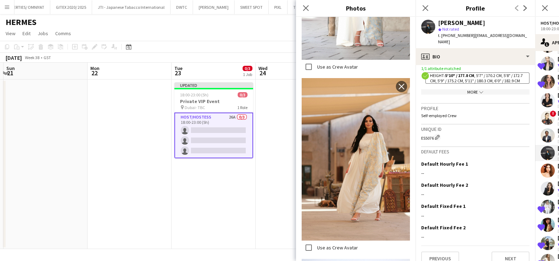
scroll to position [481, 0]
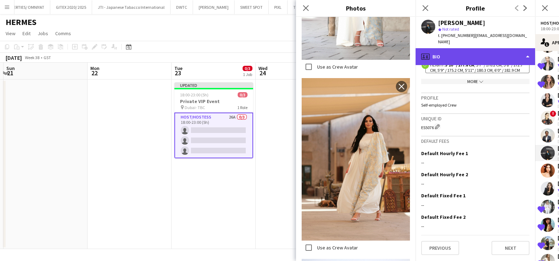
click at [466, 48] on div "profile Bio" at bounding box center [475, 56] width 120 height 17
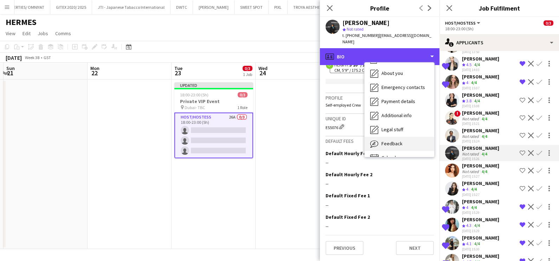
scroll to position [38, 0]
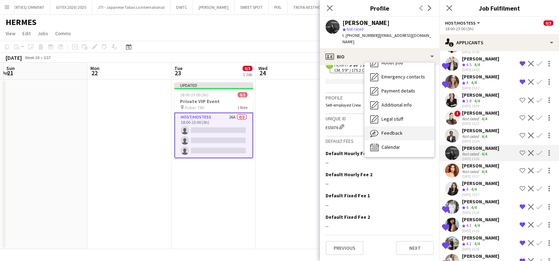
click at [395, 130] on span "Feedback" at bounding box center [391, 133] width 21 height 6
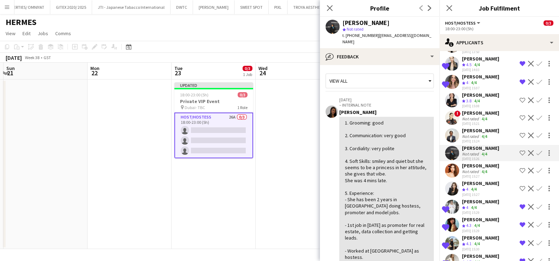
scroll to position [193, 0]
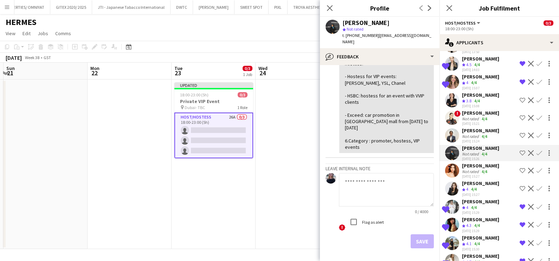
click at [520, 150] on app-icon "Shortlist crew" at bounding box center [523, 153] width 6 height 6
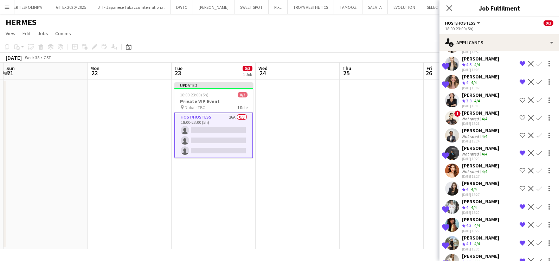
click at [382, 160] on app-date-cell at bounding box center [382, 163] width 84 height 169
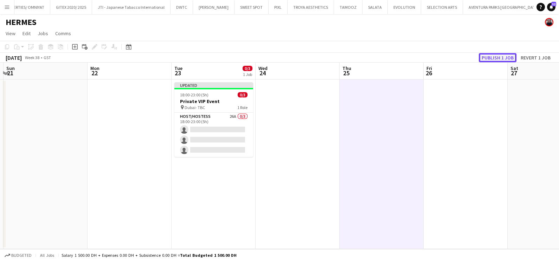
click at [487, 54] on button "Publish 1 job" at bounding box center [498, 57] width 38 height 9
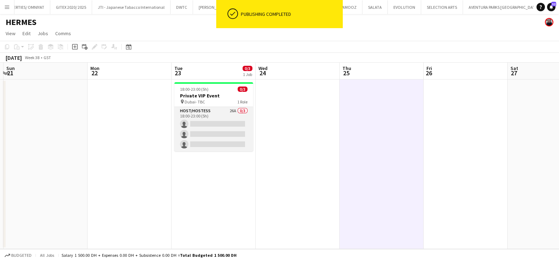
click at [212, 121] on app-card-role "Host/Hostess 26A 0/3 18:00-23:00 (5h) single-neutral-actions single-neutral-act…" at bounding box center [213, 129] width 79 height 44
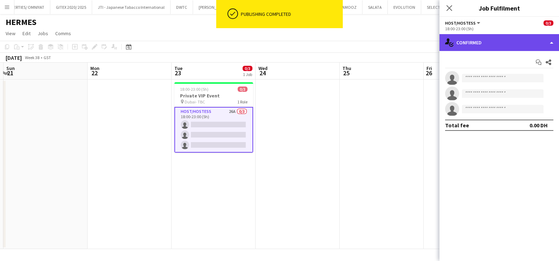
click at [491, 39] on div "single-neutral-actions-check-2 Confirmed" at bounding box center [499, 42] width 120 height 17
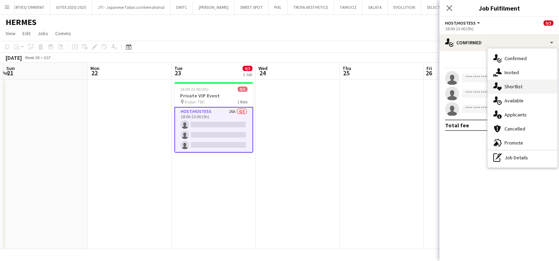
click at [513, 88] on div "single-neutral-actions-heart Shortlist" at bounding box center [523, 86] width 70 height 14
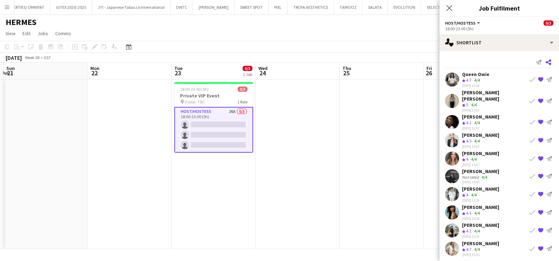
click at [547, 60] on icon "Share" at bounding box center [549, 62] width 6 height 6
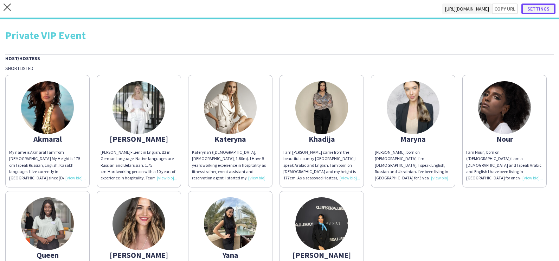
click at [546, 9] on button "Settings" at bounding box center [538, 9] width 34 height 11
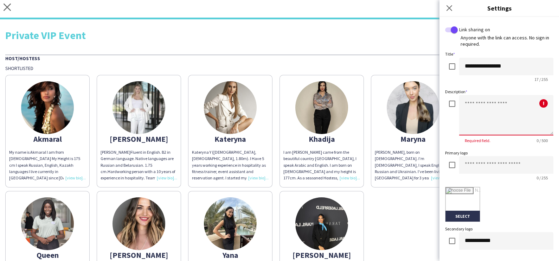
click at [493, 110] on textarea at bounding box center [506, 115] width 94 height 40
type textarea "**********"
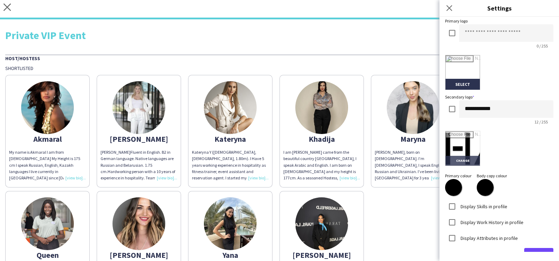
click at [457, 152] on input "file" at bounding box center [462, 148] width 34 height 34
type input "**********"
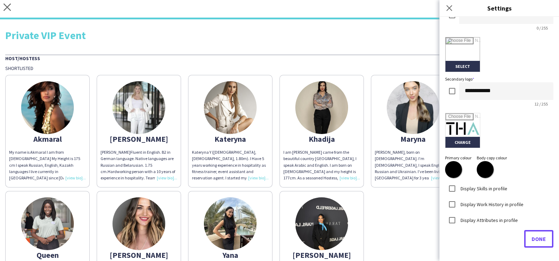
drag, startPoint x: 531, startPoint y: 237, endPoint x: 516, endPoint y: 229, distance: 17.3
click at [531, 237] on span "Done" at bounding box center [538, 238] width 14 height 7
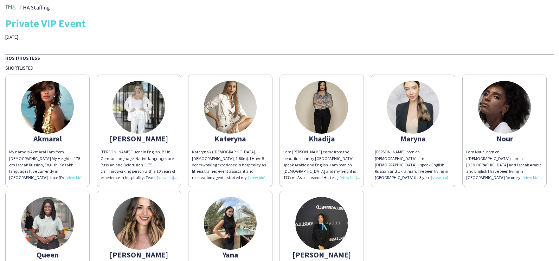
scroll to position [0, 0]
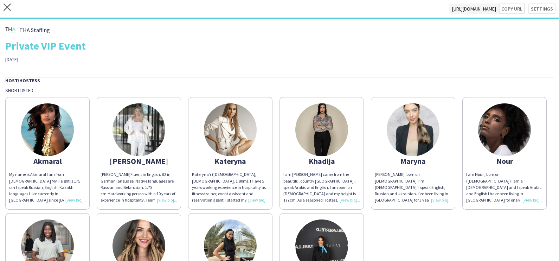
click at [129, 129] on img at bounding box center [138, 129] width 53 height 53
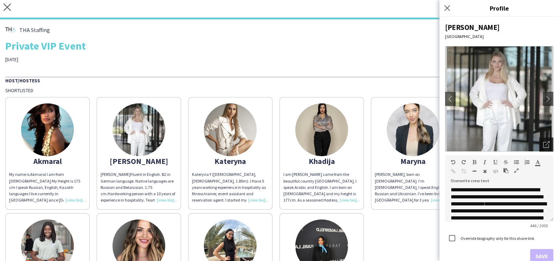
click at [543, 146] on icon "Open photos pop-in" at bounding box center [546, 144] width 6 height 6
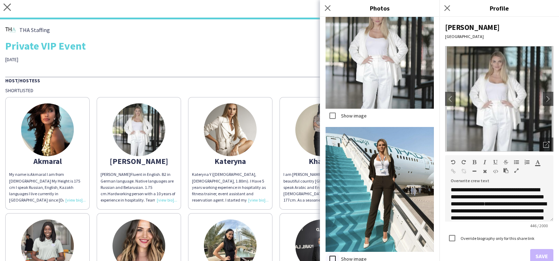
scroll to position [1663, 0]
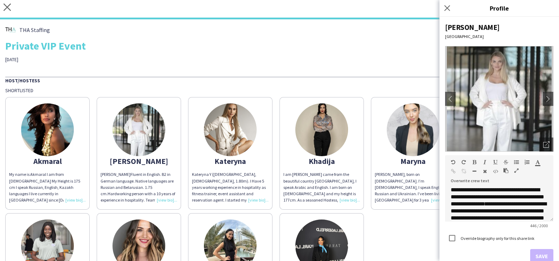
click at [241, 132] on img at bounding box center [230, 129] width 53 height 53
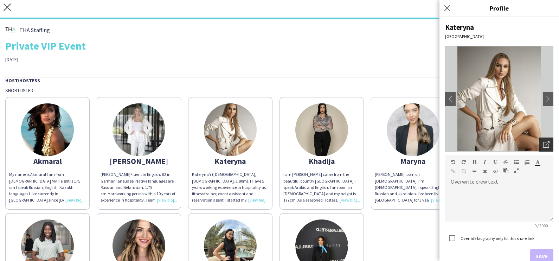
click at [543, 143] on icon "Open photos pop-in" at bounding box center [546, 144] width 6 height 6
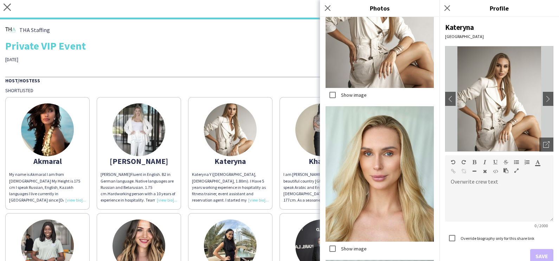
scroll to position [2880, 0]
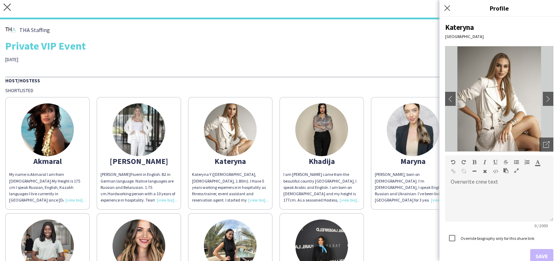
click at [323, 144] on img at bounding box center [321, 129] width 53 height 53
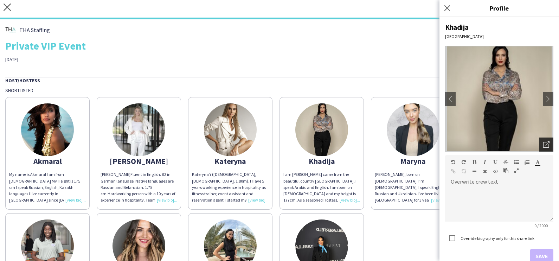
click at [543, 144] on div "Open photos pop-in" at bounding box center [546, 144] width 14 height 14
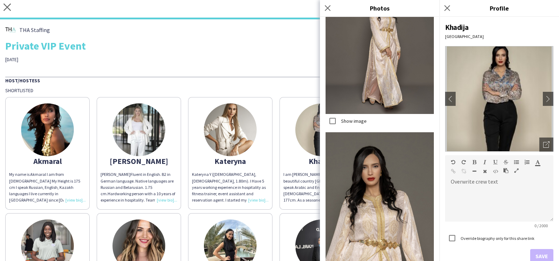
scroll to position [2389, 0]
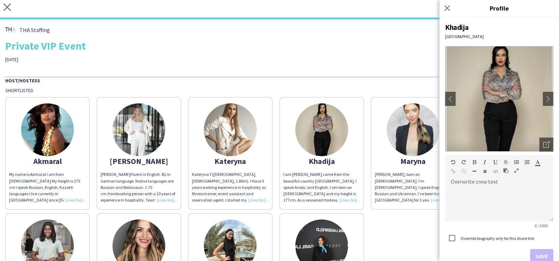
click at [378, 59] on div "THA Staffing Private VIP Event 23rd of September" at bounding box center [279, 44] width 548 height 38
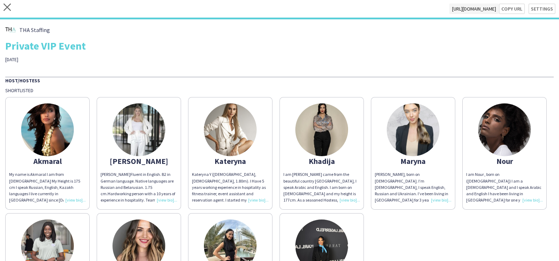
click at [413, 115] on img at bounding box center [413, 129] width 53 height 53
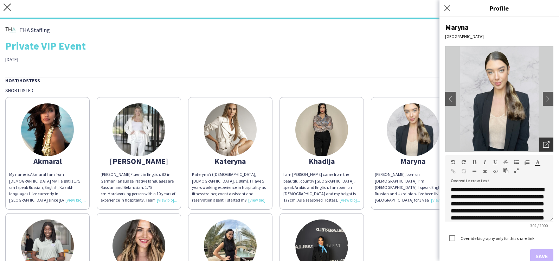
click at [543, 144] on icon "Open photos pop-in" at bounding box center [546, 144] width 6 height 6
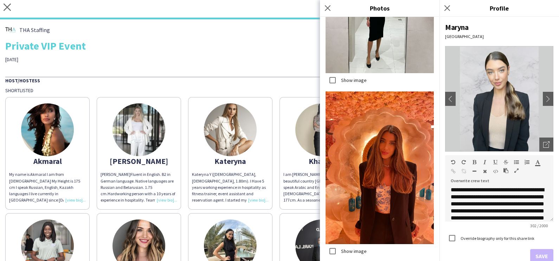
scroll to position [2313, 0]
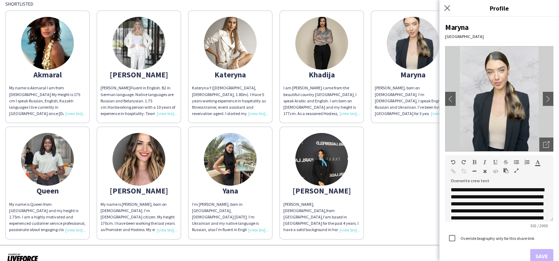
scroll to position [88, 0]
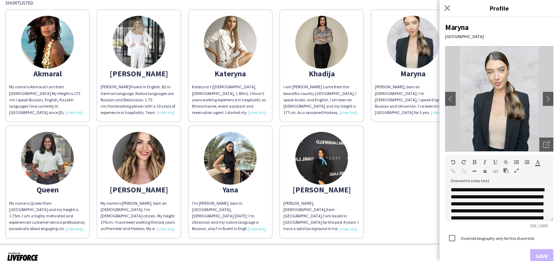
click at [165, 169] on img at bounding box center [138, 158] width 53 height 53
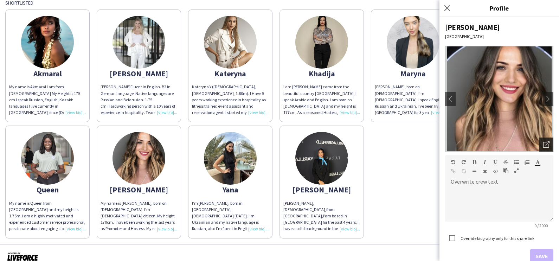
click at [543, 142] on div "Open photos pop-in" at bounding box center [546, 144] width 14 height 14
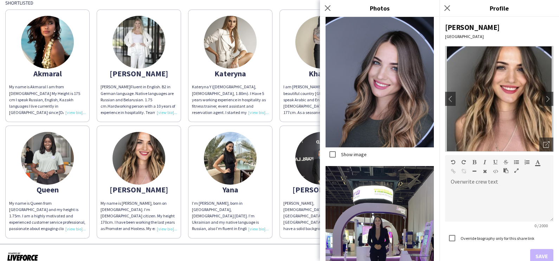
scroll to position [1085, 0]
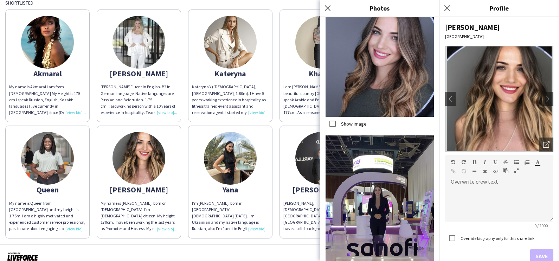
click at [277, 127] on div "Akmaral My name is Akmaral I am from Kazakhstan My Height is 175 cm I speak Rus…" at bounding box center [279, 122] width 548 height 232
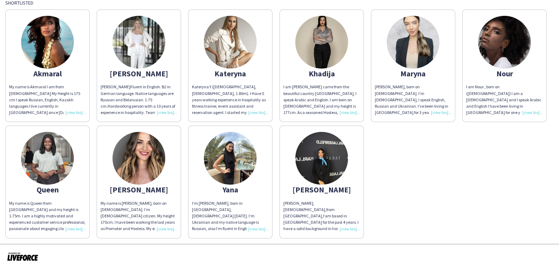
click at [348, 155] on img at bounding box center [321, 158] width 53 height 53
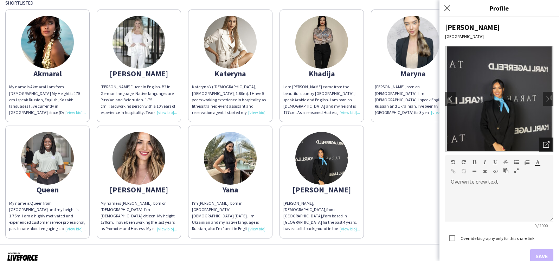
click at [543, 144] on icon "Open photos pop-in" at bounding box center [546, 144] width 6 height 6
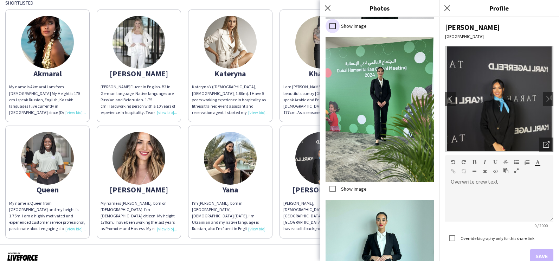
scroll to position [1970, 0]
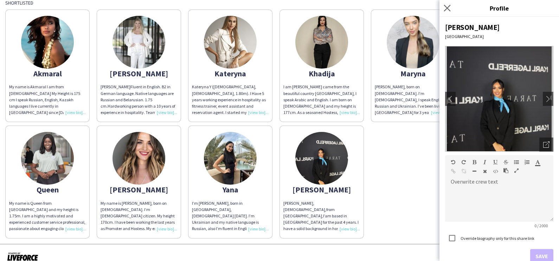
click at [448, 5] on icon "Close pop-in" at bounding box center [447, 8] width 7 height 7
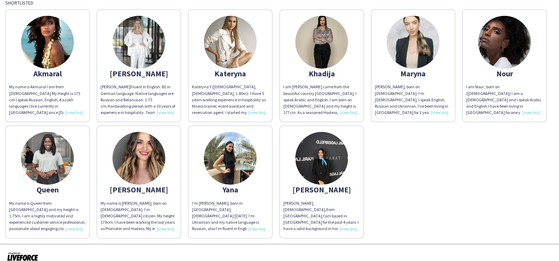
scroll to position [0, 0]
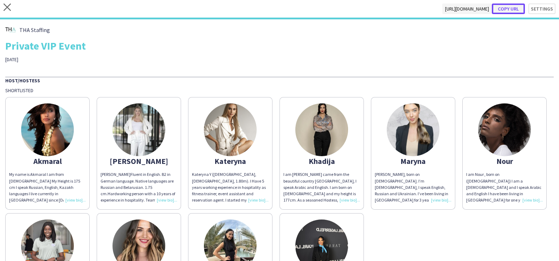
click at [510, 9] on button "Copy url" at bounding box center [508, 9] width 33 height 11
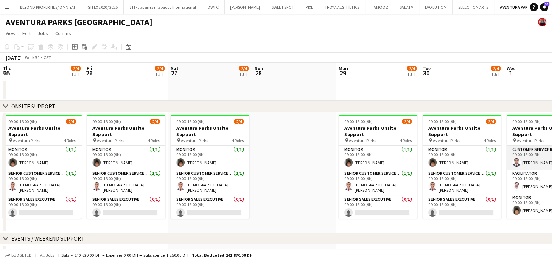
scroll to position [0, 190]
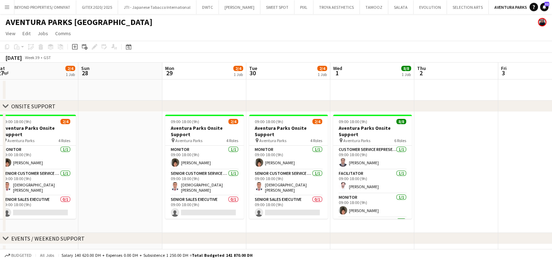
drag, startPoint x: 96, startPoint y: 161, endPoint x: 436, endPoint y: 185, distance: 340.7
click at [456, 192] on app-calendar-viewport "Thu 25 2/4 1 Job Fri 26 2/4 1 Job Sat 27 2/4 1 Job Sun 28 Mon 29 2/4 1 Job Tue …" at bounding box center [276, 164] width 552 height 202
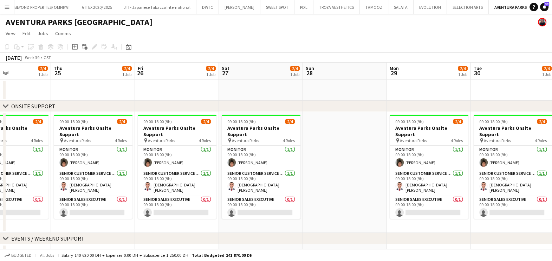
drag, startPoint x: 477, startPoint y: 186, endPoint x: 282, endPoint y: 176, distance: 195.7
click at [282, 176] on app-calendar-viewport "Sun 21 Mon 22 2/4 1 Job Tue 23 2/4 1 Job Wed 24 2/4 1 Job Thu 25 2/4 1 Job Fri …" at bounding box center [276, 164] width 552 height 202
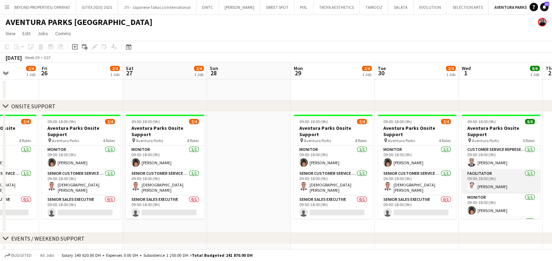
click at [496, 180] on app-card-role "Facilitator 1/1 09:00-18:00 (9h) Soufyane Kezihi" at bounding box center [501, 181] width 79 height 24
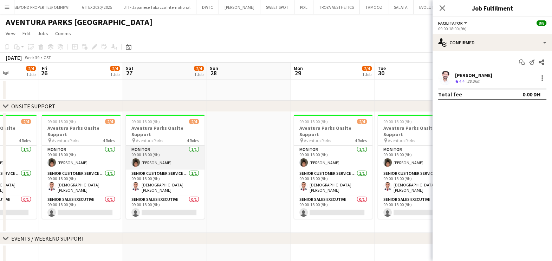
click at [188, 159] on app-card-role "Monitor 1/1 09:00-18:00 (9h) Simao Antunes" at bounding box center [165, 158] width 79 height 24
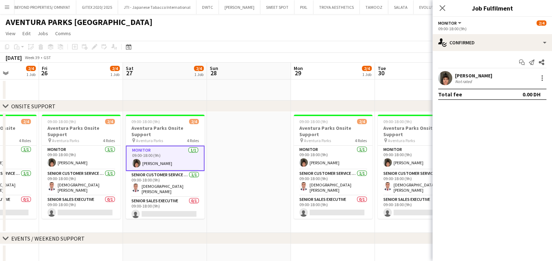
click at [236, 162] on app-date-cell at bounding box center [249, 172] width 84 height 121
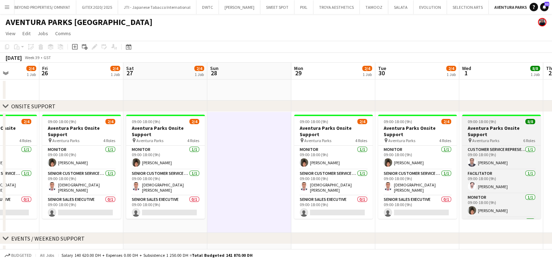
click at [502, 125] on h3 "Aventura Parks Onsite Support" at bounding box center [501, 131] width 79 height 13
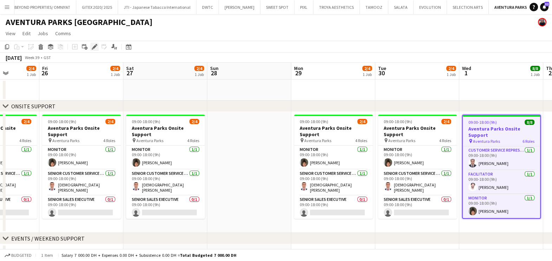
click at [92, 47] on icon "Edit" at bounding box center [95, 47] width 6 height 6
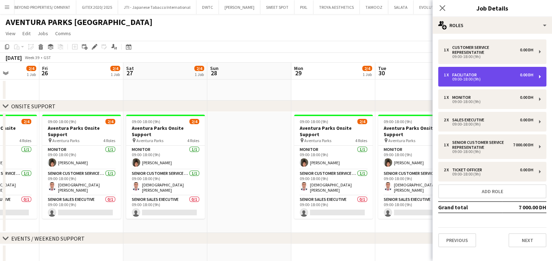
click at [486, 71] on div "1 x Facilitator 0.00 DH 09:00-18:00 (9h)" at bounding box center [492, 77] width 108 height 20
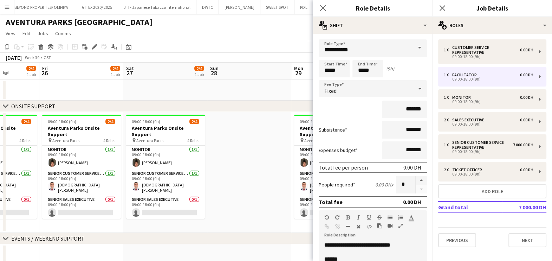
click at [273, 174] on app-date-cell at bounding box center [249, 172] width 84 height 121
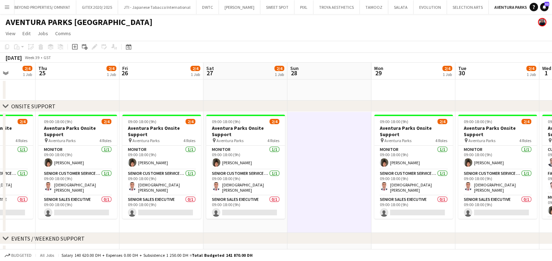
drag, startPoint x: 330, startPoint y: 165, endPoint x: 453, endPoint y: 168, distance: 123.1
click at [439, 167] on app-calendar-viewport "Mon 22 2/4 1 Job Tue 23 2/4 1 Job Wed 24 2/4 1 Job Thu 25 2/4 1 Job Fri 26 2/4 …" at bounding box center [276, 164] width 552 height 202
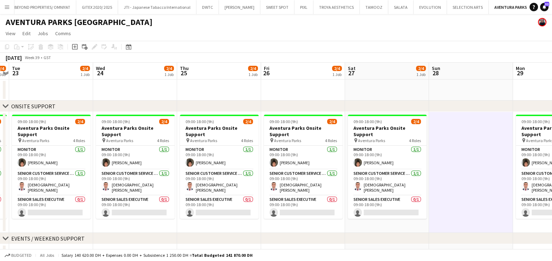
drag, startPoint x: 514, startPoint y: 168, endPoint x: 558, endPoint y: 176, distance: 45.4
click at [552, 175] on html "Menu Boards Boards Boards All jobs Status Workforce Workforce My Workforce Recr…" at bounding box center [276, 138] width 552 height 277
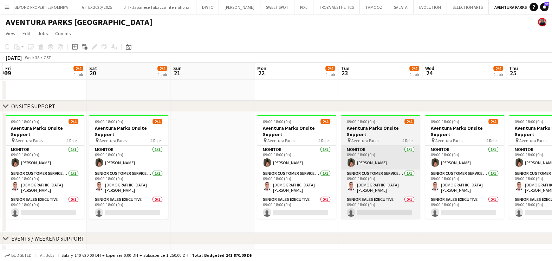
drag, startPoint x: 274, startPoint y: 116, endPoint x: 440, endPoint y: 144, distance: 168.6
click at [497, 156] on app-calendar-viewport "Tue 16 Wed 17 Thu 18 2/4 1 Job Fri 19 2/4 1 Job Sat 20 2/4 1 Job Sun 21 Mon 22 …" at bounding box center [276, 164] width 552 height 202
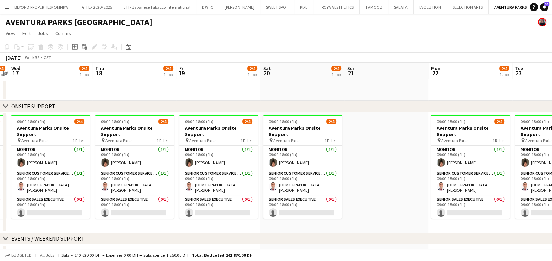
scroll to position [0, 223]
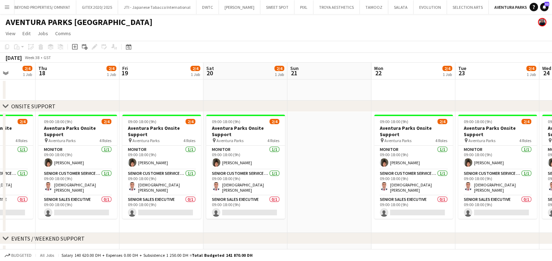
drag, startPoint x: 304, startPoint y: 117, endPoint x: 482, endPoint y: 142, distance: 180.0
click at [492, 143] on app-calendar-viewport "Mon 15 Tue 16 2/4 1 Job Wed 17 2/4 1 Job Thu 18 2/4 1 Job Fri 19 2/4 1 Job Sat …" at bounding box center [276, 164] width 552 height 202
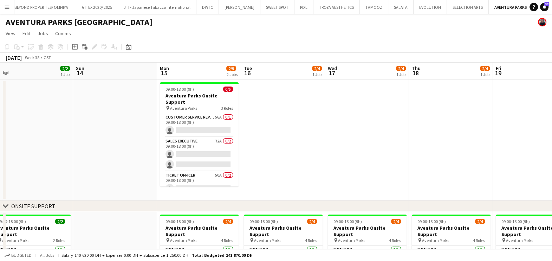
drag, startPoint x: 330, startPoint y: 155, endPoint x: 415, endPoint y: 167, distance: 85.6
click at [420, 166] on app-calendar-viewport "Thu 11 Fri 12 Sat 13 2/2 1 Job Sun 14 Mon 15 2/9 2 Jobs Tue 16 2/4 1 Job Wed 17…" at bounding box center [276, 214] width 552 height 302
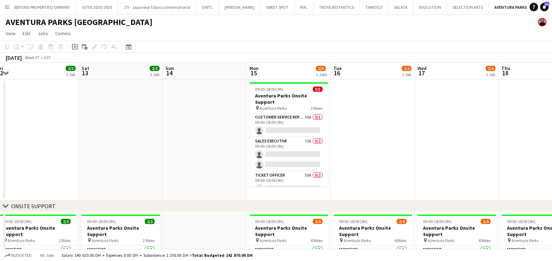
drag, startPoint x: 299, startPoint y: 143, endPoint x: 520, endPoint y: 194, distance: 226.3
click at [552, 198] on html "Menu Boards Boards Boards All jobs Status Workforce Workforce My Workforce Recr…" at bounding box center [276, 188] width 552 height 377
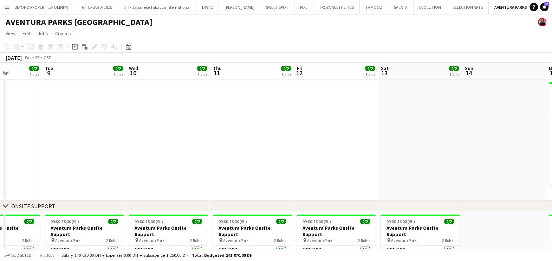
drag, startPoint x: 263, startPoint y: 135, endPoint x: 560, endPoint y: 217, distance: 308.4
click at [552, 217] on html "Menu Boards Boards Boards All jobs Status Workforce Workforce My Workforce Recr…" at bounding box center [276, 188] width 552 height 377
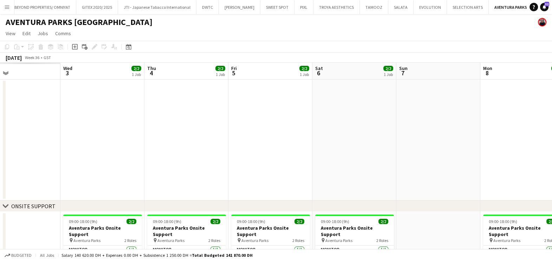
drag, startPoint x: 236, startPoint y: 105, endPoint x: 559, endPoint y: 187, distance: 332.5
click at [550, 184] on app-calendar-viewport "Mon 1 Tue 2 Wed 3 2/2 1 Job Thu 4 2/2 1 Job Fri 5 2/2 1 Job Sat 6 2/2 1 Job Sun…" at bounding box center [276, 214] width 552 height 302
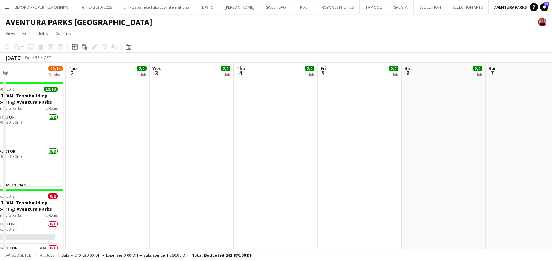
drag, startPoint x: 315, startPoint y: 154, endPoint x: 558, endPoint y: 253, distance: 262.5
click at [552, 244] on html "Menu Boards Boards Boards All jobs Status Workforce Workforce My Workforce Recr…" at bounding box center [276, 229] width 552 height 459
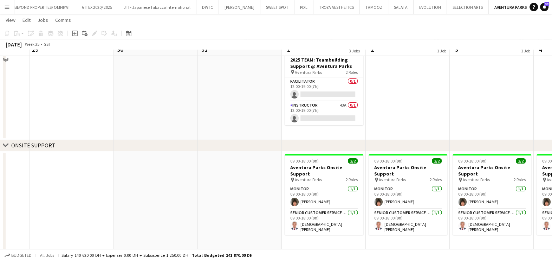
scroll to position [132, 0]
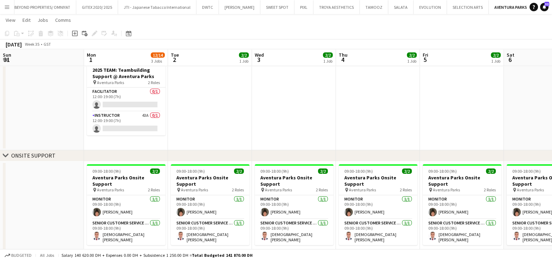
drag, startPoint x: 398, startPoint y: 194, endPoint x: 147, endPoint y: 183, distance: 251.6
click at [165, 183] on app-calendar-viewport "Thu 28 Fri 29 Sat 30 Sun 31 Mon 1 12/14 3 Jobs Tue 2 2/2 1 Job Wed 3 2/2 1 Job …" at bounding box center [276, 105] width 552 height 419
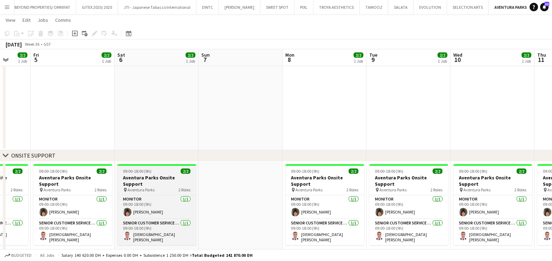
drag, startPoint x: 201, startPoint y: 186, endPoint x: 123, endPoint y: 186, distance: 77.7
click at [118, 186] on app-calendar-viewport "Mon 1 12/14 3 Jobs Tue 2 2/2 1 Job Wed 3 2/2 1 Job Thu 4 2/2 1 Job Fri 5 2/2 1 …" at bounding box center [276, 105] width 552 height 419
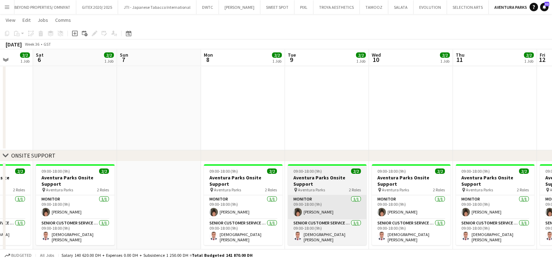
drag, startPoint x: 429, startPoint y: 189, endPoint x: 214, endPoint y: 189, distance: 215.5
click at [208, 189] on app-calendar-viewport "Tue 2 2/2 1 Job Wed 3 2/2 1 Job Thu 4 2/2 1 Job Fri 5 2/2 1 Job Sat 6 2/2 1 Job…" at bounding box center [276, 105] width 552 height 419
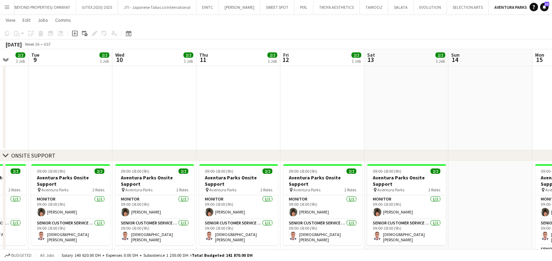
drag, startPoint x: 241, startPoint y: 190, endPoint x: 102, endPoint y: 192, distance: 139.6
click at [102, 192] on app-calendar-viewport "Fri 5 2/2 1 Job Sat 6 2/2 1 Job Sun 7 Mon 8 2/2 1 Job Tue 9 2/2 1 Job Wed 10 2/…" at bounding box center [276, 105] width 552 height 419
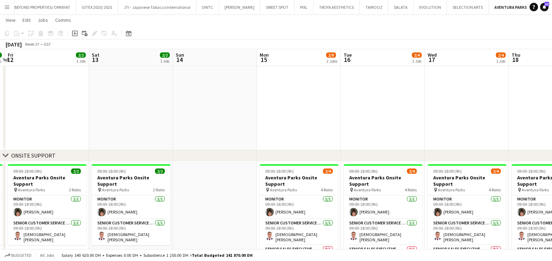
drag, startPoint x: 306, startPoint y: 195, endPoint x: 154, endPoint y: 195, distance: 152.6
click at [149, 196] on app-calendar-viewport "Mon 8 2/2 1 Job Tue 9 2/2 1 Job Wed 10 2/2 1 Job Thu 11 2/2 1 Job Fri 12 2/2 1 …" at bounding box center [276, 105] width 552 height 419
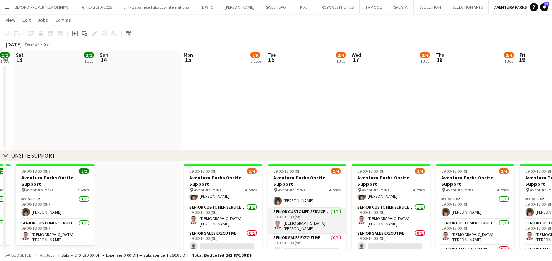
scroll to position [16, 0]
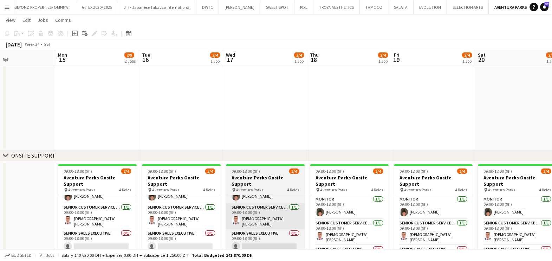
drag, startPoint x: 391, startPoint y: 204, endPoint x: 153, endPoint y: 206, distance: 237.6
click at [156, 206] on app-calendar-viewport "Fri 12 2/2 1 Job Sat 13 2/2 1 Job Sun 14 Mon 15 2/9 2 Jobs Tue 16 2/4 1 Job Wed…" at bounding box center [276, 105] width 552 height 419
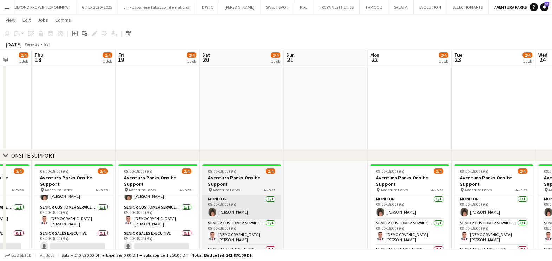
drag, startPoint x: 399, startPoint y: 207, endPoint x: 254, endPoint y: 205, distance: 145.5
click at [227, 209] on app-calendar-viewport "Sun 14 Mon 15 2/9 2 Jobs Tue 16 2/4 1 Job Wed 17 2/4 1 Job Thu 18 2/4 1 Job Fri…" at bounding box center [276, 105] width 552 height 419
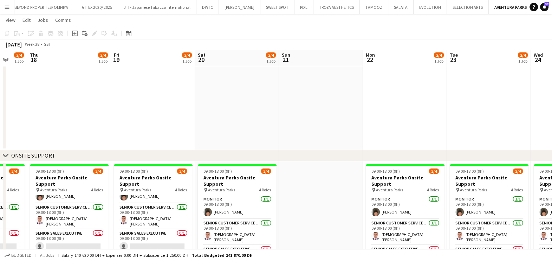
click at [63, 206] on app-calendar-viewport "Sun 14 Mon 15 2/9 2 Jobs Tue 16 2/4 1 Job Wed 17 2/4 1 Job Thu 18 2/4 1 Job Fri…" at bounding box center [276, 105] width 552 height 419
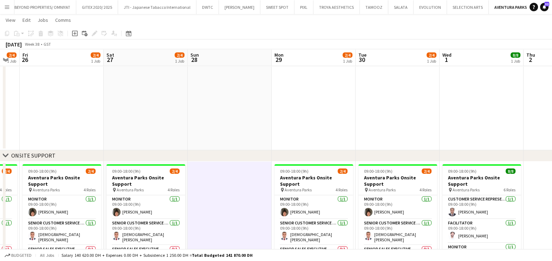
drag, startPoint x: 62, startPoint y: 205, endPoint x: 57, endPoint y: 206, distance: 4.7
click at [57, 206] on app-calendar-viewport "Mon 22 2/4 1 Job Tue 23 2/4 1 Job Wed 24 2/4 1 Job Thu 25 2/4 1 Job Fri 26 2/4 …" at bounding box center [276, 105] width 552 height 419
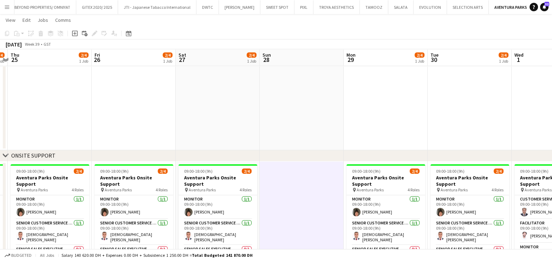
drag, startPoint x: 244, startPoint y: 205, endPoint x: 57, endPoint y: 205, distance: 187.0
click at [56, 205] on app-calendar-viewport "Mon 22 2/4 1 Job Tue 23 2/4 1 Job Wed 24 2/4 1 Job Thu 25 2/4 1 Job Fri 26 2/4 …" at bounding box center [276, 105] width 552 height 419
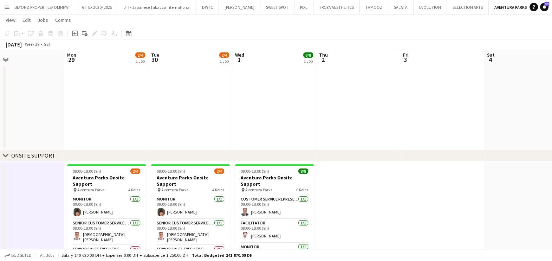
click at [320, 205] on app-date-cell at bounding box center [358, 221] width 84 height 121
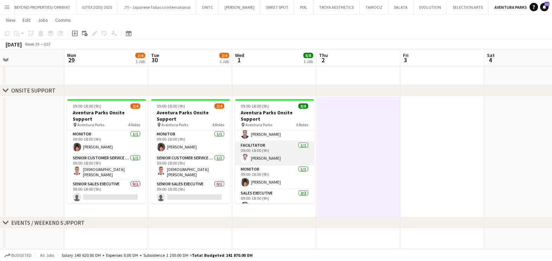
scroll to position [0, 0]
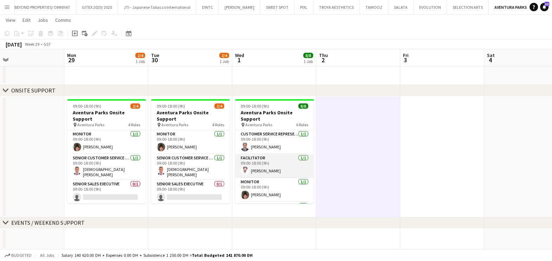
click at [281, 165] on app-card-role "Facilitator 1/1 09:00-18:00 (9h) Soufyane Kezihi" at bounding box center [274, 166] width 79 height 24
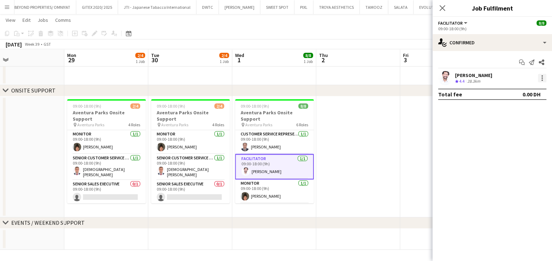
click at [545, 75] on div at bounding box center [542, 78] width 8 height 8
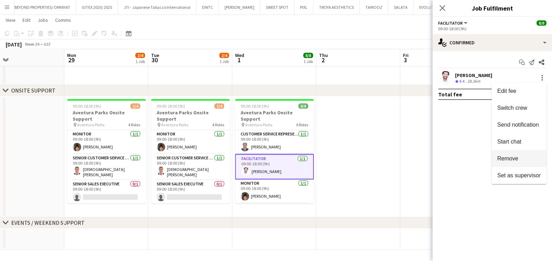
drag, startPoint x: 512, startPoint y: 160, endPoint x: 455, endPoint y: 156, distance: 56.7
click at [511, 160] on span "Remove" at bounding box center [507, 158] width 21 height 6
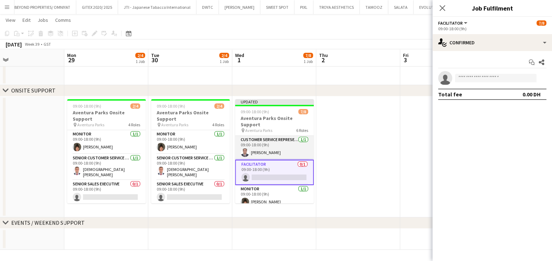
click at [260, 143] on app-card-role "Customer Service Representative 1/1 09:00-18:00 (9h) Morgan Kumarasinghe" at bounding box center [274, 148] width 79 height 24
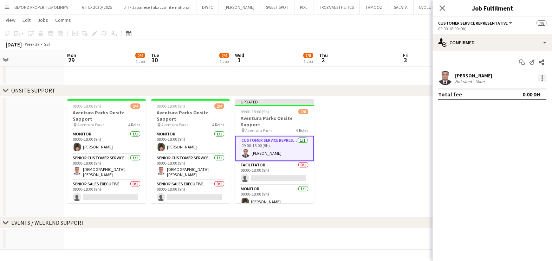
click at [542, 75] on div at bounding box center [542, 75] width 1 height 1
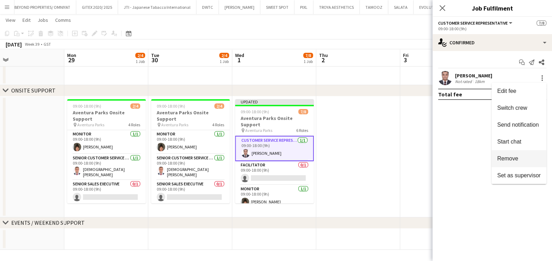
click at [524, 157] on span "Remove" at bounding box center [519, 158] width 44 height 6
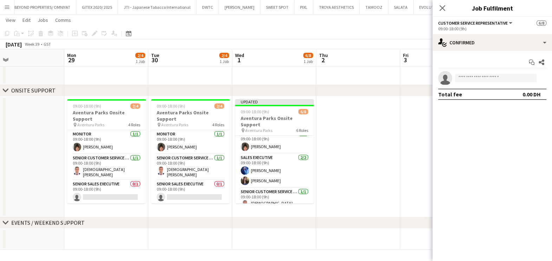
scroll to position [44, 0]
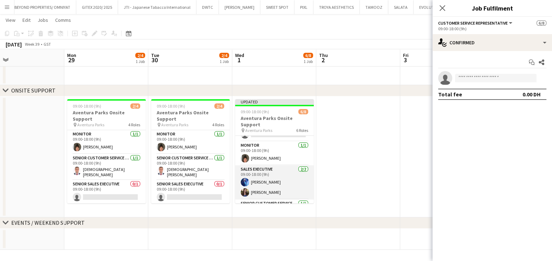
click at [276, 176] on app-card-role "Sales Executive 2/2 09:00-18:00 (9h) Hamid Mughal Hagar Maher" at bounding box center [274, 182] width 79 height 34
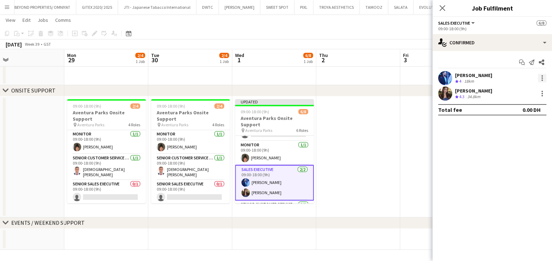
click at [546, 76] on div at bounding box center [542, 78] width 8 height 8
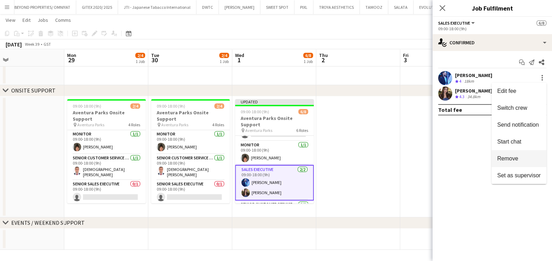
click at [511, 157] on span "Remove" at bounding box center [507, 158] width 21 height 6
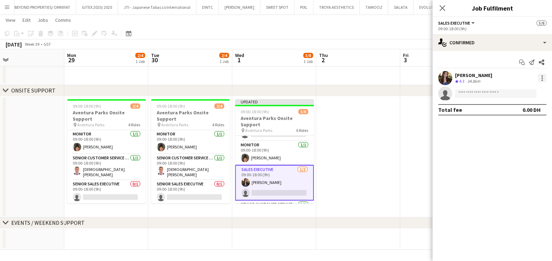
click at [543, 80] on div at bounding box center [542, 78] width 8 height 8
click at [501, 161] on span "Remove" at bounding box center [507, 158] width 21 height 6
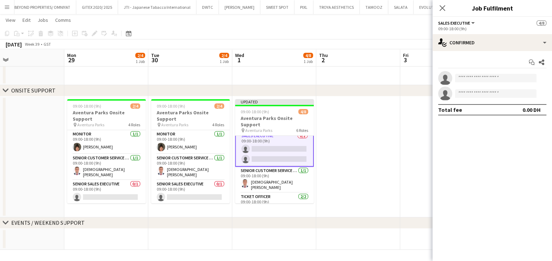
scroll to position [91, 0]
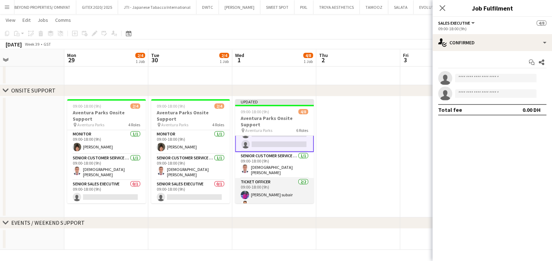
click at [278, 187] on app-card-role "Ticket Officer 2/2 09:00-18:00 (9h) Suhana Shaik subair Aymane Belbach" at bounding box center [274, 195] width 79 height 34
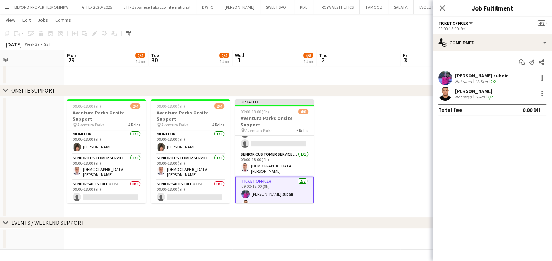
scroll to position [90, 0]
click at [541, 78] on div at bounding box center [542, 78] width 8 height 8
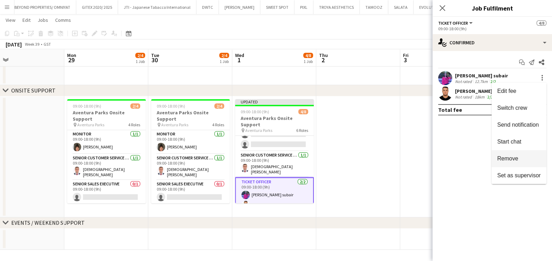
click at [502, 160] on span "Remove" at bounding box center [507, 158] width 21 height 6
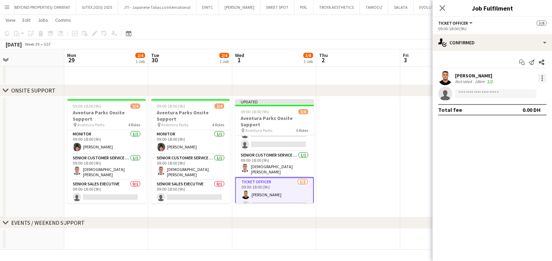
click at [542, 74] on div at bounding box center [542, 78] width 8 height 8
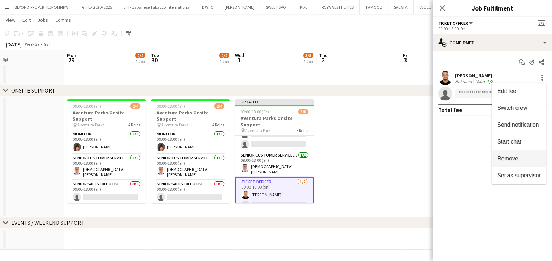
click at [506, 156] on span "Remove" at bounding box center [507, 158] width 21 height 6
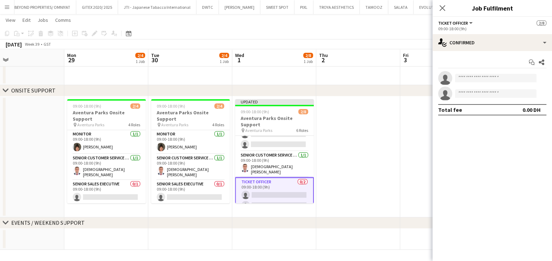
click at [339, 154] on app-date-cell at bounding box center [358, 156] width 84 height 121
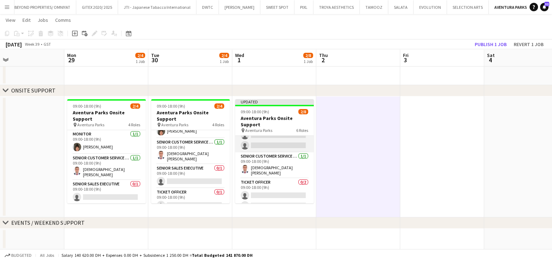
scroll to position [90, 0]
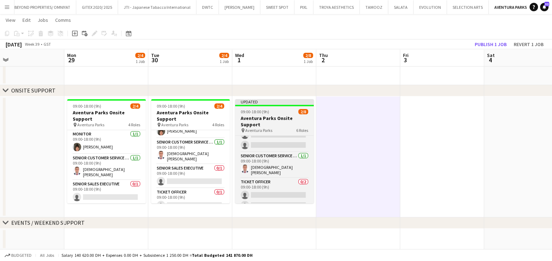
click at [278, 114] on app-job-card "Updated 09:00-18:00 (9h) 2/8 Aventura Parks Onsite Support pin Aventura Parks 6…" at bounding box center [274, 151] width 79 height 104
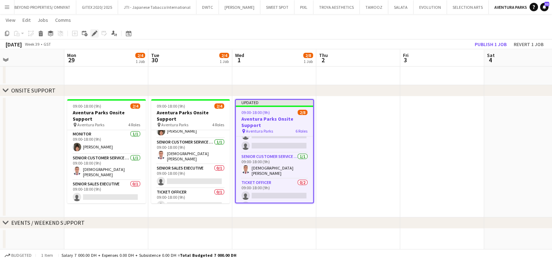
click at [94, 34] on icon at bounding box center [94, 34] width 4 height 4
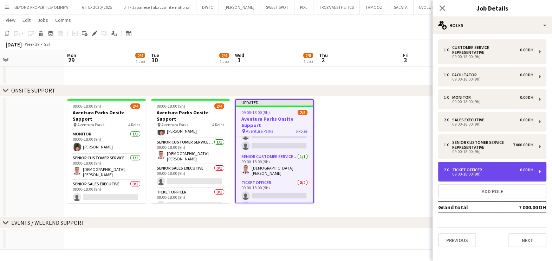
click at [449, 174] on div "09:00-18:00 (9h)" at bounding box center [489, 174] width 90 height 4
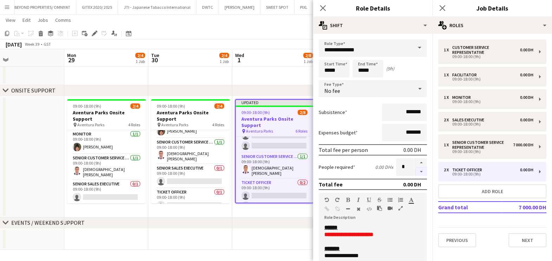
click at [416, 171] on button "button" at bounding box center [421, 171] width 11 height 9
type input "*"
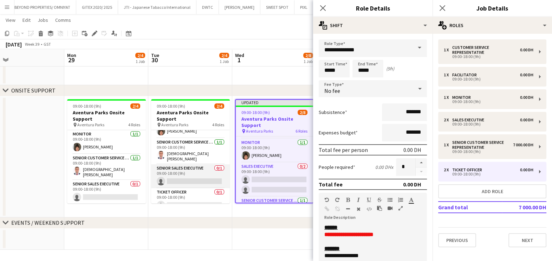
scroll to position [0, 0]
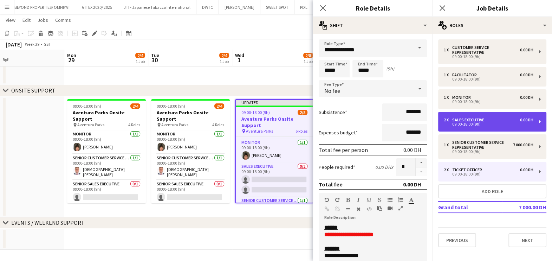
click at [511, 121] on div "2 x Sales Executive 0.00 DH" at bounding box center [489, 119] width 90 height 5
type input "**********"
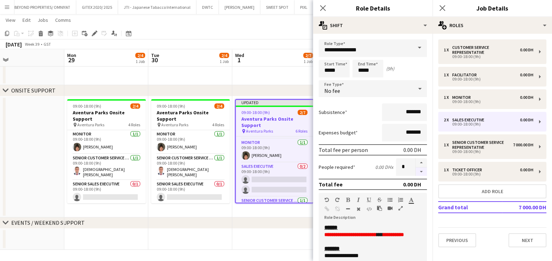
click at [416, 171] on button "button" at bounding box center [421, 171] width 11 height 9
type input "*"
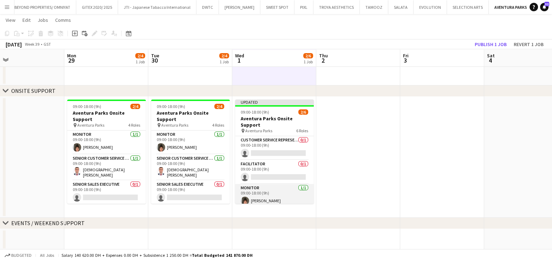
scroll to position [197, 0]
click at [496, 44] on button "Publish 1 job" at bounding box center [491, 44] width 38 height 9
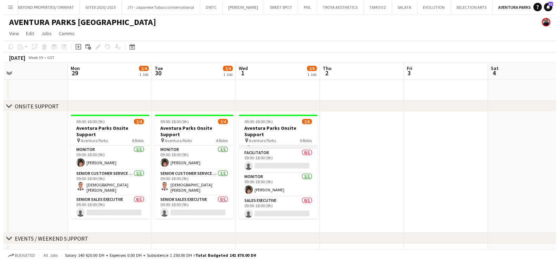
scroll to position [0, 0]
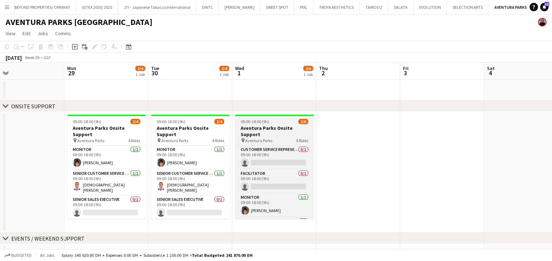
click at [270, 115] on div at bounding box center [274, 115] width 79 height 1
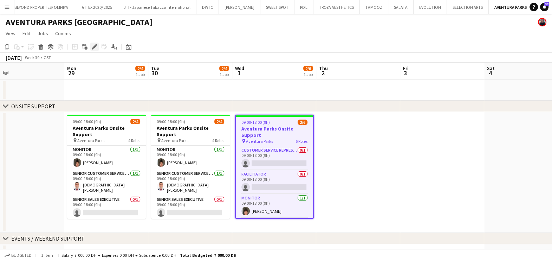
click at [91, 45] on div "Edit" at bounding box center [94, 47] width 8 height 8
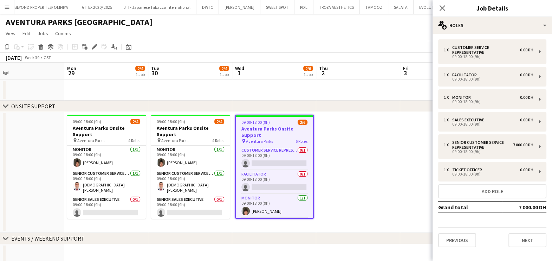
click at [360, 154] on app-date-cell at bounding box center [358, 172] width 84 height 121
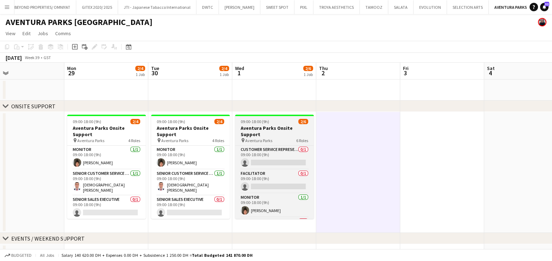
click at [263, 125] on h3 "Aventura Parks Onsite Support" at bounding box center [274, 131] width 79 height 13
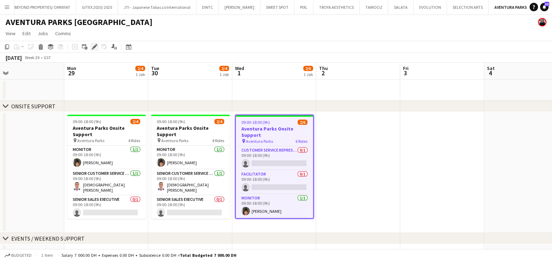
click at [95, 49] on icon "Edit" at bounding box center [95, 47] width 6 height 6
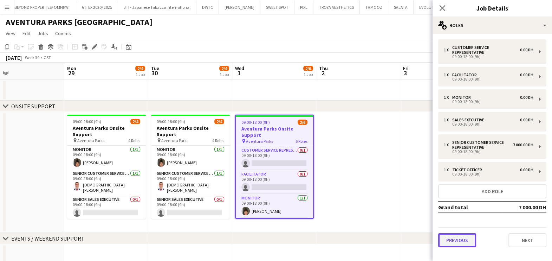
click at [466, 239] on button "Previous" at bounding box center [457, 240] width 38 height 14
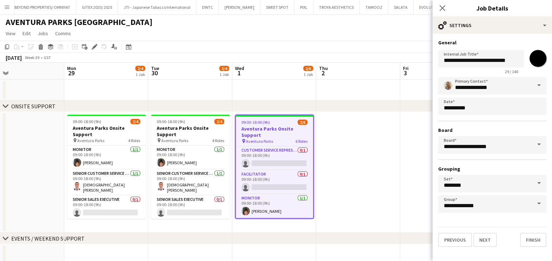
click at [364, 179] on app-date-cell at bounding box center [358, 172] width 84 height 121
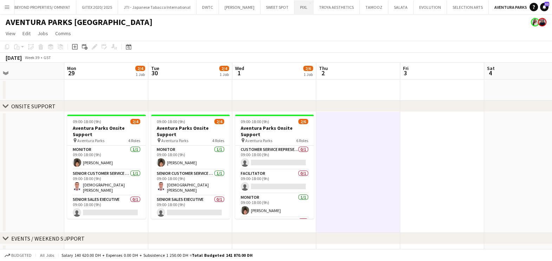
click at [295, 12] on button "PIXL Close" at bounding box center [304, 7] width 19 height 14
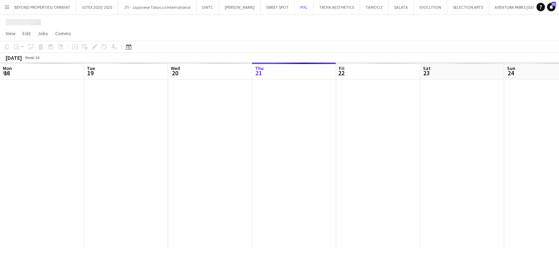
scroll to position [0, 168]
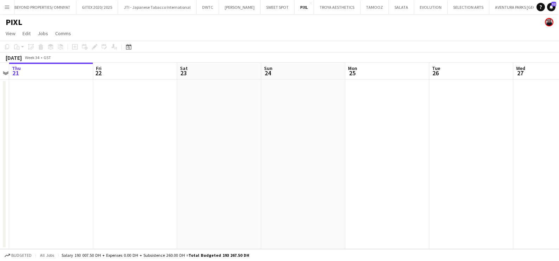
drag, startPoint x: 432, startPoint y: 158, endPoint x: 137, endPoint y: 155, distance: 294.9
click at [140, 155] on app-calendar-viewport "Mon 18 Tue 19 5/5 1 Job Wed 20 Thu 21 Fri 22 Sat 23 Sun 24 Mon 25 Tue 26 Wed 27…" at bounding box center [279, 156] width 559 height 186
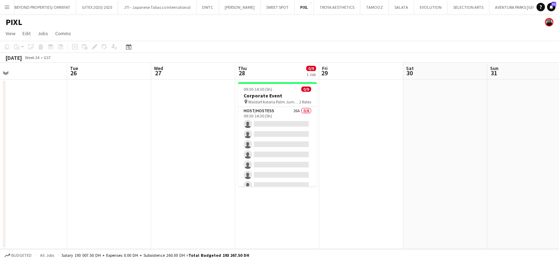
drag, startPoint x: 352, startPoint y: 174, endPoint x: 163, endPoint y: 176, distance: 188.4
click at [141, 174] on app-calendar-viewport "Fri 22 Sat 23 Sun 24 Mon 25 Tue 26 Wed 27 Thu 28 0/9 1 Job Fri 29 Sat 30 Sun 31…" at bounding box center [279, 156] width 559 height 186
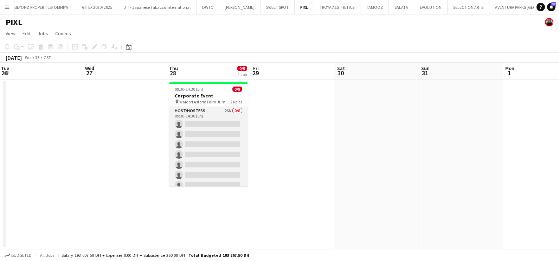
click at [220, 133] on app-card-role "Host/Hostess 26A 0/8 09:30-14:30 (5h) single-neutral-actions single-neutral-act…" at bounding box center [208, 154] width 79 height 95
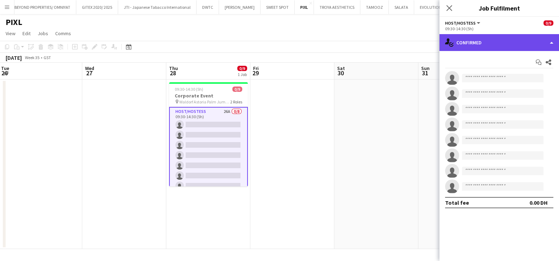
click at [481, 49] on div "single-neutral-actions-check-2 Confirmed" at bounding box center [499, 42] width 120 height 17
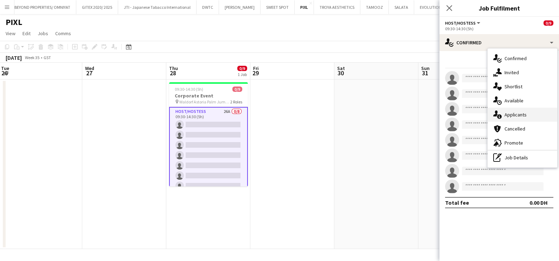
click at [523, 115] on div "single-neutral-actions-information Applicants" at bounding box center [523, 115] width 70 height 14
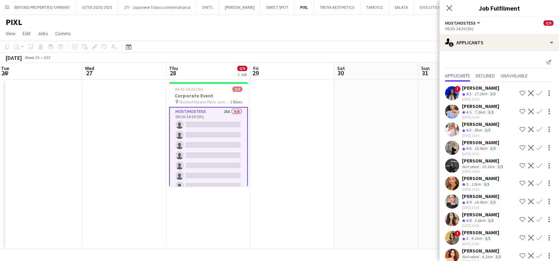
click at [482, 88] on div "Parnian Golneshan" at bounding box center [480, 88] width 37 height 6
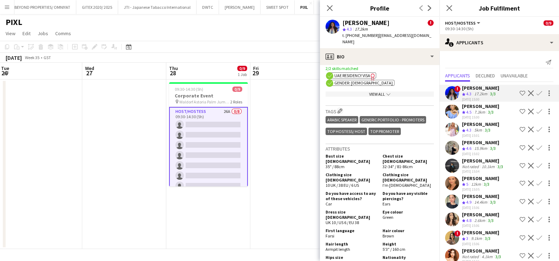
scroll to position [395, 0]
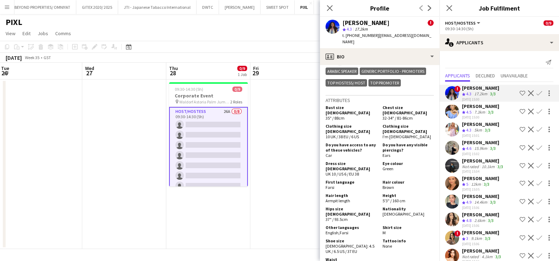
click at [466, 126] on div "Maryna Tsypar" at bounding box center [480, 124] width 37 height 6
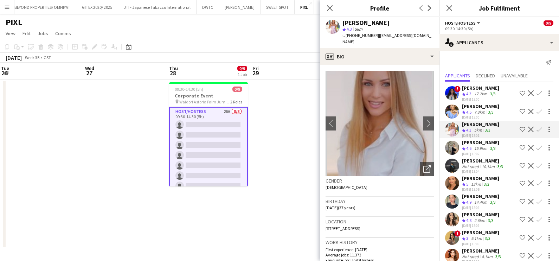
click at [520, 131] on app-icon "Shortlist crew" at bounding box center [523, 130] width 6 height 6
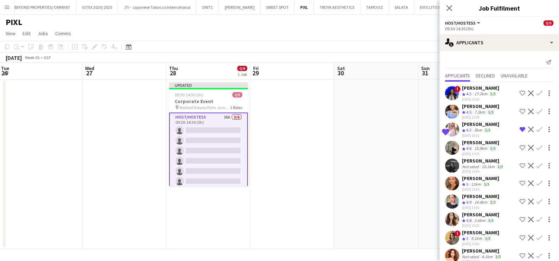
click at [520, 111] on app-icon "Shortlist crew" at bounding box center [523, 112] width 6 height 6
click at [520, 146] on app-icon "Shortlist crew" at bounding box center [523, 148] width 6 height 6
click at [498, 164] on app-skills-label "3/3" at bounding box center [500, 166] width 6 height 5
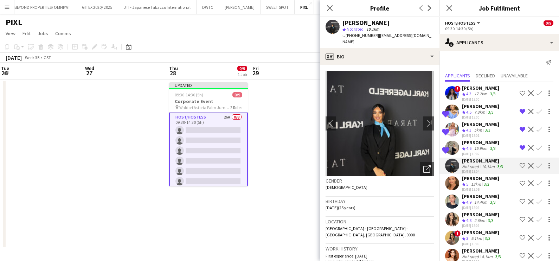
click at [520, 181] on app-icon "Shortlist crew" at bounding box center [523, 183] width 6 height 6
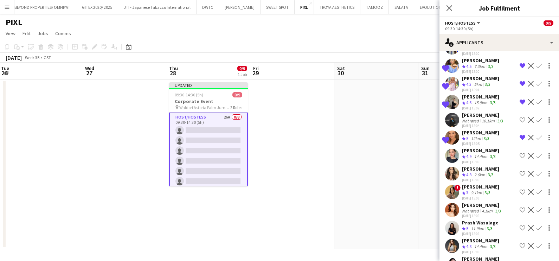
scroll to position [88, 0]
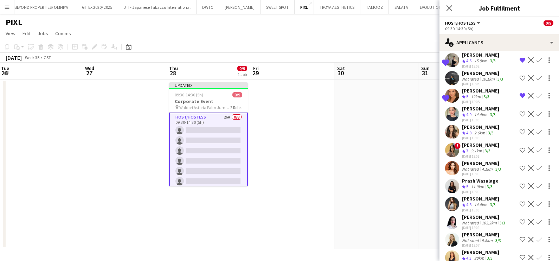
click at [520, 111] on app-icon "Shortlist crew" at bounding box center [523, 114] width 6 height 6
click at [520, 129] on app-icon "Shortlist crew" at bounding box center [523, 132] width 6 height 6
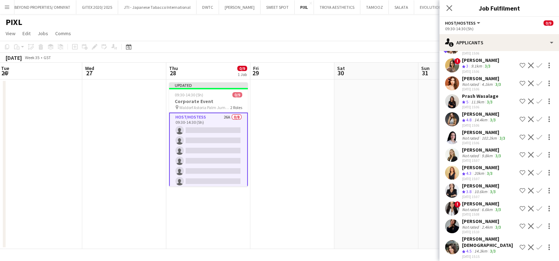
scroll to position [175, 0]
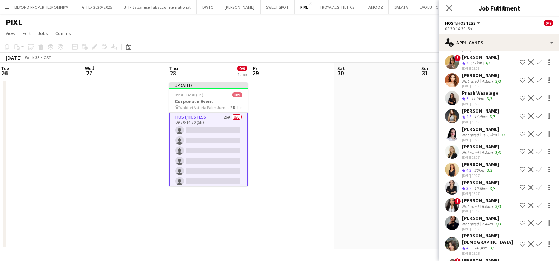
click at [478, 73] on div "Polina Podkolzina" at bounding box center [482, 75] width 40 height 6
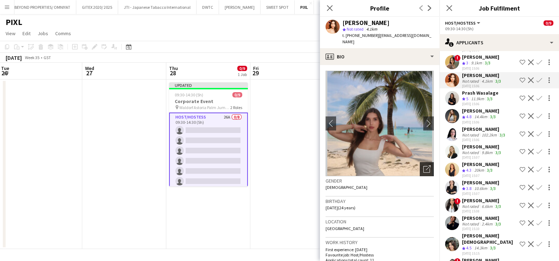
click at [423, 165] on icon "Open photos pop-in" at bounding box center [426, 168] width 7 height 7
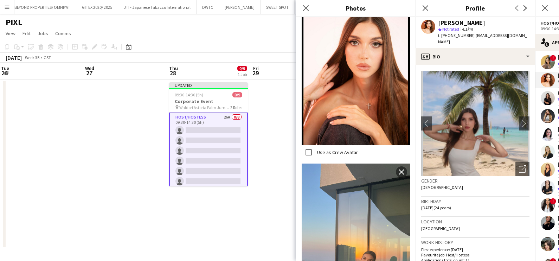
scroll to position [659, 0]
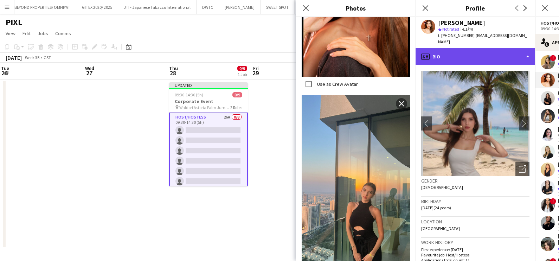
click at [452, 48] on div "profile Bio" at bounding box center [475, 56] width 120 height 17
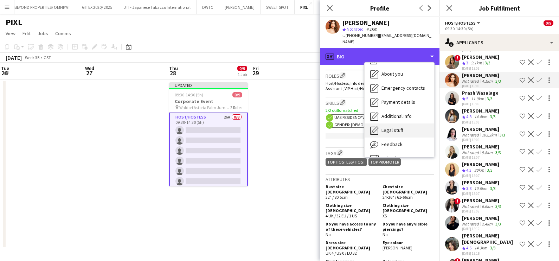
scroll to position [38, 0]
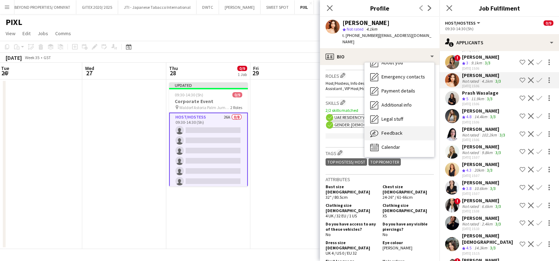
click at [395, 130] on span "Feedback" at bounding box center [391, 133] width 21 height 6
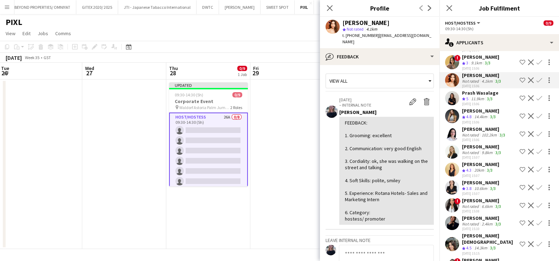
click at [481, 93] on div "Prash Wasalage" at bounding box center [480, 93] width 37 height 6
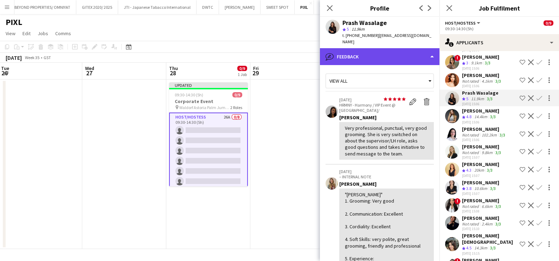
click at [383, 53] on div "bubble-pencil Feedback" at bounding box center [380, 56] width 120 height 17
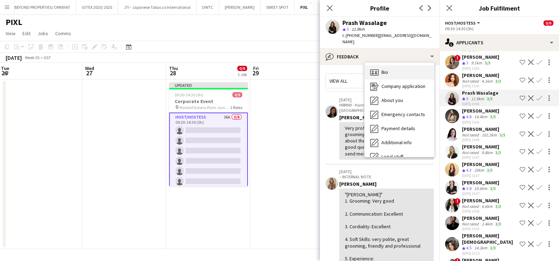
click at [390, 72] on div "Bio Bio" at bounding box center [400, 72] width 70 height 14
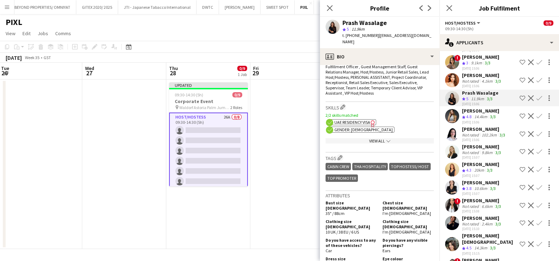
scroll to position [351, 0]
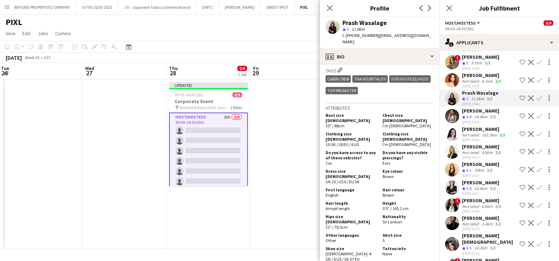
click at [520, 96] on app-icon "Shortlist crew" at bounding box center [523, 98] width 6 height 6
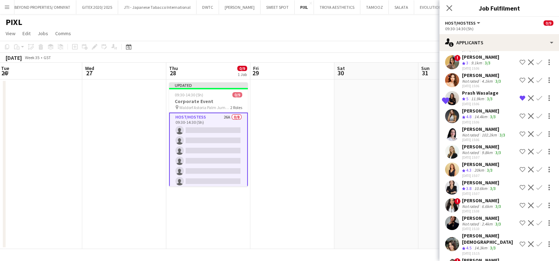
click at [520, 114] on app-icon "Shortlist crew" at bounding box center [523, 116] width 6 height 6
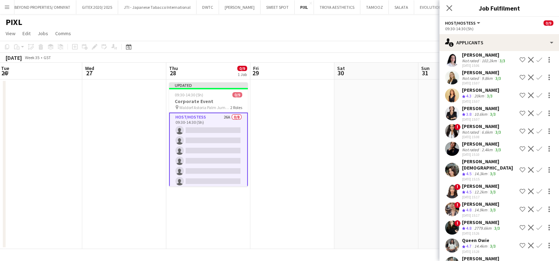
scroll to position [264, 0]
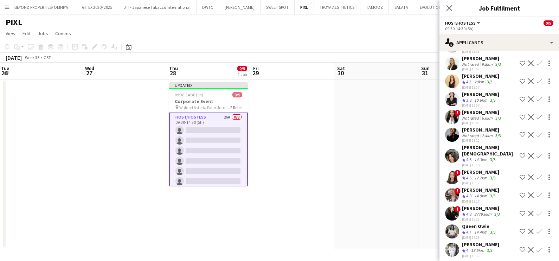
click at [478, 84] on div "20km" at bounding box center [479, 82] width 13 height 6
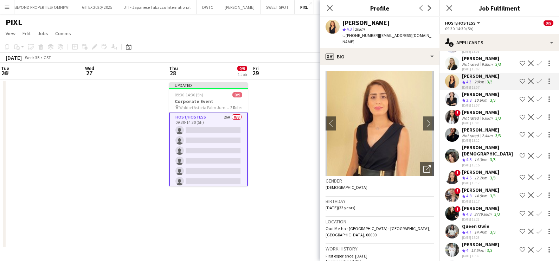
click at [482, 115] on div "Mayara Do Nascimento Silva" at bounding box center [482, 112] width 40 height 6
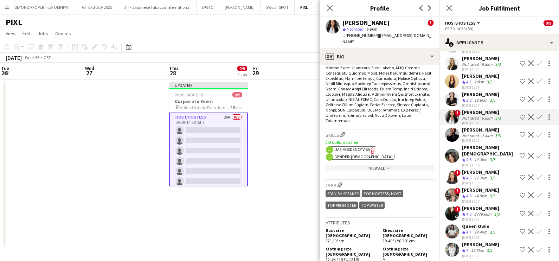
scroll to position [483, 0]
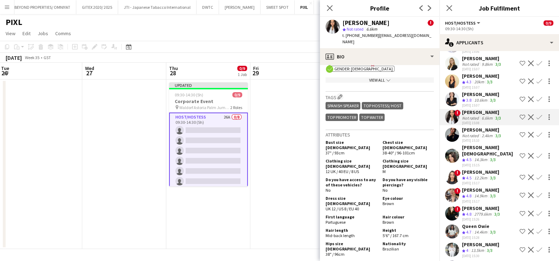
click at [520, 120] on app-icon "Shortlist crew" at bounding box center [523, 117] width 6 height 6
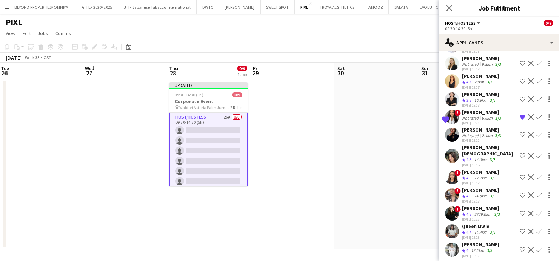
click at [471, 138] on div "Not rated" at bounding box center [471, 135] width 18 height 5
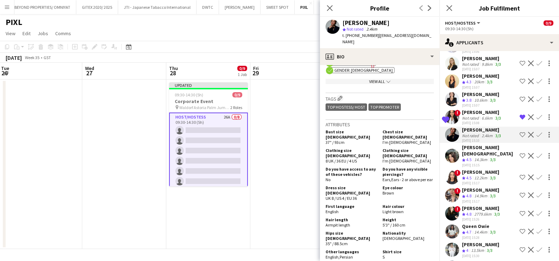
scroll to position [307, 0]
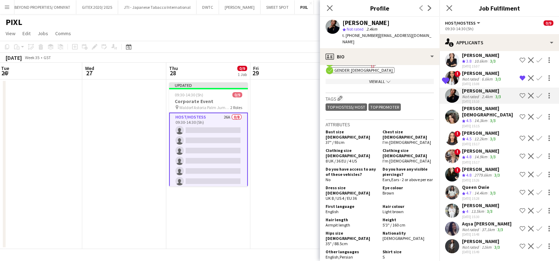
click at [477, 136] on div "12.2km" at bounding box center [481, 139] width 16 height 6
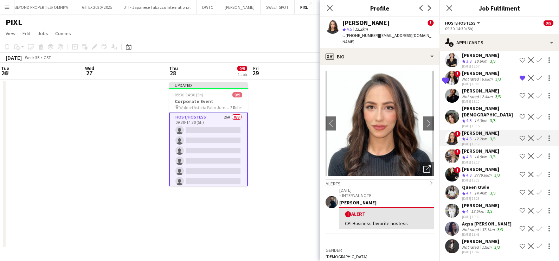
click at [520, 139] on app-icon "Shortlist crew" at bounding box center [523, 138] width 6 height 6
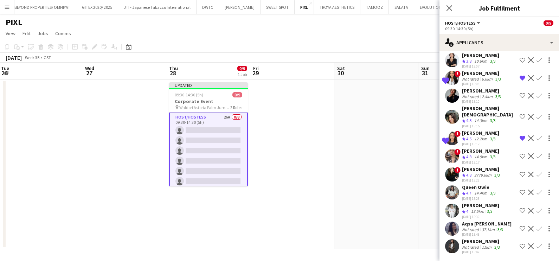
click at [488, 155] on div "14.9km" at bounding box center [481, 157] width 16 height 6
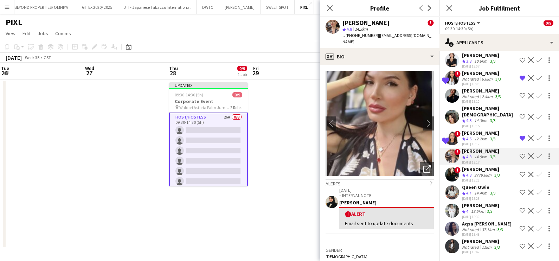
click at [520, 155] on app-icon "Shortlist crew" at bounding box center [523, 156] width 6 height 6
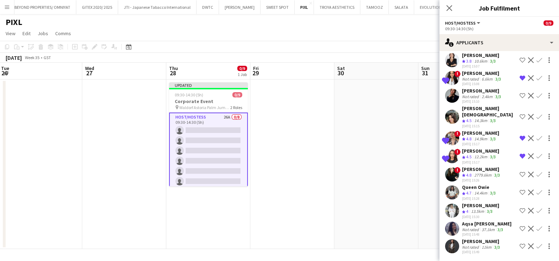
click at [478, 155] on div "12.2km" at bounding box center [481, 157] width 16 height 6
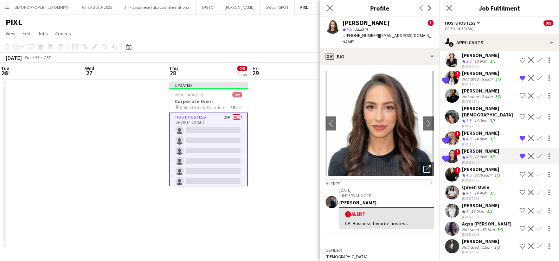
click at [473, 141] on div "Crew rating 4.8" at bounding box center [467, 139] width 11 height 6
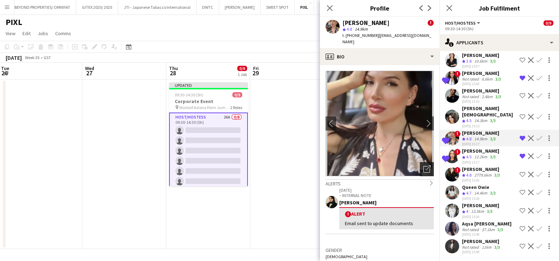
click at [423, 165] on icon "Open photos pop-in" at bounding box center [426, 168] width 7 height 7
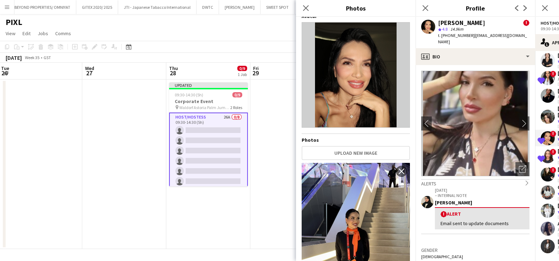
scroll to position [0, 0]
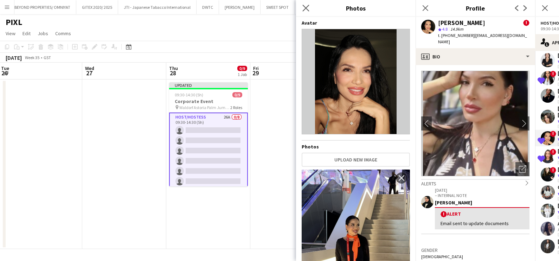
click at [308, 3] on app-icon "Close pop-in" at bounding box center [306, 8] width 10 height 10
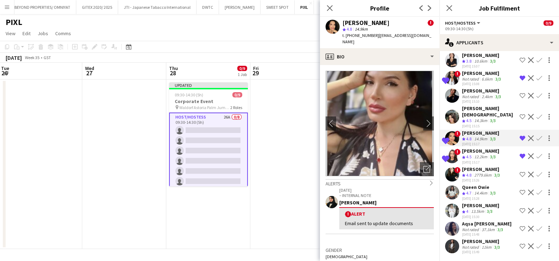
click at [520, 190] on app-icon "Shortlist crew" at bounding box center [523, 192] width 6 height 6
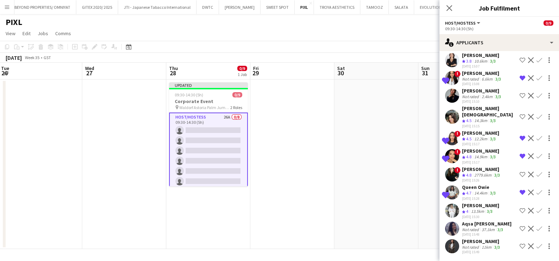
click at [484, 208] on div "Anna Piatkina" at bounding box center [480, 205] width 37 height 6
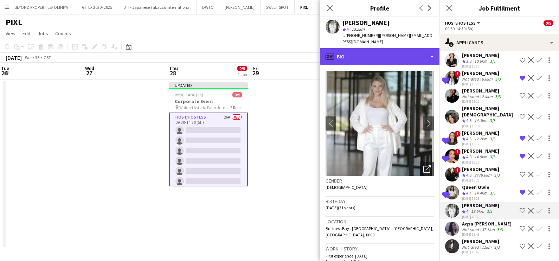
click at [374, 48] on div "profile Bio" at bounding box center [380, 56] width 120 height 17
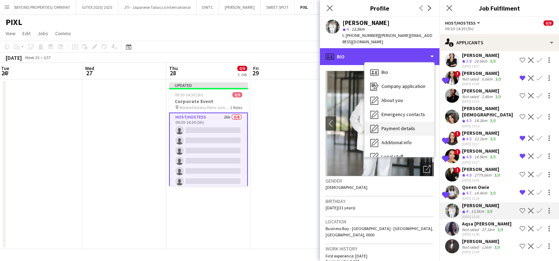
scroll to position [38, 0]
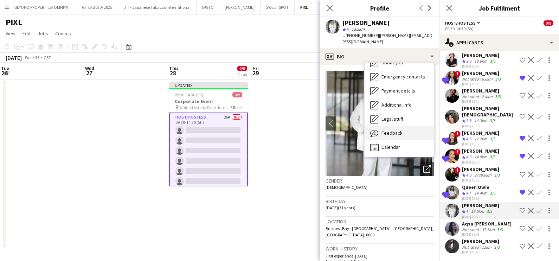
click at [397, 130] on span "Feedback" at bounding box center [391, 133] width 21 height 6
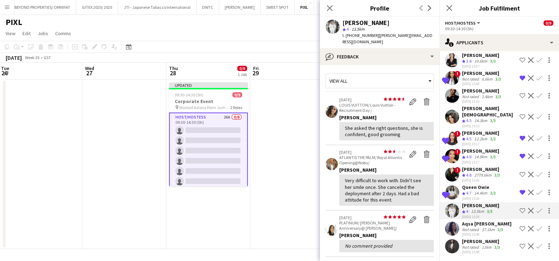
click at [520, 211] on app-icon "Shortlist crew" at bounding box center [523, 211] width 6 height 6
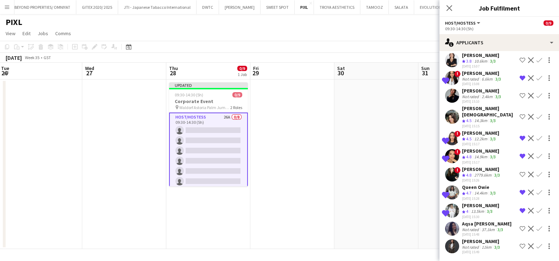
click at [482, 225] on div "Aqsa Urooj Zahid" at bounding box center [487, 223] width 50 height 6
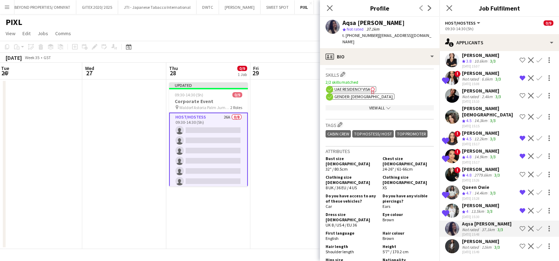
scroll to position [0, 0]
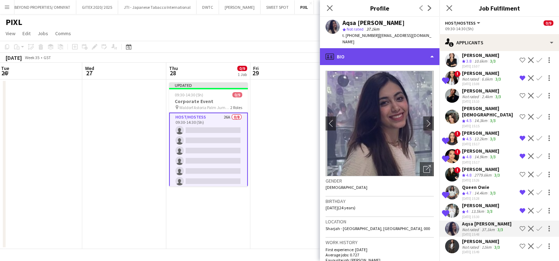
click at [383, 54] on div "profile Bio" at bounding box center [380, 56] width 120 height 17
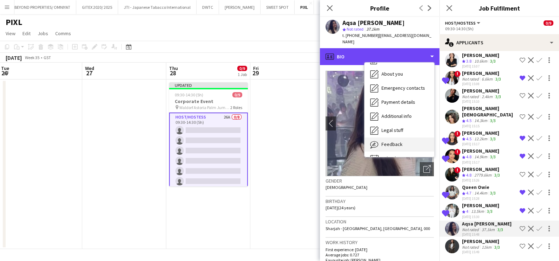
scroll to position [38, 0]
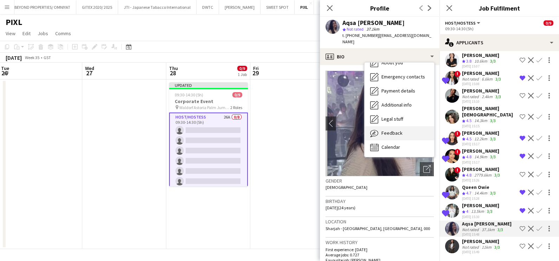
click at [393, 133] on div "Feedback Feedback" at bounding box center [400, 133] width 70 height 14
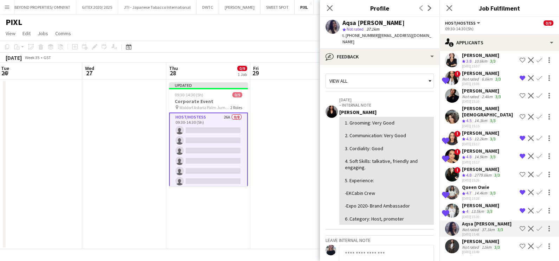
click at [520, 229] on app-icon "Shortlist crew" at bounding box center [523, 229] width 6 height 6
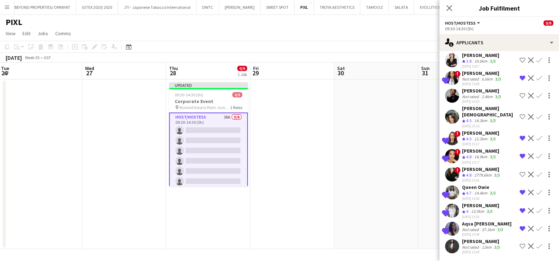
click at [488, 243] on div "Aisha Zhamantayeva" at bounding box center [481, 241] width 39 height 6
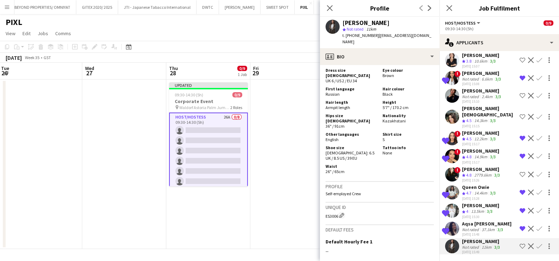
scroll to position [88, 0]
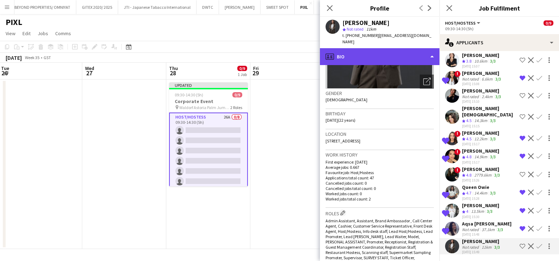
click at [387, 54] on div "profile Bio" at bounding box center [380, 56] width 120 height 17
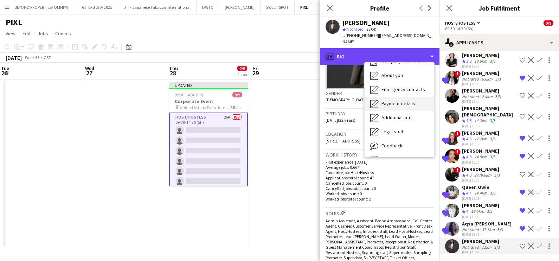
scroll to position [38, 0]
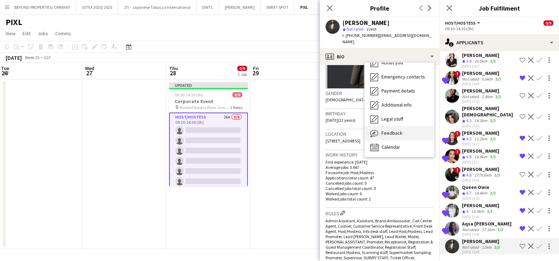
click at [395, 130] on span "Feedback" at bounding box center [391, 133] width 21 height 6
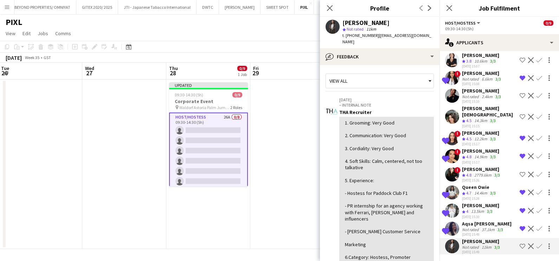
click at [520, 246] on app-icon "Shortlist crew" at bounding box center [523, 246] width 6 height 6
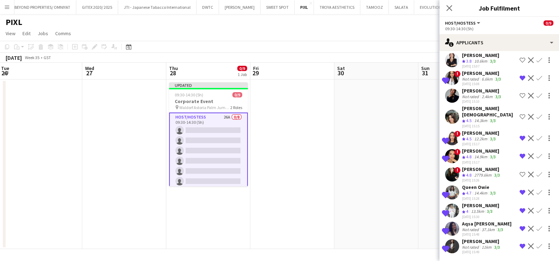
click at [264, 161] on app-date-cell at bounding box center [292, 163] width 84 height 169
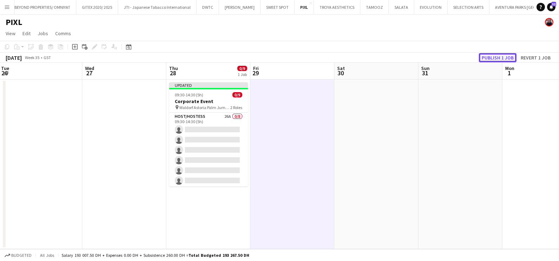
click at [508, 56] on button "Publish 1 job" at bounding box center [498, 57] width 38 height 9
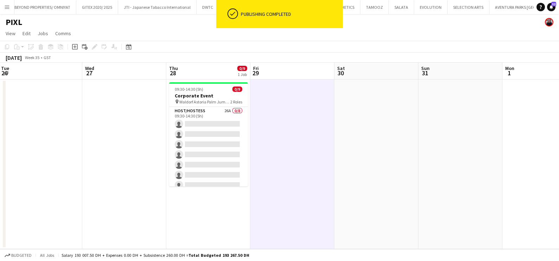
scroll to position [0, 253]
drag, startPoint x: 205, startPoint y: 127, endPoint x: 288, endPoint y: 104, distance: 86.0
click at [205, 127] on app-card-role "Host/Hostess 26A 0/8 09:30-14:30 (5h) single-neutral-actions single-neutral-act…" at bounding box center [208, 154] width 79 height 95
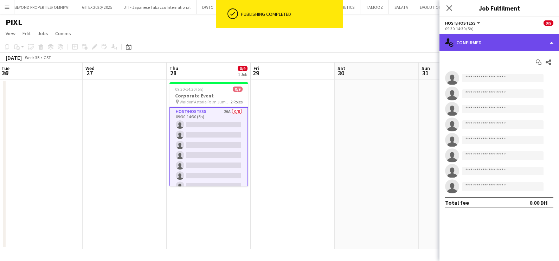
click at [488, 46] on div "single-neutral-actions-check-2 Confirmed" at bounding box center [499, 42] width 120 height 17
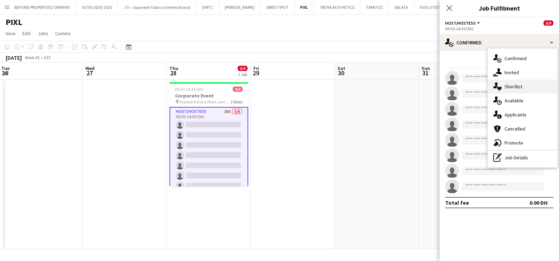
click at [515, 86] on div "single-neutral-actions-heart Shortlist" at bounding box center [523, 86] width 70 height 14
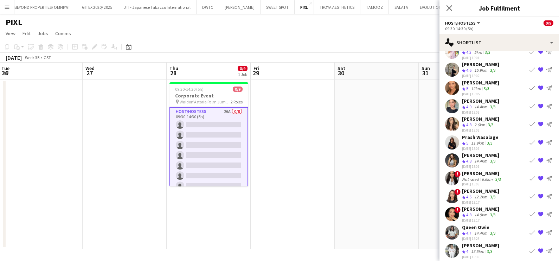
scroll to position [0, 0]
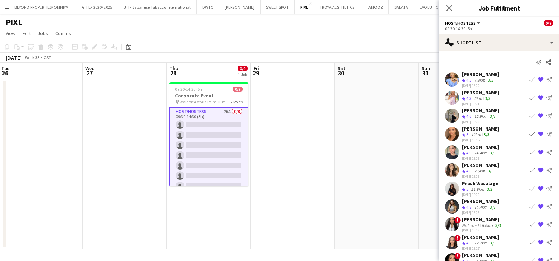
click at [471, 76] on div "Yana Lazareva" at bounding box center [480, 74] width 37 height 6
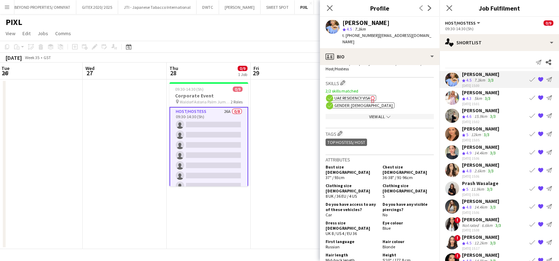
scroll to position [351, 0]
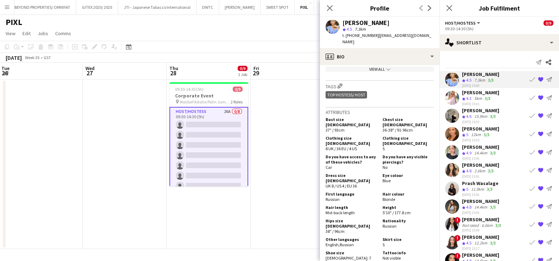
click at [473, 98] on div "Crew rating 4.3 5km 3/3" at bounding box center [480, 99] width 37 height 6
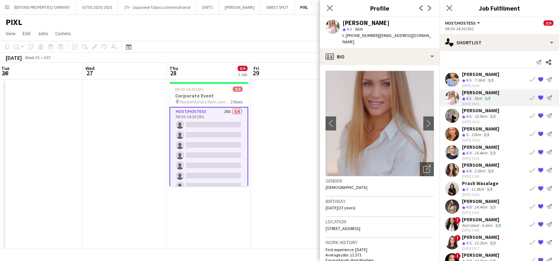
click at [538, 79] on app-icon "{{ spriteTitle }}" at bounding box center [541, 80] width 6 height 6
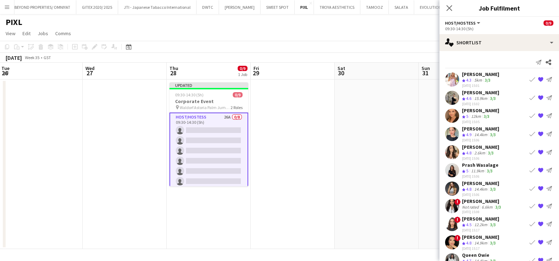
click at [483, 80] on div "5km" at bounding box center [478, 80] width 11 height 6
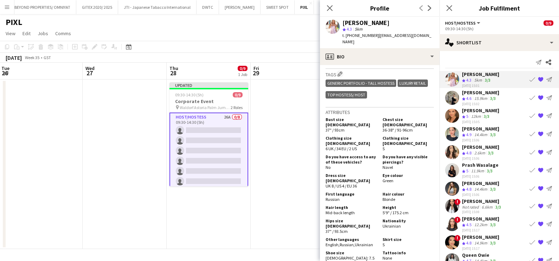
click at [465, 100] on app-icon "Crew rating" at bounding box center [464, 98] width 4 height 5
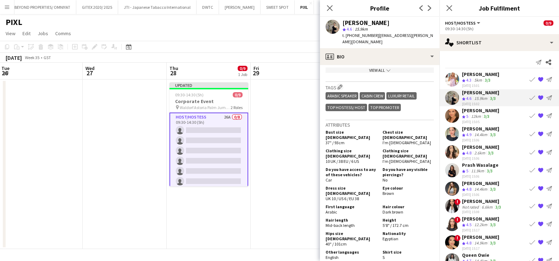
scroll to position [439, 0]
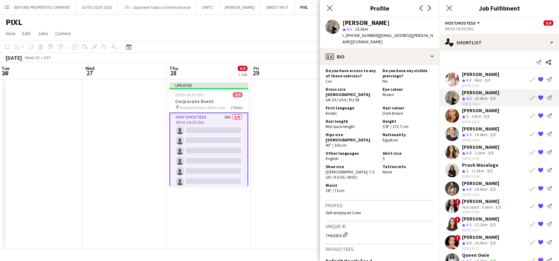
click at [480, 114] on div "12km" at bounding box center [476, 117] width 13 height 6
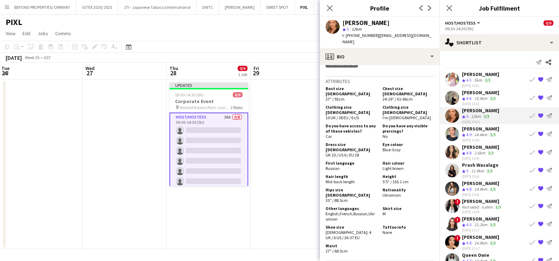
scroll to position [395, 0]
click at [479, 135] on div "14.4km" at bounding box center [481, 135] width 16 height 6
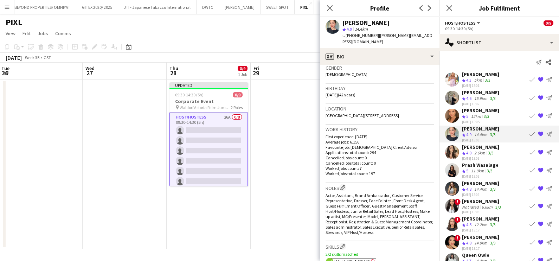
scroll to position [307, 0]
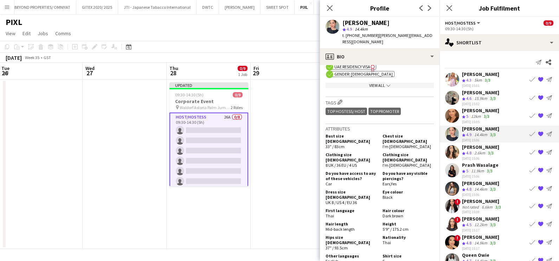
click at [476, 151] on div "2.6km" at bounding box center [480, 153] width 14 height 6
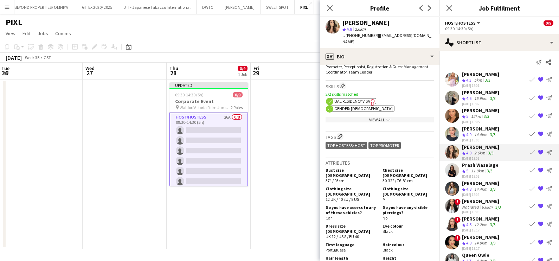
scroll to position [351, 0]
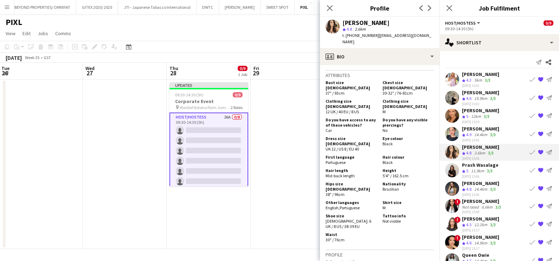
click at [538, 151] on app-icon "{{ spriteTitle }}" at bounding box center [541, 152] width 6 height 6
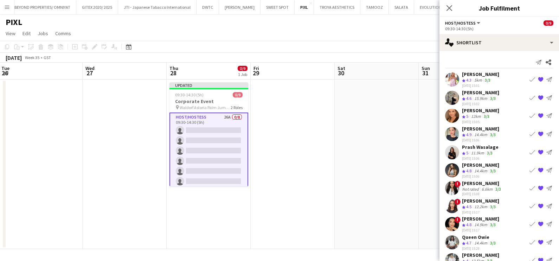
click at [479, 154] on div "11.9km" at bounding box center [478, 153] width 16 height 6
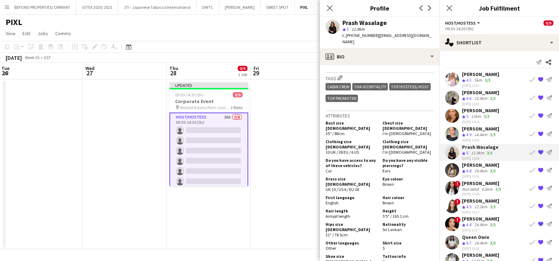
scroll to position [439, 0]
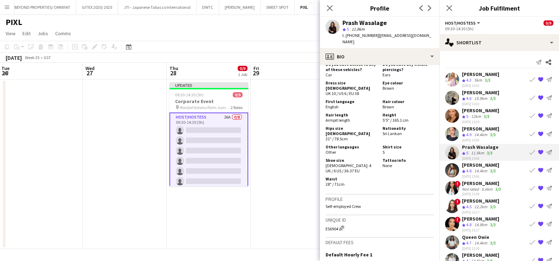
click at [478, 165] on div "Kseniya Papova" at bounding box center [480, 165] width 37 height 6
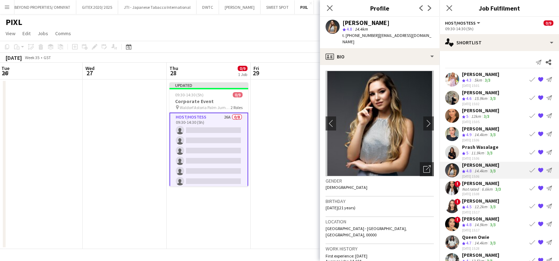
scroll to position [307, 0]
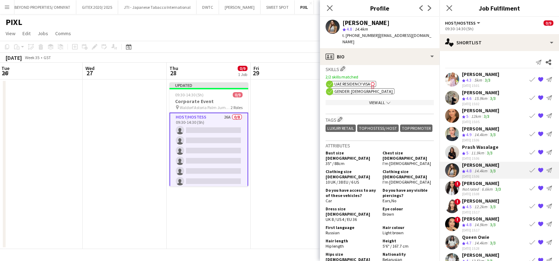
click at [473, 185] on div "Mayara Do Nascimento Silva" at bounding box center [482, 183] width 40 height 6
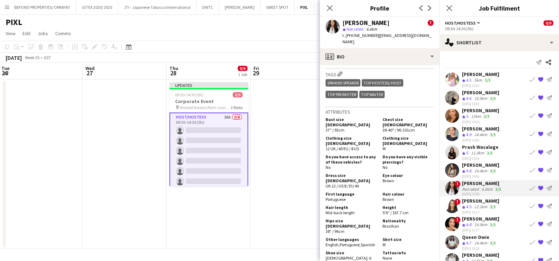
scroll to position [527, 0]
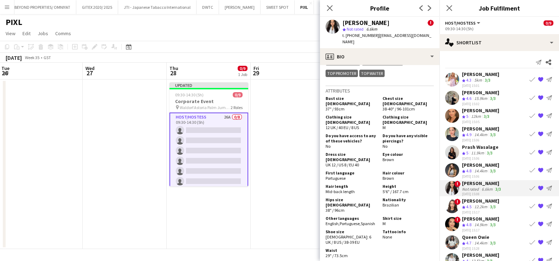
click at [468, 204] on div "Amira Malek" at bounding box center [480, 201] width 37 height 6
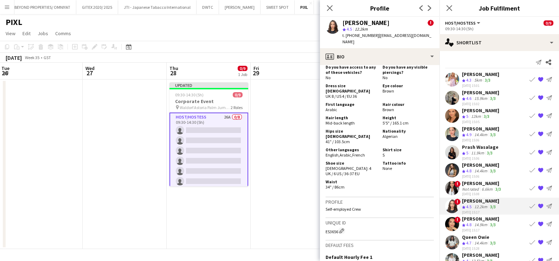
click at [471, 227] on span "4.8" at bounding box center [468, 224] width 5 height 5
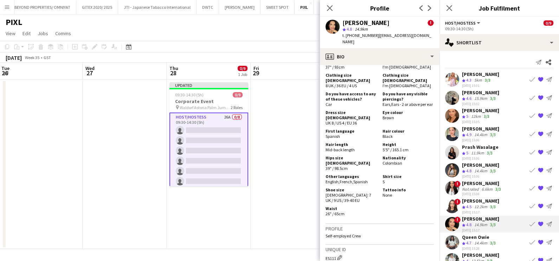
scroll to position [483, 0]
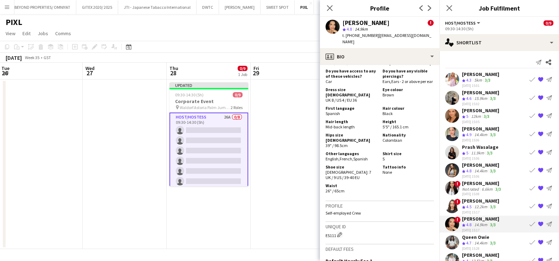
click at [478, 240] on div "Queen Owie" at bounding box center [479, 237] width 35 height 6
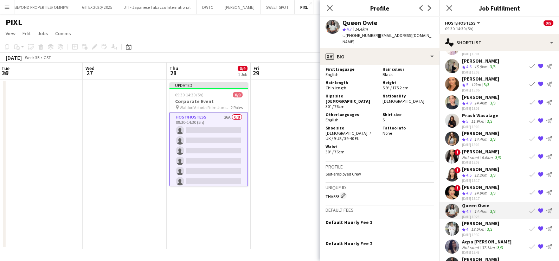
scroll to position [54, 0]
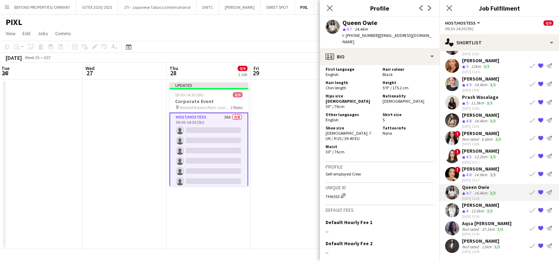
click at [472, 209] on div "13.5km" at bounding box center [478, 211] width 16 height 6
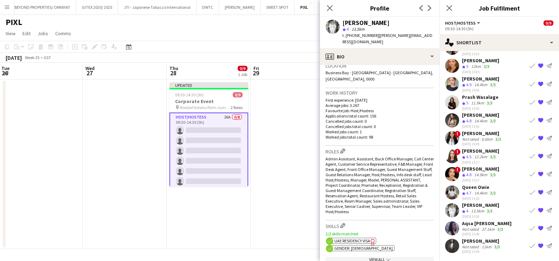
scroll to position [307, 0]
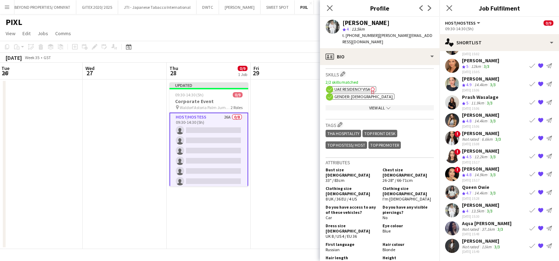
click at [481, 224] on div "Aqsa Urooj Zahid" at bounding box center [487, 223] width 50 height 6
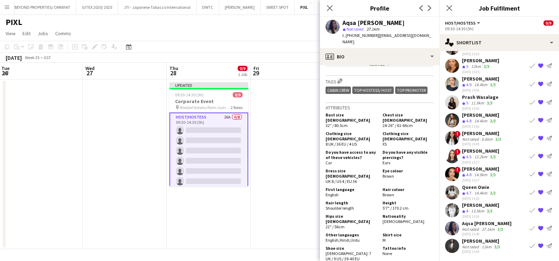
drag, startPoint x: 479, startPoint y: 245, endPoint x: 461, endPoint y: 243, distance: 18.5
click at [479, 245] on div "Not rated" at bounding box center [471, 246] width 18 height 5
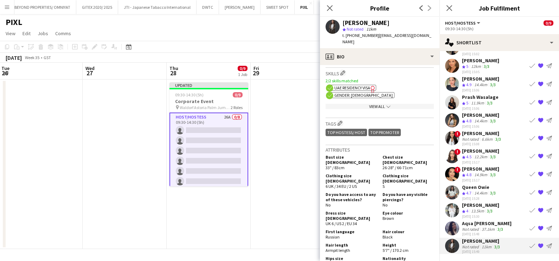
scroll to position [351, 0]
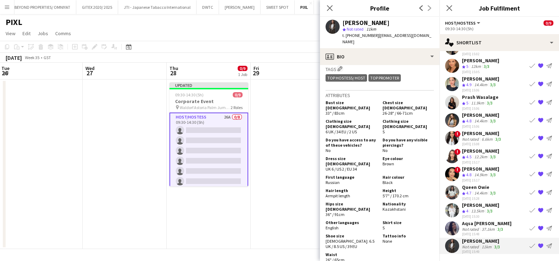
click at [290, 150] on app-date-cell at bounding box center [293, 163] width 84 height 169
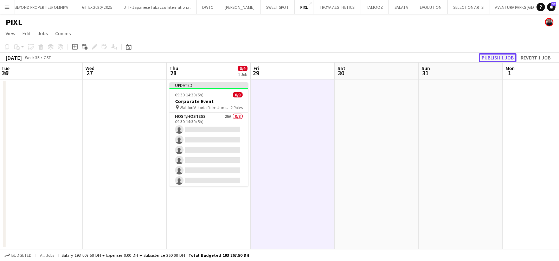
click at [493, 61] on button "Publish 1 job" at bounding box center [498, 57] width 38 height 9
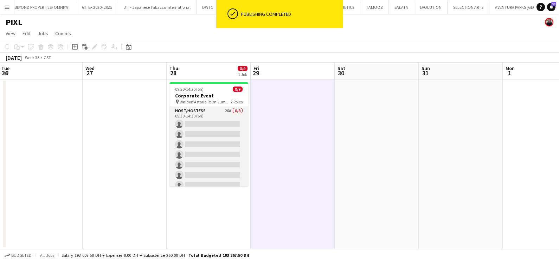
click at [195, 119] on app-card-role "Host/Hostess 26A 0/8 09:30-14:30 (5h) single-neutral-actions single-neutral-act…" at bounding box center [208, 154] width 79 height 95
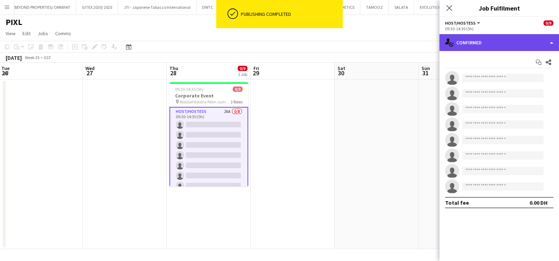
click at [469, 39] on div "single-neutral-actions-check-2 Confirmed" at bounding box center [499, 42] width 120 height 17
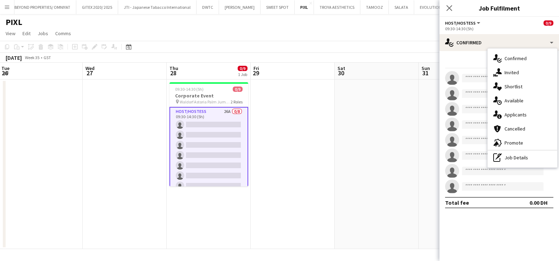
drag, startPoint x: 514, startPoint y: 84, endPoint x: 513, endPoint y: 87, distance: 3.6
click at [514, 84] on div "single-neutral-actions-heart Shortlist" at bounding box center [523, 86] width 70 height 14
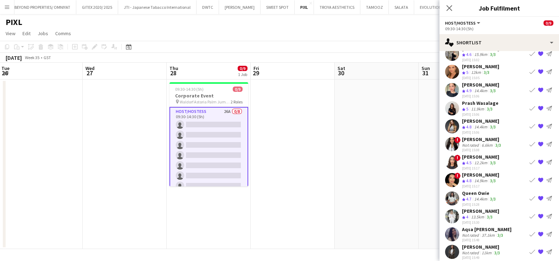
scroll to position [54, 0]
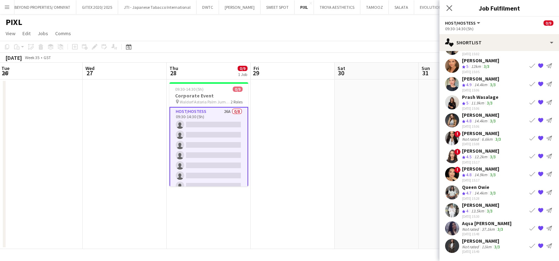
click at [496, 251] on div "21-08-2025 15:49" at bounding box center [481, 251] width 39 height 5
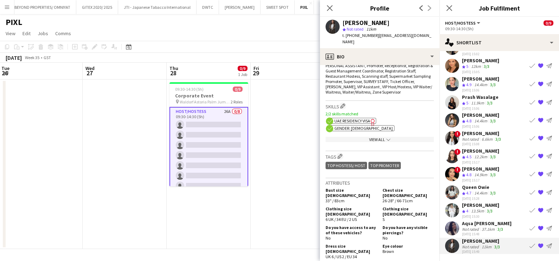
scroll to position [351, 0]
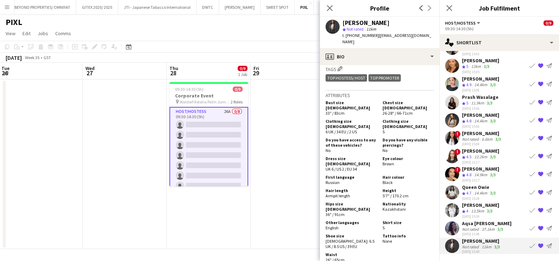
click at [473, 231] on div "Not rated" at bounding box center [471, 228] width 18 height 5
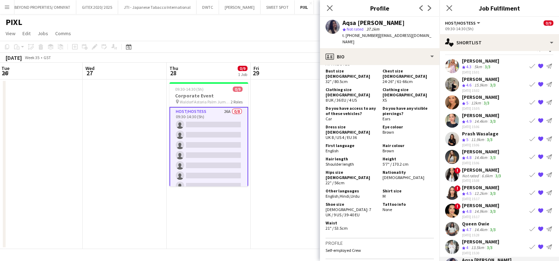
scroll to position [0, 0]
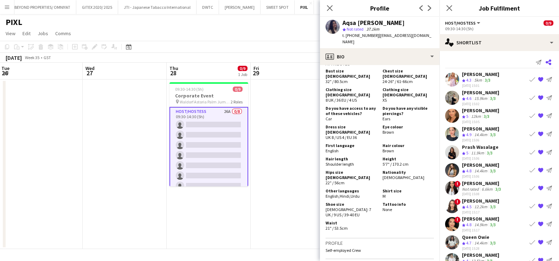
click at [546, 59] on icon "Share" at bounding box center [549, 62] width 6 height 6
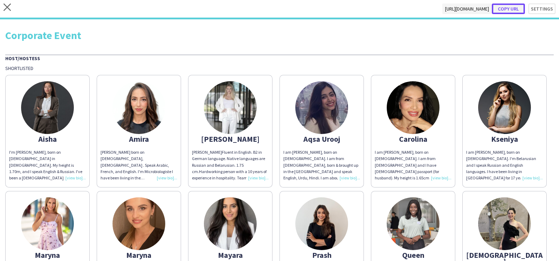
click at [505, 8] on button "Copy url" at bounding box center [508, 9] width 33 height 11
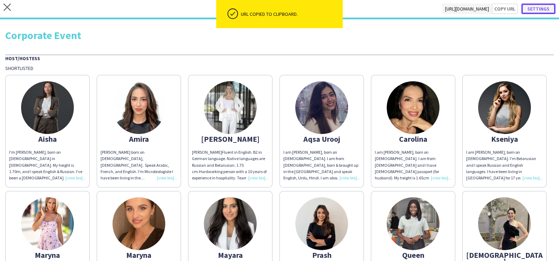
click at [541, 8] on button "Settings" at bounding box center [538, 9] width 34 height 11
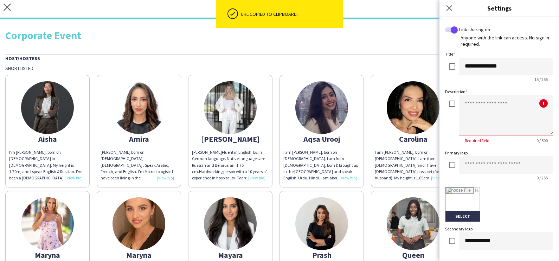
click at [494, 130] on textarea at bounding box center [506, 115] width 94 height 40
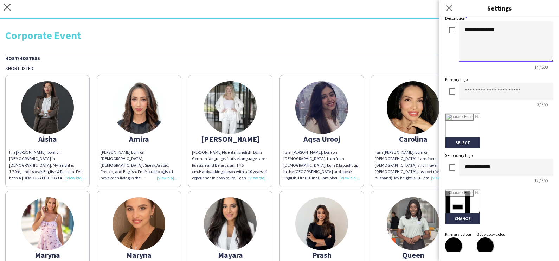
scroll to position [150, 0]
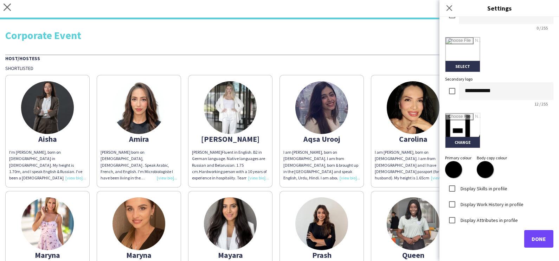
type textarea "**********"
click at [464, 140] on input "file" at bounding box center [462, 130] width 34 height 34
type input "**********"
click at [531, 237] on span "Done" at bounding box center [538, 238] width 14 height 7
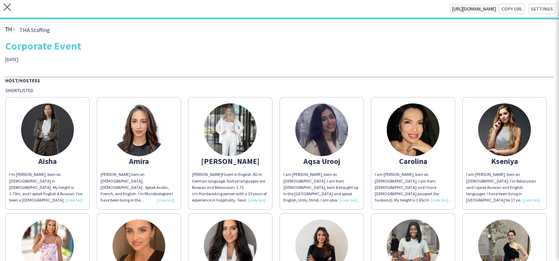
click at [343, 56] on div "THA Staffing Corporate Event 28th of August" at bounding box center [279, 44] width 548 height 38
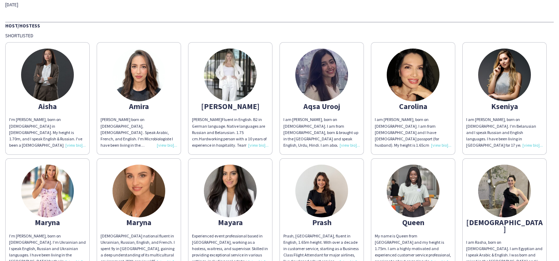
scroll to position [0, 0]
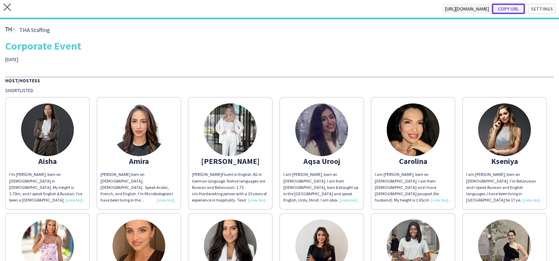
click at [503, 4] on button "Copy url" at bounding box center [508, 9] width 33 height 11
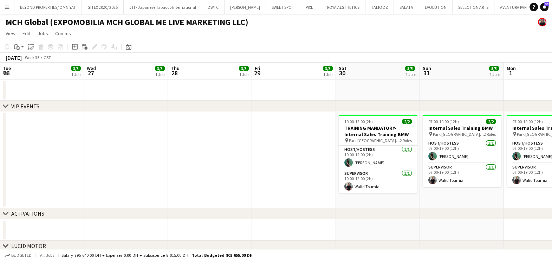
scroll to position [0, 302]
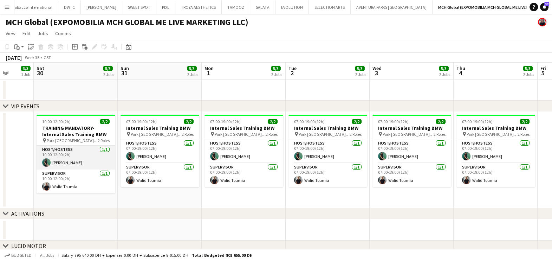
click at [76, 157] on app-card-role "Host/Hostess 1/1 10:00-12:00 (2h) Zineb Seghier" at bounding box center [76, 158] width 79 height 24
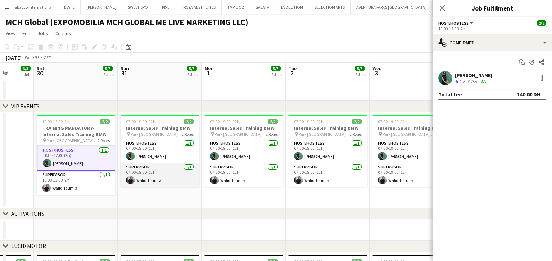
click at [188, 166] on app-card-role "Supervisor 1/1 07:00-19:00 (12h) Walid Toumia" at bounding box center [160, 175] width 79 height 24
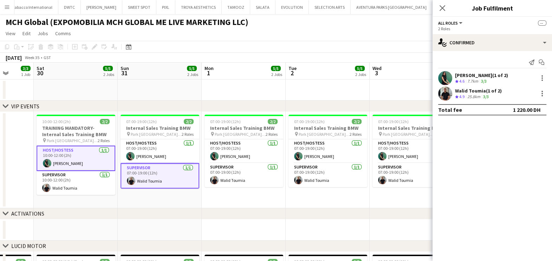
click at [176, 168] on app-card-role "Supervisor 1/1 07:00-19:00 (12h) Walid Toumia" at bounding box center [160, 175] width 79 height 25
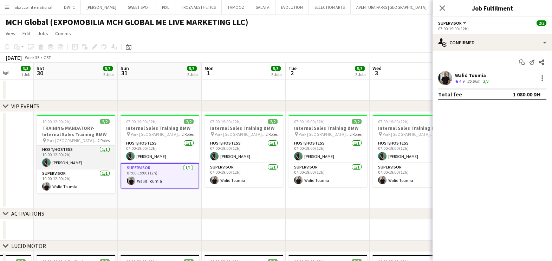
click at [93, 148] on app-card-role "Host/Hostess 1/1 10:00-12:00 (2h) Zineb Seghier" at bounding box center [76, 158] width 79 height 24
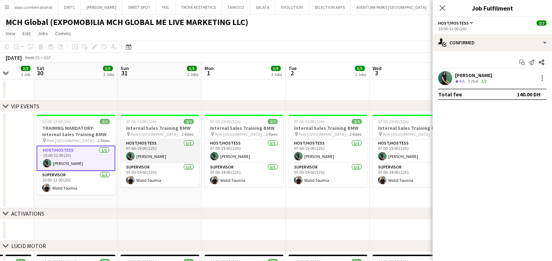
click at [181, 148] on app-card-role "Host/Hostess 1/1 07:00-19:00 (12h) Zineb Seghier" at bounding box center [160, 151] width 79 height 24
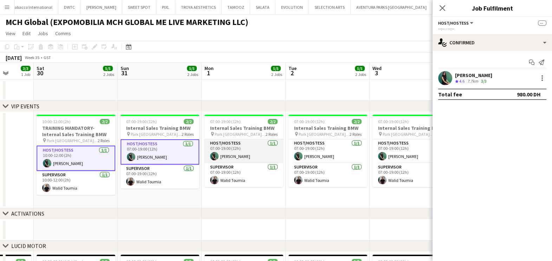
click at [257, 148] on app-card-role "Host/Hostess 1/1 07:00-19:00 (12h) Zineb Seghier" at bounding box center [244, 151] width 79 height 24
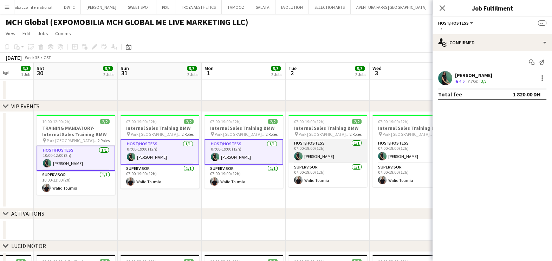
click at [329, 149] on app-card-role "Host/Hostess 1/1 07:00-19:00 (12h) Zineb Seghier" at bounding box center [328, 151] width 79 height 24
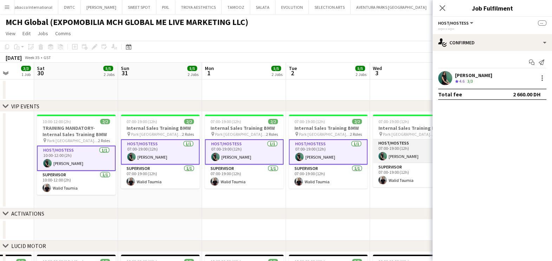
click at [392, 149] on app-card-role "Host/Hostess 1/1 07:00-19:00 (12h) Zineb Seghier" at bounding box center [412, 151] width 79 height 24
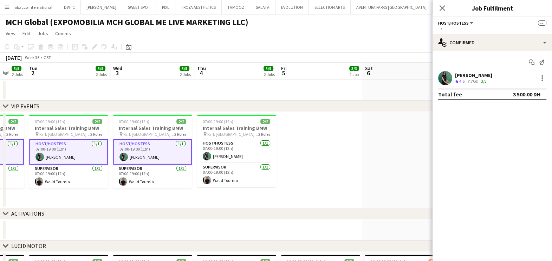
scroll to position [0, 281]
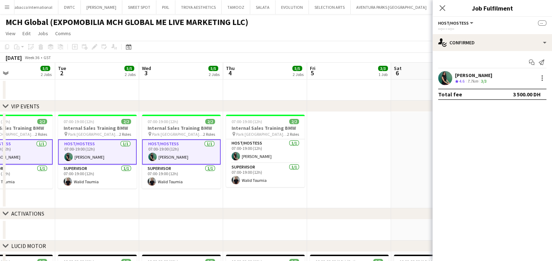
drag, startPoint x: 401, startPoint y: 154, endPoint x: 171, endPoint y: 149, distance: 230.6
click at [237, 148] on app-card-role "Host/Hostess 1/1 07:00-19:00 (12h) Zineb Seghier" at bounding box center [265, 151] width 79 height 24
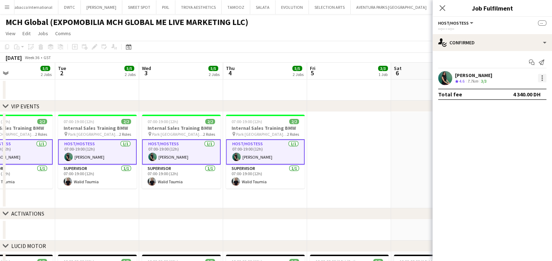
click at [544, 77] on div at bounding box center [542, 78] width 8 height 8
click at [510, 137] on button "Remove" at bounding box center [519, 141] width 55 height 17
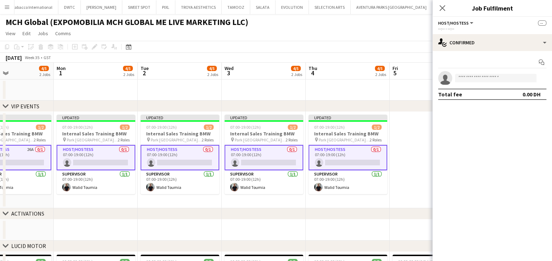
drag, startPoint x: 336, startPoint y: 168, endPoint x: 555, endPoint y: 172, distance: 219.4
click at [552, 172] on html "Menu Boards Boards Boards All jobs Status Workforce Workforce My Workforce Recr…" at bounding box center [276, 249] width 552 height 499
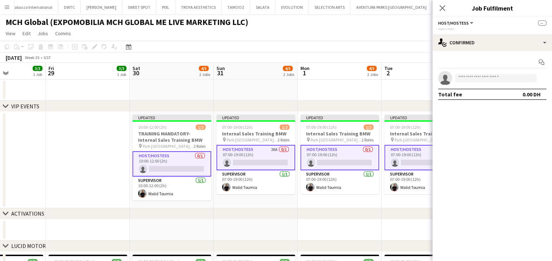
drag, startPoint x: 169, startPoint y: 175, endPoint x: 386, endPoint y: 185, distance: 217.5
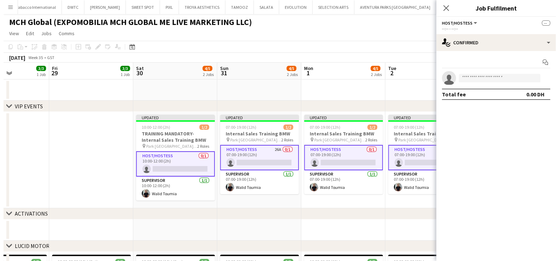
scroll to position [0, 149]
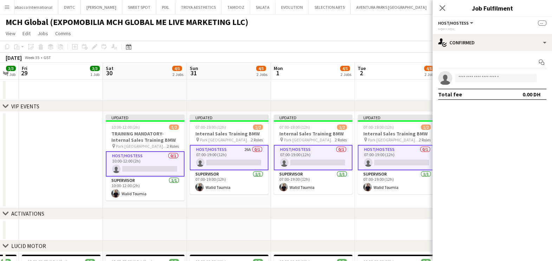
click at [221, 198] on app-date-cell "Updated 07:00-19:00 (12h) 1/2 Internal Sales Training BMW pin Park Hyatt Creek,…" at bounding box center [229, 160] width 84 height 96
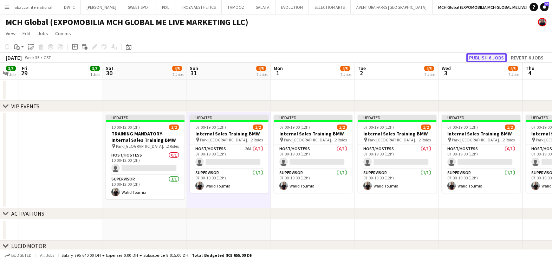
click at [482, 57] on button "Publish 6 jobs" at bounding box center [486, 57] width 40 height 9
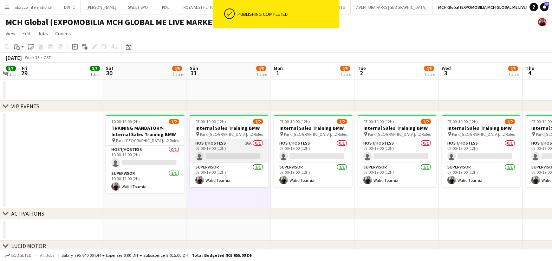
click at [223, 150] on app-card-role "Host/Hostess 26A 0/1 07:00-19:00 (12h) single-neutral-actions" at bounding box center [229, 151] width 79 height 24
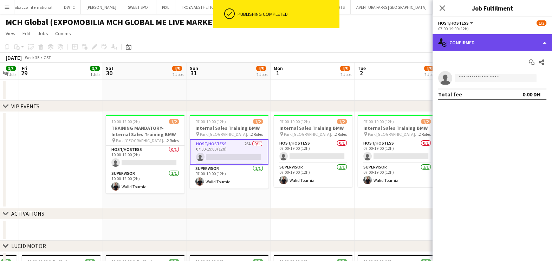
click at [495, 39] on div "single-neutral-actions-check-2 Confirmed" at bounding box center [493, 42] width 120 height 17
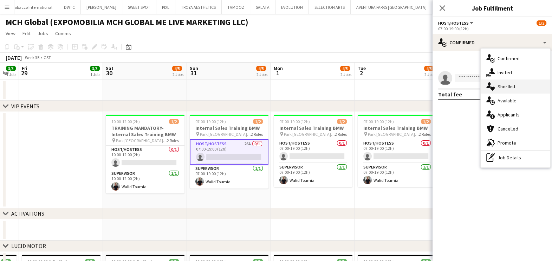
click at [512, 90] on div "single-neutral-actions-heart Shortlist" at bounding box center [516, 86] width 70 height 14
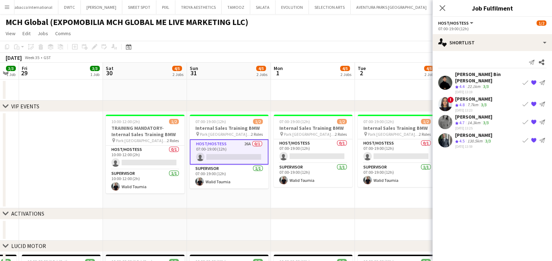
click at [294, 85] on app-date-cell at bounding box center [313, 89] width 84 height 21
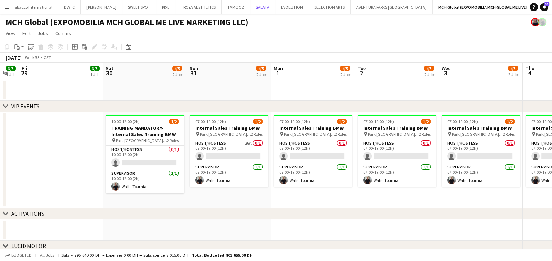
click at [262, 7] on button "SALATA Close" at bounding box center [262, 7] width 25 height 14
click at [4, 8] on button "Menu" at bounding box center [7, 7] width 14 height 14
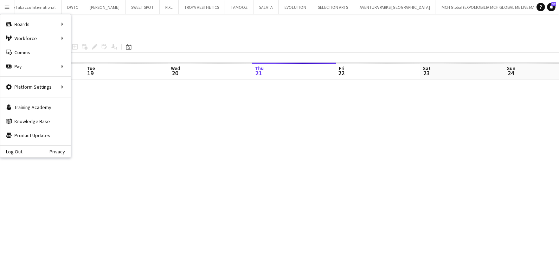
scroll to position [0, 168]
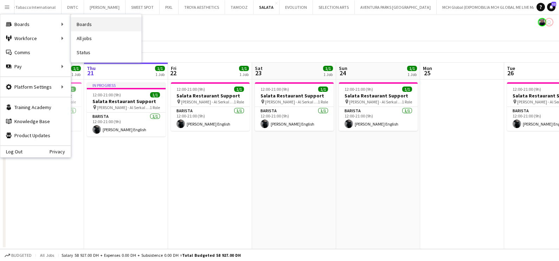
click at [108, 23] on link "Boards" at bounding box center [106, 24] width 70 height 14
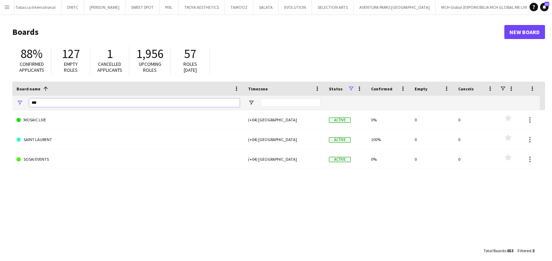
click at [107, 101] on input "***" at bounding box center [134, 102] width 211 height 8
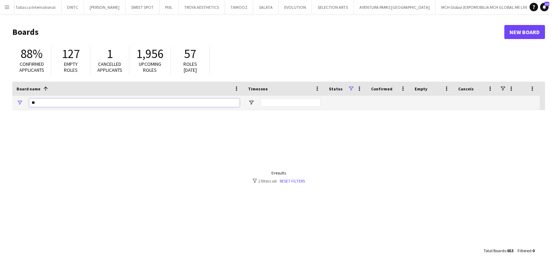
type input "*"
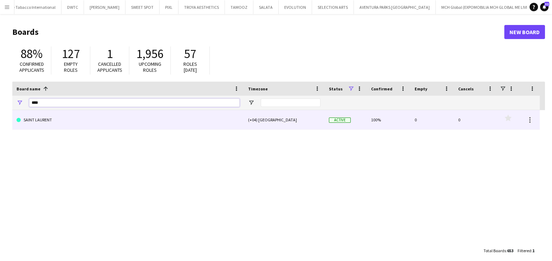
type input "****"
click at [89, 124] on link "SAINT LAURENT" at bounding box center [128, 120] width 223 height 20
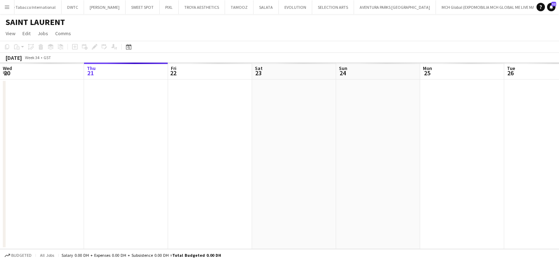
scroll to position [0, 181]
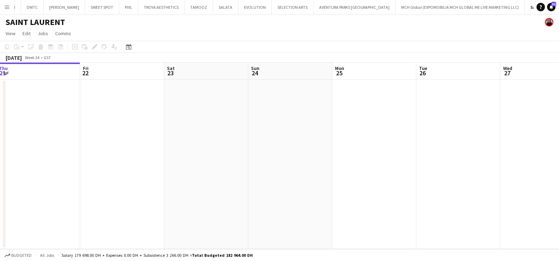
drag, startPoint x: 288, startPoint y: 158, endPoint x: 199, endPoint y: 161, distance: 88.6
click at [202, 158] on app-calendar-viewport "Mon 18 Tue 19 Wed 20 Thu 21 Fri 22 Sat 23 Sun 24 Mon 25 Tue 26 Wed 27 Thu 28 Fr…" at bounding box center [279, 156] width 559 height 186
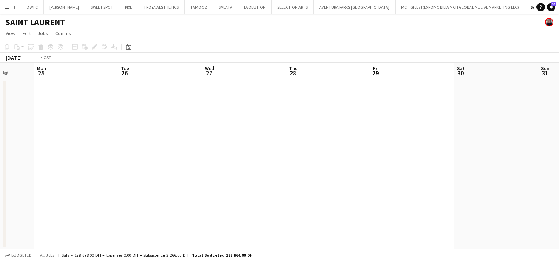
drag, startPoint x: 494, startPoint y: 167, endPoint x: 176, endPoint y: 195, distance: 319.7
click at [205, 195] on app-calendar-viewport "Thu 21 Fri 22 Sat 23 Sun 24 Mon 25 Tue 26 Wed 27 Thu 28 Fri 29 Sat 30 Sun 31 Mo…" at bounding box center [279, 156] width 559 height 186
drag, startPoint x: 442, startPoint y: 138, endPoint x: 166, endPoint y: 133, distance: 276.4
click at [202, 132] on app-calendar-viewport "Sun 24 Mon 25 Tue 26 Wed 27 Thu 28 Fri 29 Sat 30 Sun 31 Mon 1 Tue 2 Wed 3 Thu 4" at bounding box center [279, 156] width 559 height 186
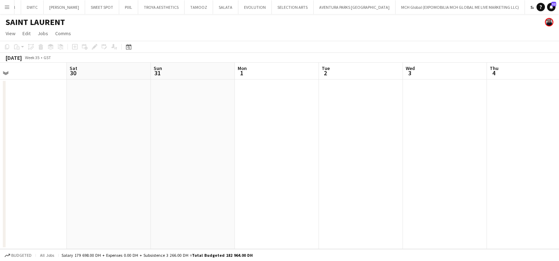
drag, startPoint x: 301, startPoint y: 137, endPoint x: 155, endPoint y: 139, distance: 145.9
click at [181, 139] on app-calendar-viewport "Tue 26 Wed 27 Thu 28 Fri 29 Sat 30 Sun 31 Mon 1 Tue 2 Wed 3 Thu 4 Fri 5 Sat 6" at bounding box center [279, 156] width 559 height 186
drag, startPoint x: 396, startPoint y: 155, endPoint x: 140, endPoint y: 148, distance: 256.7
click at [52, 155] on app-calendar-viewport "Fri 29 Sat 30 Sun 31 Mon 1 Tue 2 Wed 3 Thu 4 Fri 5 Sat 6 Sun 7 Mon 8 Tue 9" at bounding box center [279, 156] width 559 height 186
drag, startPoint x: 369, startPoint y: 149, endPoint x: 109, endPoint y: 146, distance: 260.1
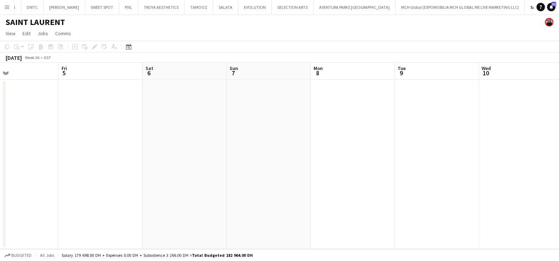
click at [109, 146] on app-calendar-viewport "Tue 2 Wed 3 Thu 4 Fri 5 Sat 6 Sun 7 Mon 8 Tue 9 Wed 10 Thu 11 Fri 12 Sat 13" at bounding box center [279, 156] width 559 height 186
drag, startPoint x: 264, startPoint y: 149, endPoint x: 168, endPoint y: 150, distance: 96.0
click at [172, 150] on app-calendar-viewport "Thu 4 Fri 5 Sat 6 Sun 7 Mon 8 Tue 9 Wed 10 Thu 11 Fri 12 Sat 13 Sun 14 Mon 15" at bounding box center [279, 156] width 559 height 186
drag, startPoint x: 477, startPoint y: 156, endPoint x: 183, endPoint y: 156, distance: 293.9
click at [192, 156] on app-calendar-viewport "Sun 7 Mon 8 Tue 9 Wed 10 Thu 11 Fri 12 Sat 13 Sun 14 Mon 15 Tue 16 Wed 17 1/1 1…" at bounding box center [279, 156] width 559 height 186
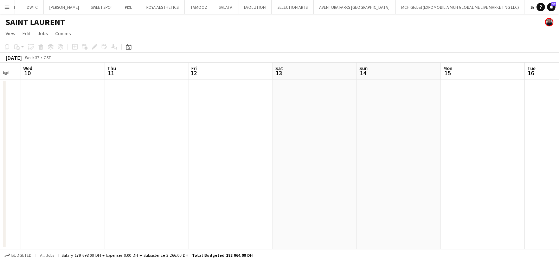
scroll to position [0, 228]
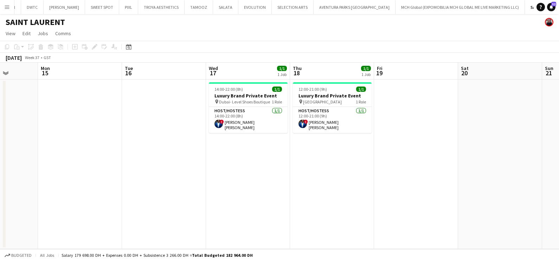
drag, startPoint x: 382, startPoint y: 163, endPoint x: 283, endPoint y: 163, distance: 99.5
click at [296, 165] on app-calendar-viewport "Thu 11 Fri 12 Sat 13 Sun 14 Mon 15 Tue 16 Wed 17 1/1 1 Job Thu 18 1/1 1 Job Fri…" at bounding box center [279, 156] width 559 height 186
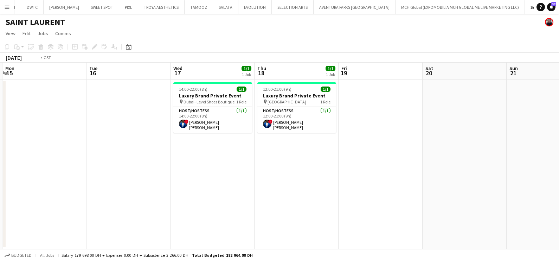
click at [209, 221] on app-calendar-viewport "Fri 12 Sat 13 Sun 14 Mon 15 Tue 16 Wed 17 1/1 1 Job Thu 18 1/1 1 Job Fri 19 Sat…" at bounding box center [279, 156] width 559 height 186
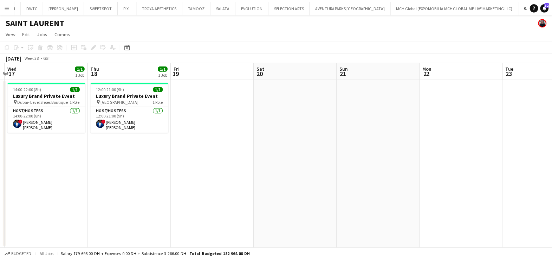
scroll to position [0, 296]
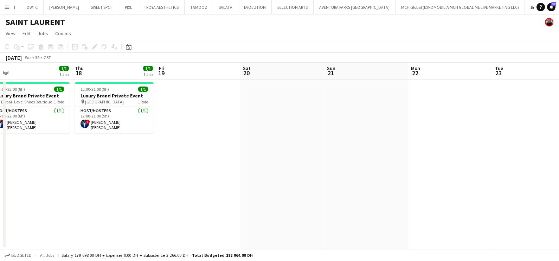
drag, startPoint x: 469, startPoint y: 215, endPoint x: 295, endPoint y: 218, distance: 173.7
click at [255, 217] on app-calendar-viewport "Sun 14 Mon 15 Tue 16 Wed 17 1/1 1 Job Thu 18 1/1 1 Job Fri 19 Sat 20 Sun 21 Mon…" at bounding box center [279, 156] width 559 height 186
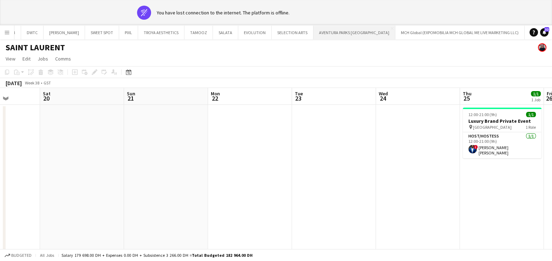
click at [325, 34] on button "AVENTURA PARKS DUBAI Close" at bounding box center [355, 33] width 82 height 14
click at [322, 35] on button "AVENTURA PARKS DUBAI Close" at bounding box center [355, 33] width 82 height 14
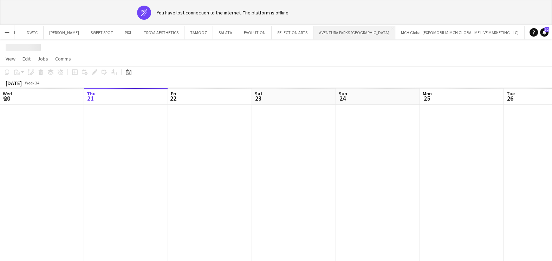
scroll to position [0, 132]
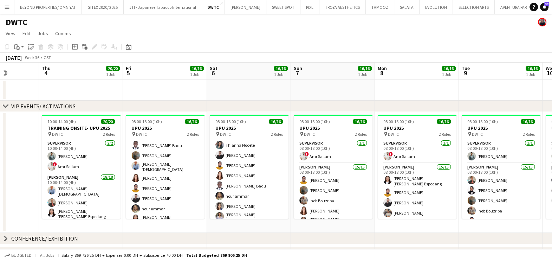
scroll to position [111, 0]
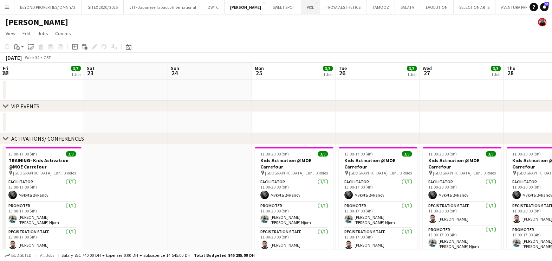
scroll to position [0, 165]
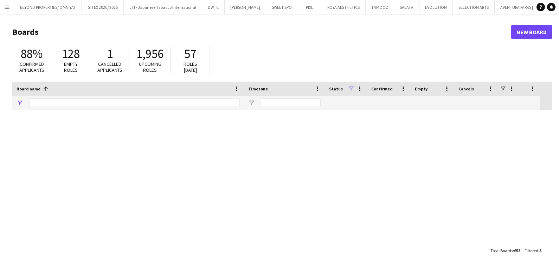
type input "***"
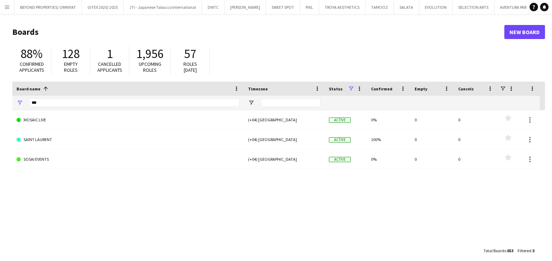
click at [95, 96] on div "***" at bounding box center [134, 103] width 211 height 14
click at [2, 8] on button "Menu" at bounding box center [7, 7] width 14 height 14
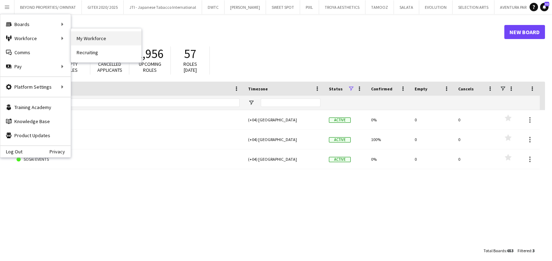
click at [96, 41] on link "My Workforce" at bounding box center [106, 38] width 70 height 14
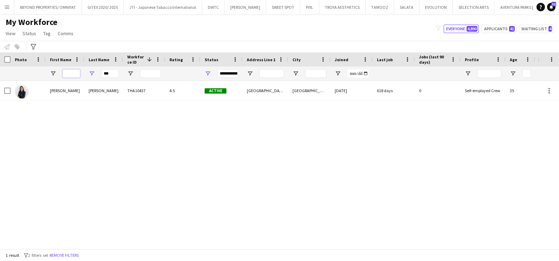
click at [72, 75] on input "First Name Filter Input" at bounding box center [72, 73] width 18 height 8
click at [208, 71] on span "Open Filter Menu" at bounding box center [208, 73] width 6 height 6
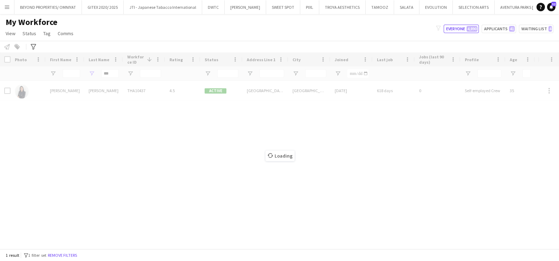
click at [119, 118] on div "Loading" at bounding box center [279, 150] width 559 height 196
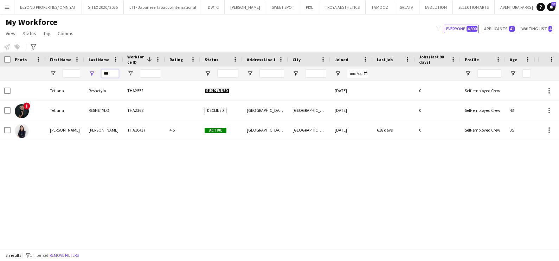
click at [107, 75] on input "***" at bounding box center [110, 73] width 18 height 8
click at [76, 71] on input "First Name Filter Input" at bounding box center [72, 73] width 18 height 8
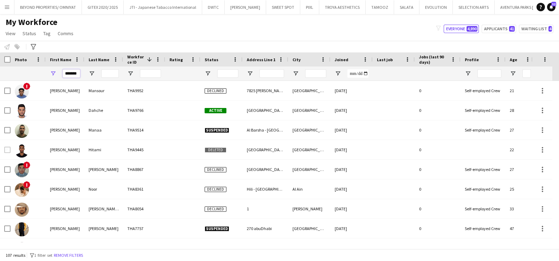
type input "*******"
click at [137, 32] on div "My Workforce View Views Default view New view Update view Delete view Edit name…" at bounding box center [279, 29] width 559 height 24
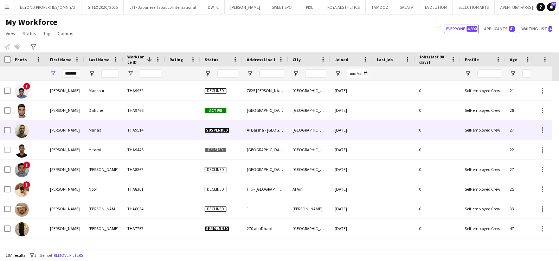
click at [48, 130] on div "[PERSON_NAME]" at bounding box center [65, 129] width 39 height 19
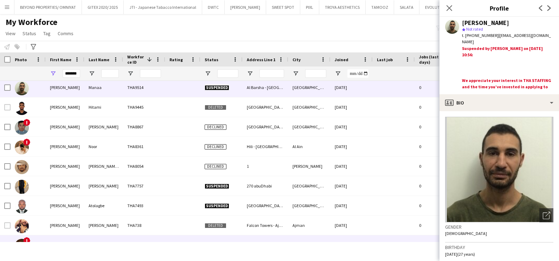
scroll to position [88, 0]
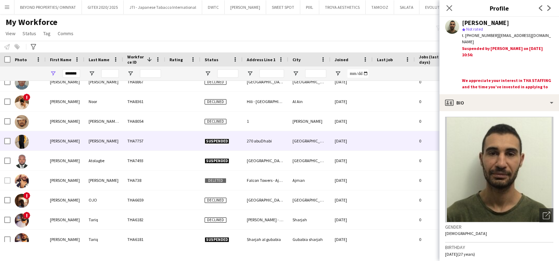
click at [82, 138] on div "[PERSON_NAME]" at bounding box center [65, 140] width 39 height 19
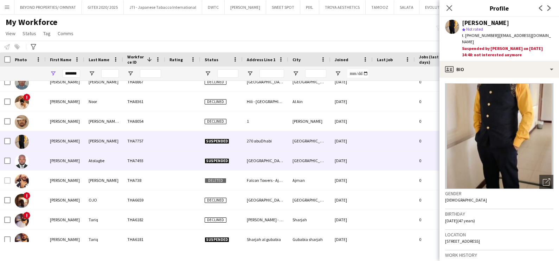
click at [102, 153] on div "Atolagbe" at bounding box center [103, 160] width 39 height 19
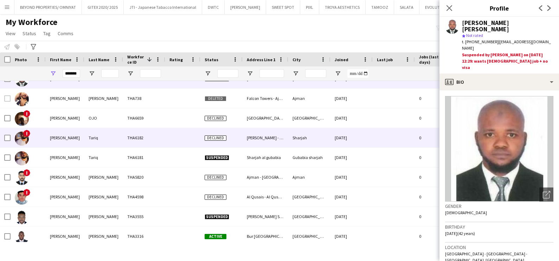
scroll to position [175, 0]
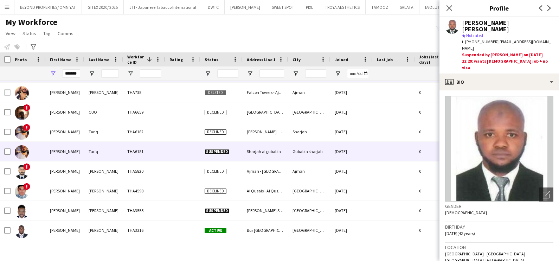
click at [103, 151] on div "Tariq" at bounding box center [103, 151] width 39 height 19
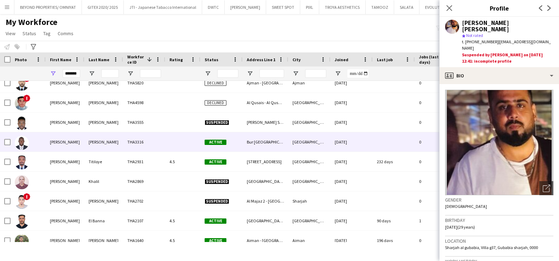
scroll to position [307, 0]
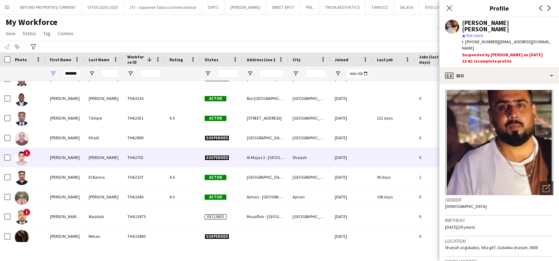
click at [117, 157] on div "Ahmed" at bounding box center [103, 157] width 39 height 19
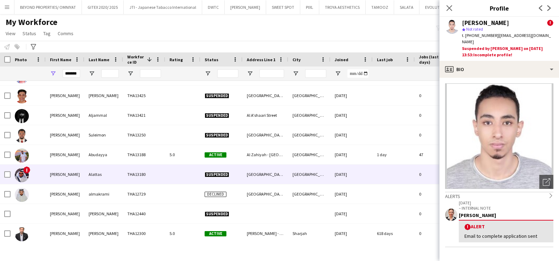
scroll to position [527, 0]
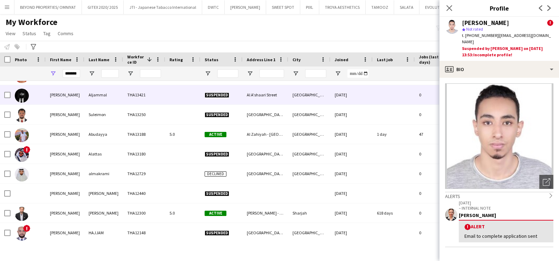
click at [70, 99] on div "Ibrahim" at bounding box center [65, 94] width 39 height 19
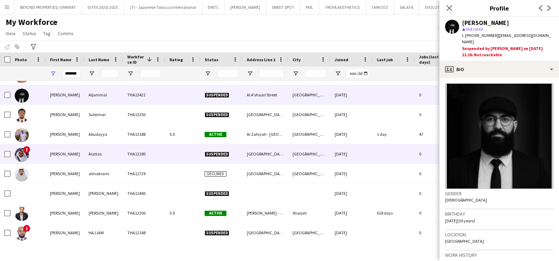
scroll to position [0, 0]
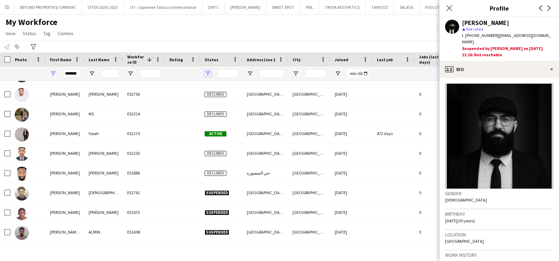
click at [208, 74] on span "Open Filter Menu" at bounding box center [208, 73] width 6 height 6
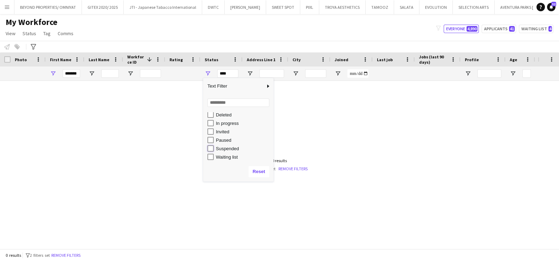
type input "**********"
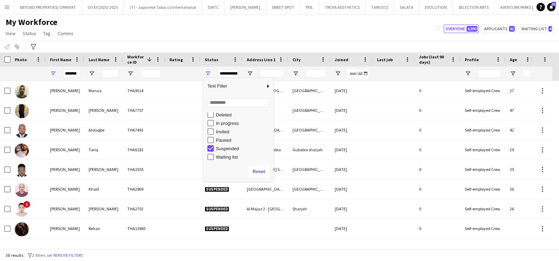
click at [183, 46] on div "Notify workforce Add to tag Select at least one crew to tag him or her. Advance…" at bounding box center [279, 47] width 559 height 12
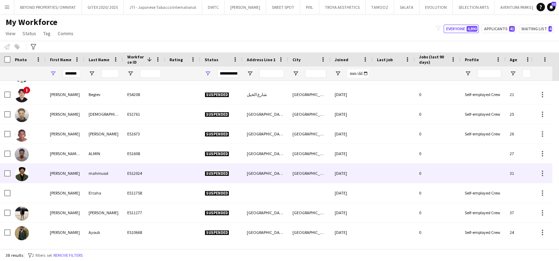
click at [69, 173] on div "ibrahim" at bounding box center [65, 172] width 39 height 19
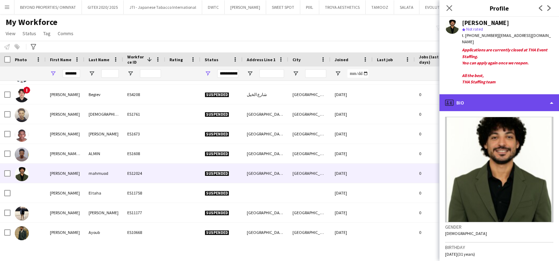
click at [486, 101] on div "profile Bio" at bounding box center [499, 102] width 120 height 17
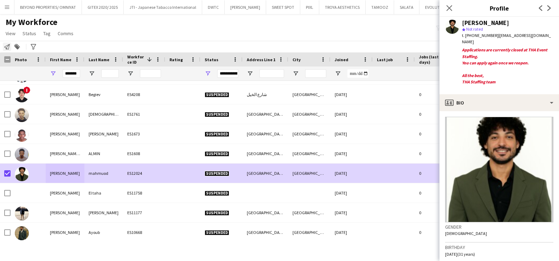
click at [5, 47] on icon "Notify workforce" at bounding box center [7, 47] width 6 height 6
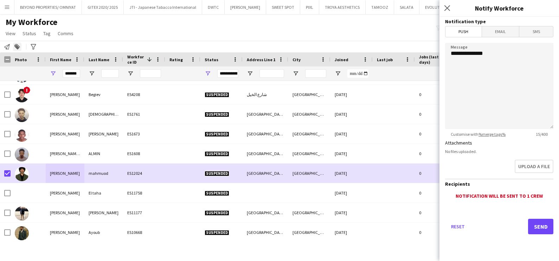
click at [18, 47] on icon at bounding box center [16, 47] width 5 height 5
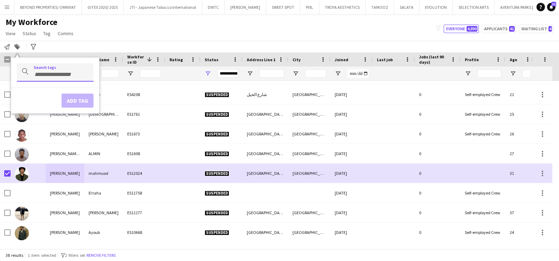
click at [76, 72] on input "Type to search..." at bounding box center [61, 74] width 54 height 6
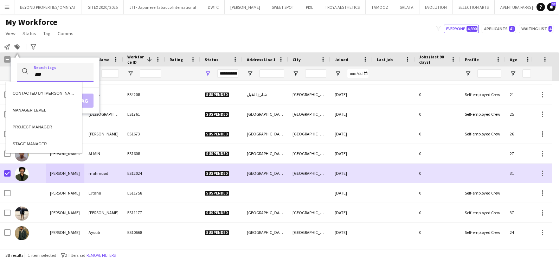
type input "***"
click at [42, 92] on div "CONTACTED BY ANASTASIIA" at bounding box center [44, 92] width 77 height 17
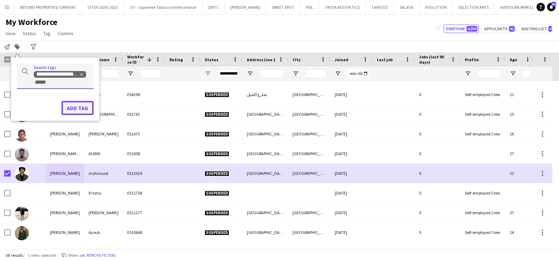
click at [82, 106] on button "Add tag" at bounding box center [78, 108] width 32 height 14
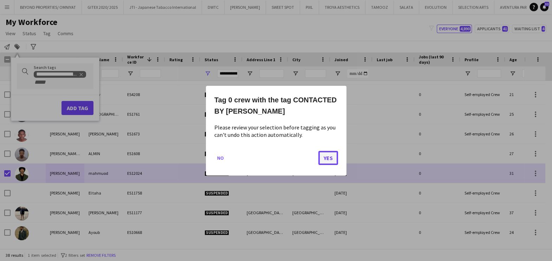
click at [327, 157] on button "Yes" at bounding box center [328, 157] width 20 height 14
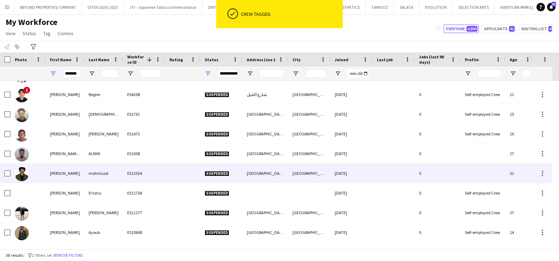
click at [96, 176] on div "mahmuod" at bounding box center [103, 172] width 39 height 19
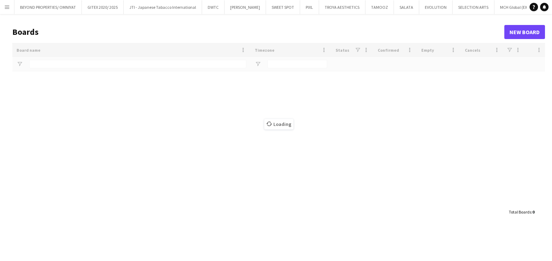
type input "****"
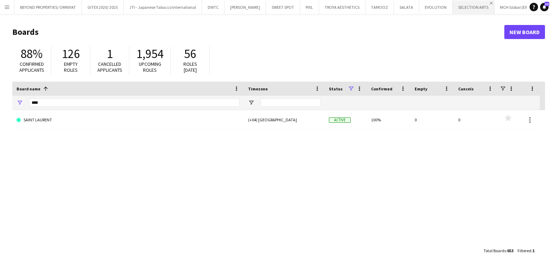
click at [490, 4] on app-icon "Close" at bounding box center [491, 3] width 3 height 3
click at [448, 4] on app-icon "Close" at bounding box center [449, 3] width 3 height 3
click at [402, 6] on button "[PERSON_NAME] Close" at bounding box center [406, 7] width 25 height 14
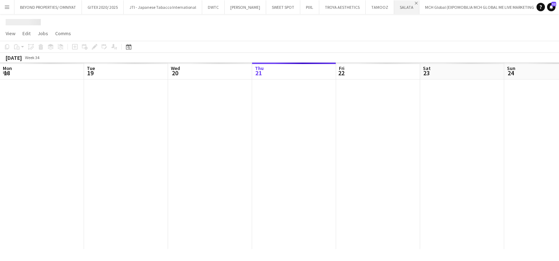
scroll to position [0, 168]
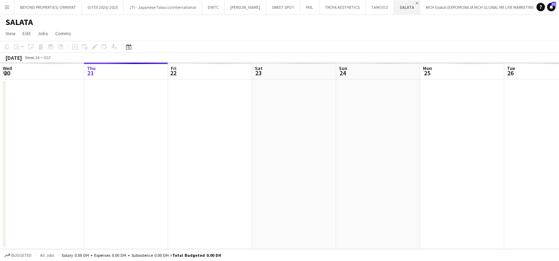
click at [415, 2] on app-icon "Close" at bounding box center [416, 3] width 3 height 3
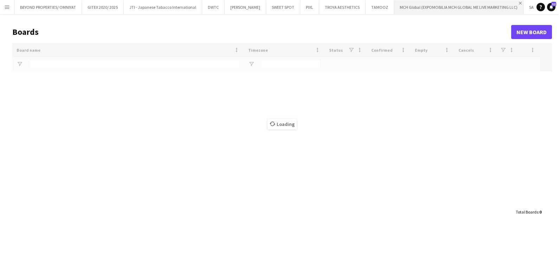
type input "****"
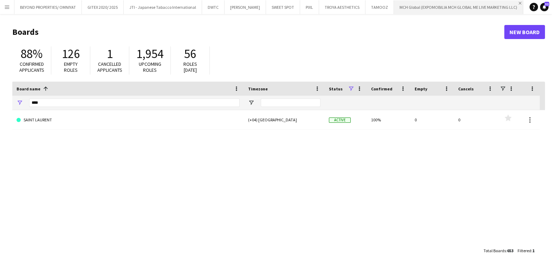
click at [519, 3] on app-icon "Close" at bounding box center [520, 3] width 3 height 3
click at [436, 7] on button "Add" at bounding box center [439, 7] width 6 height 6
click at [134, 103] on input "****" at bounding box center [134, 102] width 211 height 8
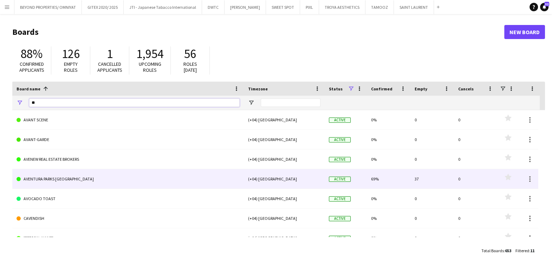
type input "**"
click at [102, 178] on link "AVENTURA PARKS [GEOGRAPHIC_DATA]" at bounding box center [128, 179] width 223 height 20
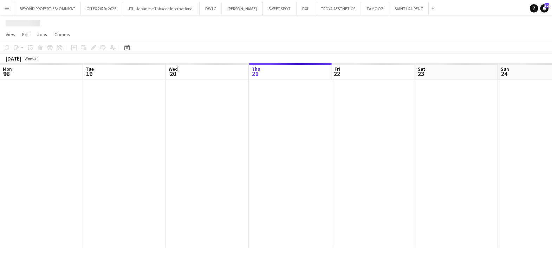
scroll to position [0, 168]
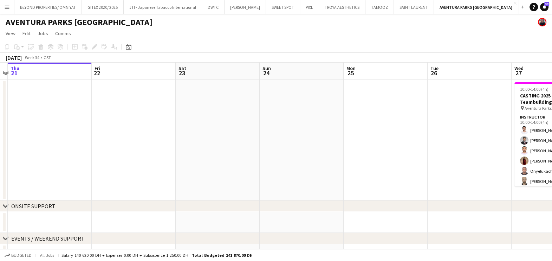
drag, startPoint x: 352, startPoint y: 156, endPoint x: 128, endPoint y: 156, distance: 223.2
click at [128, 156] on app-calendar-viewport "Mon 18 Tue 19 Wed 20 Thu 21 Fri 22 Sat 23 Sun 24 Mon 25 Tue 26 Wed 27 25/26 1 J…" at bounding box center [276, 164] width 552 height 202
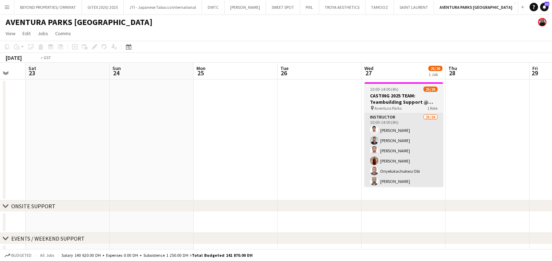
drag, startPoint x: 287, startPoint y: 169, endPoint x: 183, endPoint y: 167, distance: 103.7
click at [105, 169] on app-calendar-viewport "Wed 20 Thu 21 Fri 22 Sat 23 Sun 24 Mon 25 Tue 26 Wed 27 25/26 1 Job Thu 28 Fri …" at bounding box center [276, 164] width 552 height 202
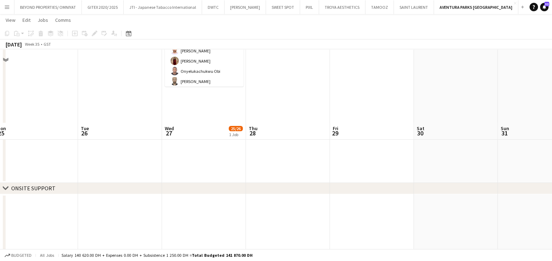
scroll to position [40, 0]
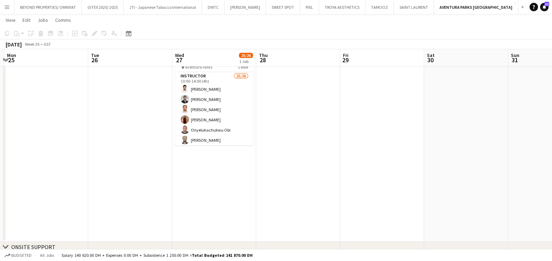
drag, startPoint x: 208, startPoint y: 189, endPoint x: 173, endPoint y: 189, distance: 35.9
click at [173, 189] on app-calendar-viewport "Fri 22 Sat 23 Sun 24 Mon 25 Tue 26 Wed 27 25/26 1 Job Thu 28 Fri 29 Sat 30 Sun …" at bounding box center [276, 184] width 552 height 394
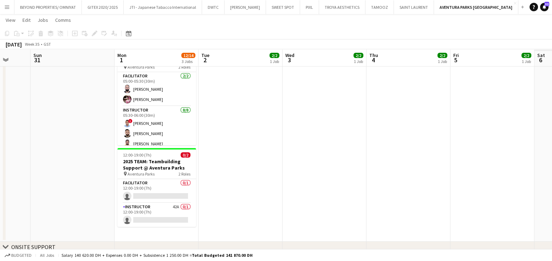
drag, startPoint x: 75, startPoint y: 187, endPoint x: 80, endPoint y: 185, distance: 5.8
click at [57, 187] on app-calendar-viewport "Thu 28 Fri 29 Sat 30 Sun 31 Mon 1 12/14 3 Jobs Tue 2 2/2 1 Job Wed 3 2/2 1 Job …" at bounding box center [276, 184] width 552 height 394
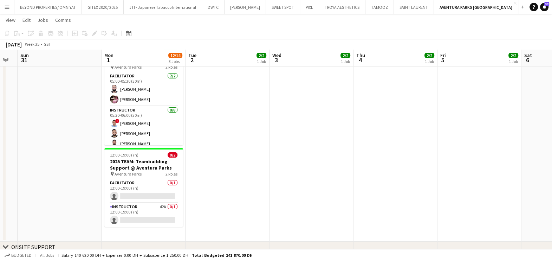
scroll to position [0, 168]
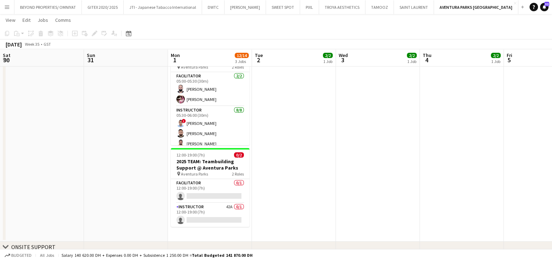
drag, startPoint x: 423, startPoint y: 203, endPoint x: 553, endPoint y: 203, distance: 130.1
click at [552, 203] on html "Menu Boards Boards Boards All jobs Status Workforce Workforce My Workforce Recr…" at bounding box center [276, 176] width 552 height 433
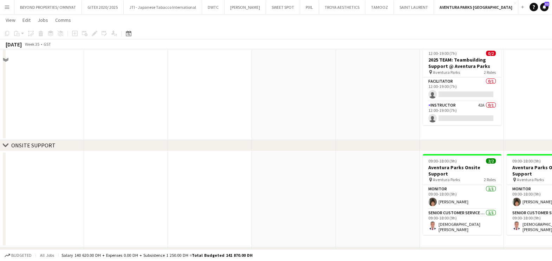
scroll to position [172, 0]
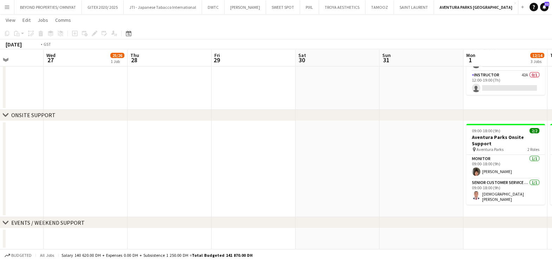
drag, startPoint x: 107, startPoint y: 186, endPoint x: 446, endPoint y: 206, distance: 340.5
click at [437, 205] on app-calendar-viewport "Mon 25 Tue 26 Wed 27 25/26 1 Job Thu 28 Fri 29 Sat 30 Sun 31 Mon 1 12/14 3 Jobs…" at bounding box center [276, 52] width 552 height 394
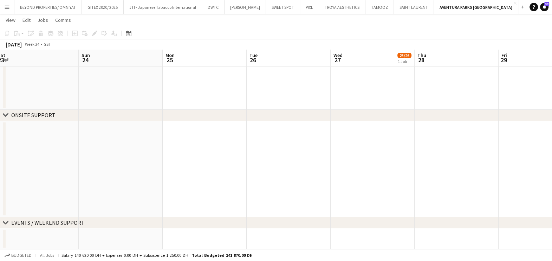
scroll to position [0, 185]
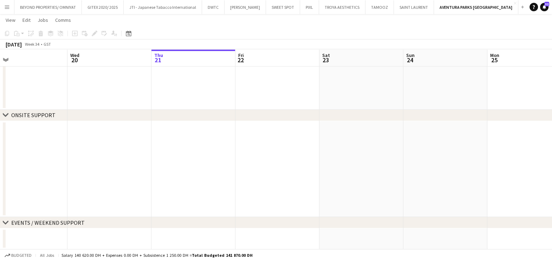
drag, startPoint x: 471, startPoint y: 207, endPoint x: 478, endPoint y: 208, distance: 6.4
click at [478, 208] on app-calendar-viewport "Sun 17 Mon 18 Tue 19 Wed 20 Thu 21 Fri 22 Sat 23 Sun 24 Mon 25 Tue 26 Wed 27 25…" at bounding box center [276, 52] width 552 height 394
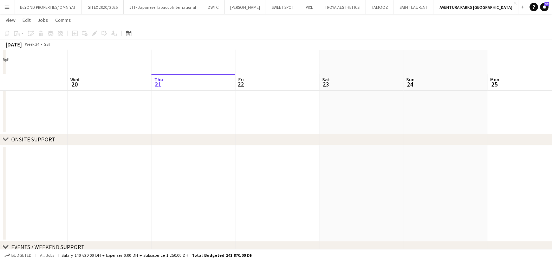
scroll to position [172, 0]
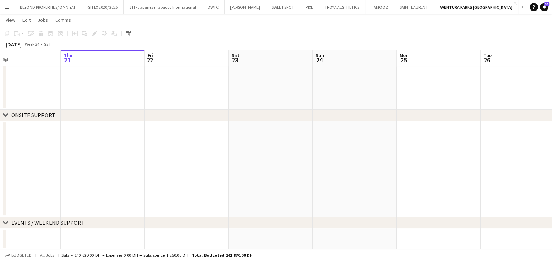
drag, startPoint x: 387, startPoint y: 180, endPoint x: 38, endPoint y: 182, distance: 348.7
click at [40, 182] on app-calendar-viewport "Sun 17 Mon 18 Tue 19 Wed 20 Thu 21 Fri 22 Sat 23 Sun 24 Mon 25 Tue 26 Wed 27 25…" at bounding box center [276, 52] width 552 height 394
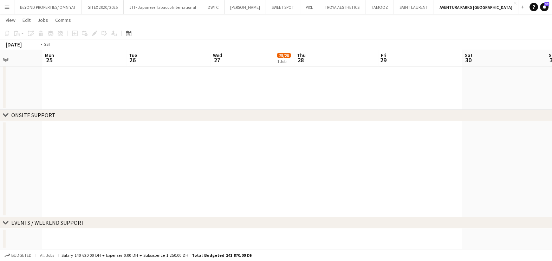
drag, startPoint x: 115, startPoint y: 185, endPoint x: 0, endPoint y: 185, distance: 114.6
click at [0, 185] on html "Menu Boards Boards Boards All jobs Status Workforce Workforce My Workforce Recr…" at bounding box center [276, 44] width 552 height 433
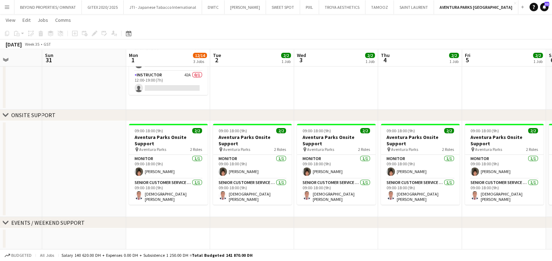
scroll to position [0, 171]
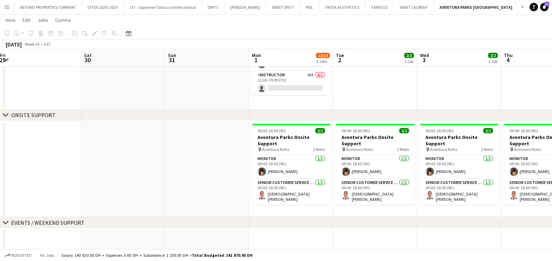
drag, startPoint x: 181, startPoint y: 178, endPoint x: 30, endPoint y: 185, distance: 151.3
click at [0, 179] on html "Menu Boards Boards Boards All jobs Status Workforce Workforce My Workforce Recr…" at bounding box center [276, 44] width 552 height 433
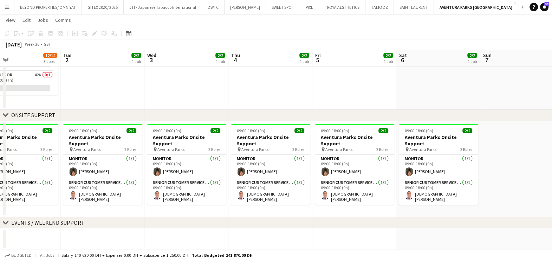
drag, startPoint x: 165, startPoint y: 169, endPoint x: 37, endPoint y: 169, distance: 128.7
click at [37, 169] on app-calendar-viewport "Fri 29 Sat 30 Sun 31 Mon 1 12/14 3 Jobs Tue 2 2/2 1 Job Wed 3 2/2 1 Job Thu 4 2…" at bounding box center [276, 52] width 552 height 394
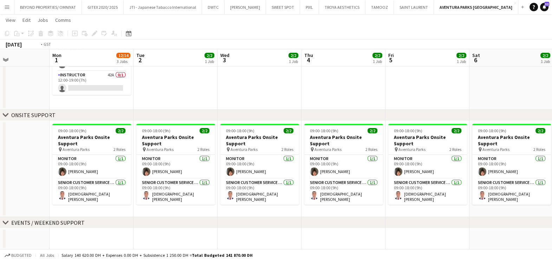
drag, startPoint x: 97, startPoint y: 179, endPoint x: 167, endPoint y: 182, distance: 70.0
click at [167, 182] on app-calendar-viewport "Fri 29 Sat 30 Sun 31 Mon 1 12/14 3 Jobs Tue 2 2/2 1 Job Wed 3 2/2 1 Job Thu 4 2…" at bounding box center [276, 52] width 552 height 394
click at [304, 9] on button "PIXL Close" at bounding box center [309, 7] width 19 height 14
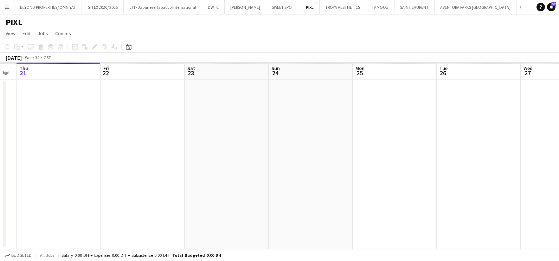
drag, startPoint x: 83, startPoint y: 200, endPoint x: 0, endPoint y: 200, distance: 82.6
click at [0, 200] on html "Menu Boards Boards Boards All jobs Status Workforce Workforce My Workforce Recr…" at bounding box center [279, 130] width 559 height 261
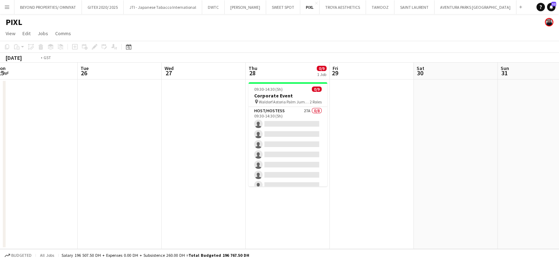
drag, startPoint x: 319, startPoint y: 156, endPoint x: 3, endPoint y: 157, distance: 316.0
click at [0, 157] on html "Menu Boards Boards Boards All jobs Status Workforce Workforce My Workforce Recr…" at bounding box center [279, 130] width 559 height 261
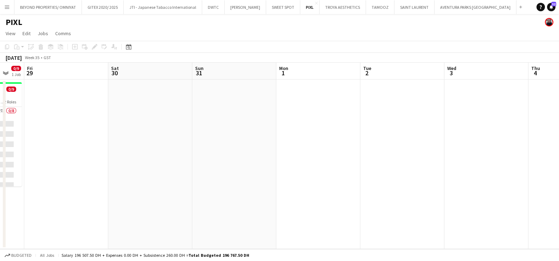
scroll to position [0, 154]
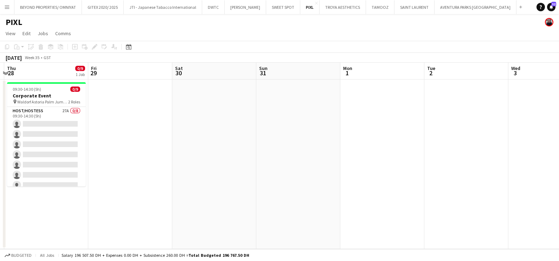
drag, startPoint x: 156, startPoint y: 156, endPoint x: 482, endPoint y: 130, distance: 326.9
click at [482, 130] on app-calendar-viewport "Tue 26 Wed 27 Thu 28 0/9 1 Job Fri 29 Sat 30 Sun 31 Mon 1 Tue 2 Wed 3 Thu 4 Fri…" at bounding box center [279, 156] width 559 height 186
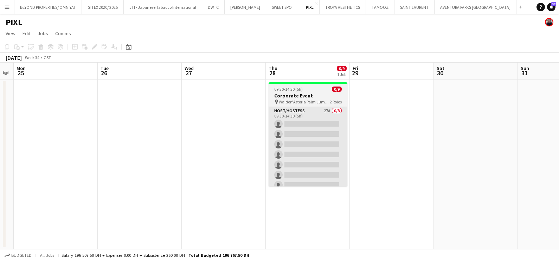
scroll to position [40, 0]
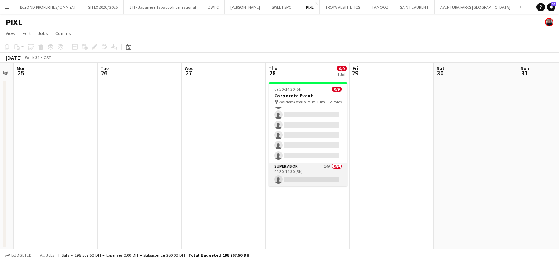
click at [292, 168] on app-card-role "Supervisor 14A 0/1 09:30-14:30 (5h) single-neutral-actions" at bounding box center [308, 174] width 79 height 24
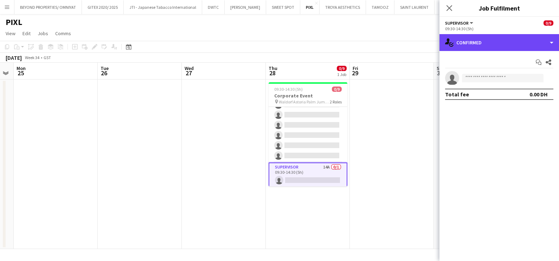
drag, startPoint x: 495, startPoint y: 45, endPoint x: 501, endPoint y: 56, distance: 12.3
click at [496, 45] on div "single-neutral-actions-check-2 Confirmed" at bounding box center [499, 42] width 120 height 17
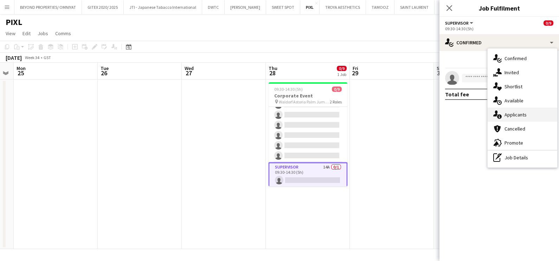
click at [524, 118] on div "single-neutral-actions-information Applicants" at bounding box center [523, 115] width 70 height 14
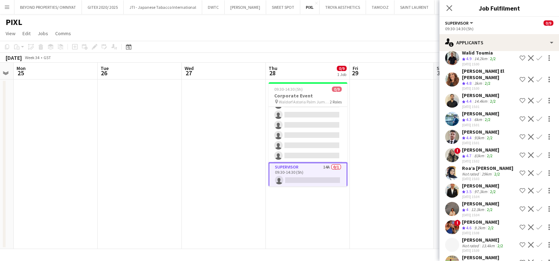
scroll to position [86, 0]
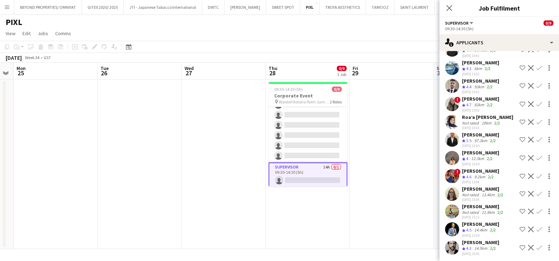
click at [393, 145] on app-date-cell at bounding box center [392, 163] width 84 height 169
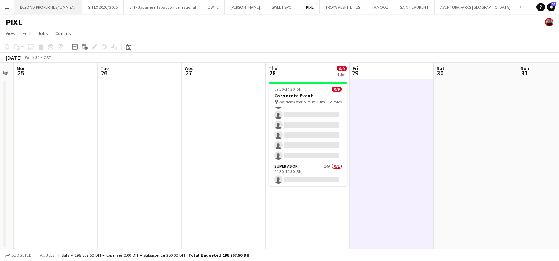
click at [54, 9] on button "BEYOND PROPERTIES/ OMNIYAT Close" at bounding box center [47, 7] width 67 height 14
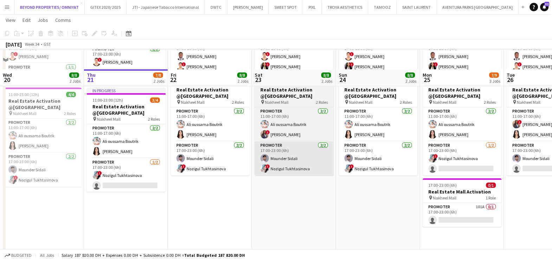
scroll to position [204, 0]
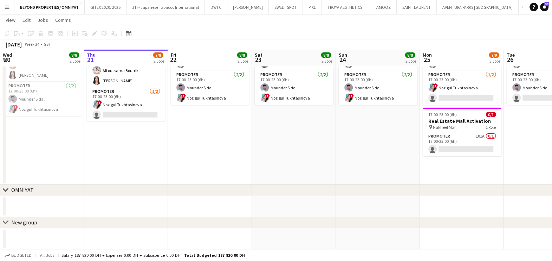
click at [2, 9] on button "Menu" at bounding box center [7, 7] width 14 height 14
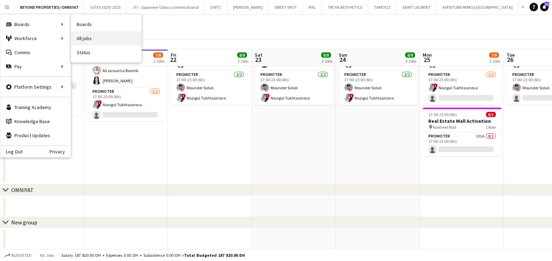
click at [97, 37] on link "All jobs" at bounding box center [106, 38] width 70 height 14
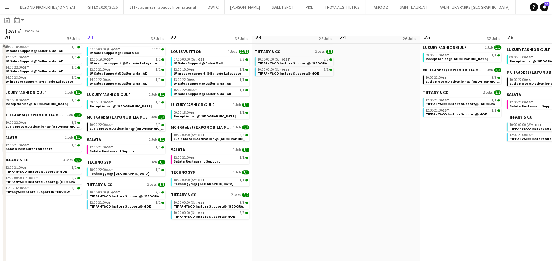
scroll to position [439, 0]
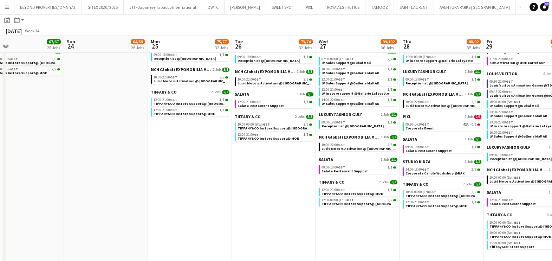
drag, startPoint x: 476, startPoint y: 153, endPoint x: 204, endPoint y: 185, distance: 274.3
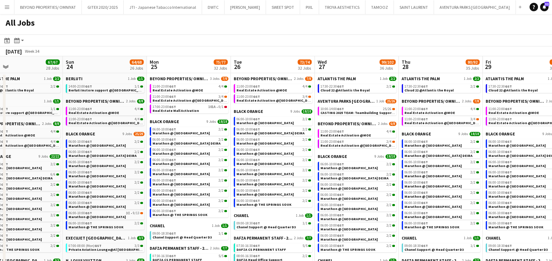
scroll to position [0, 0]
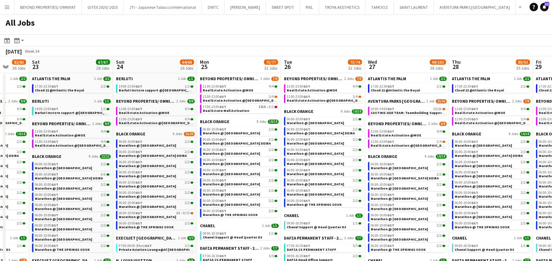
drag, startPoint x: 104, startPoint y: 109, endPoint x: 264, endPoint y: 118, distance: 160.9
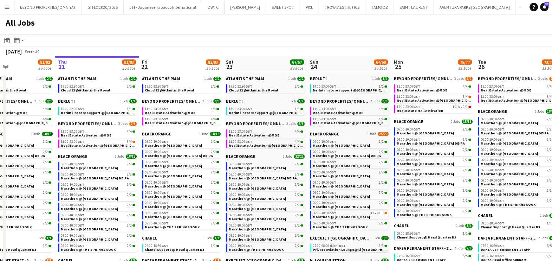
drag, startPoint x: 200, startPoint y: 118, endPoint x: 286, endPoint y: 125, distance: 87.1
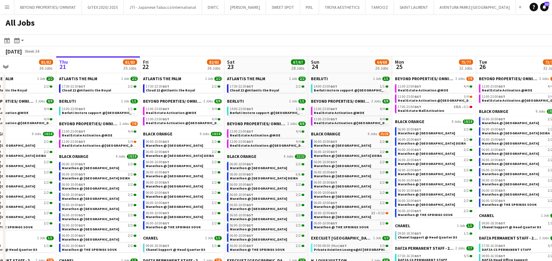
drag, startPoint x: 365, startPoint y: 52, endPoint x: 272, endPoint y: 52, distance: 93.1
click at [272, 52] on div "August 2025 Week 34" at bounding box center [276, 51] width 552 height 10
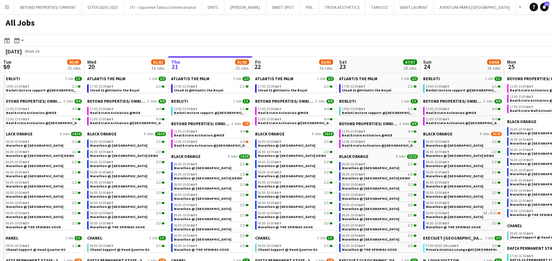
scroll to position [0, 198]
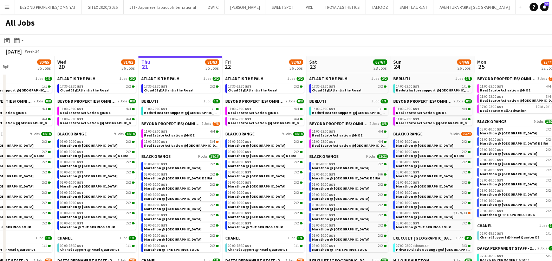
drag, startPoint x: 345, startPoint y: 68, endPoint x: 427, endPoint y: 72, distance: 82.3
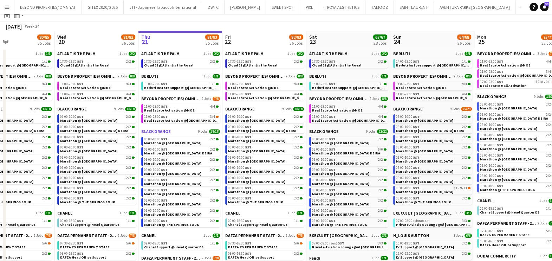
scroll to position [0, 0]
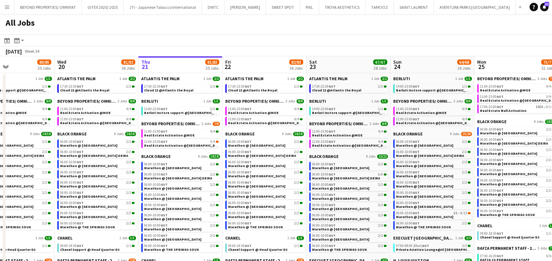
drag, startPoint x: 410, startPoint y: 51, endPoint x: 316, endPoint y: 51, distance: 93.2
click at [316, 51] on div "August 2025 Week 34" at bounding box center [276, 51] width 552 height 10
drag, startPoint x: 367, startPoint y: 49, endPoint x: 311, endPoint y: 49, distance: 56.2
click at [313, 49] on div "August 2025 Week 34" at bounding box center [276, 51] width 552 height 10
drag, startPoint x: 357, startPoint y: 38, endPoint x: 249, endPoint y: 39, distance: 108.3
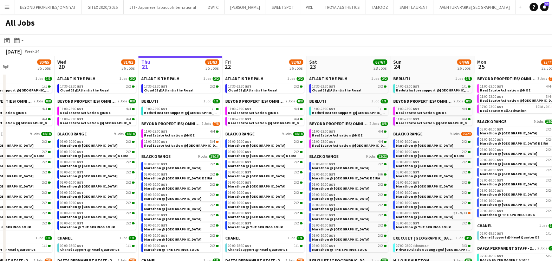
click at [249, 39] on app-toolbar "Date picker AUG 2025 AUG 2025 Monday M Tuesday T Wednesday W Thursday T Friday …" at bounding box center [276, 40] width 552 height 12
drag, startPoint x: 213, startPoint y: 57, endPoint x: 185, endPoint y: 58, distance: 28.5
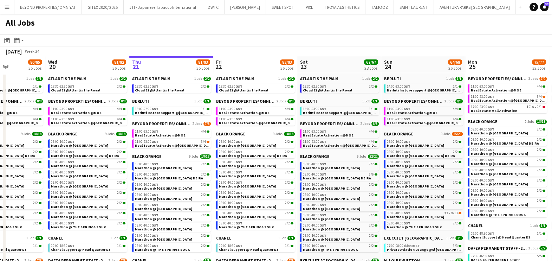
scroll to position [0, 208]
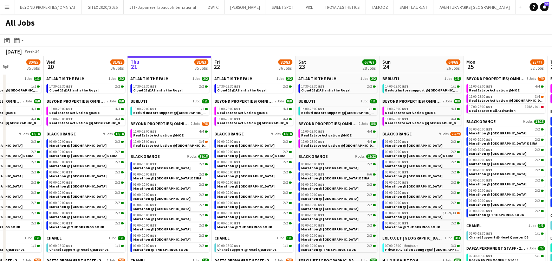
drag, startPoint x: 277, startPoint y: 34, endPoint x: 236, endPoint y: 34, distance: 41.1
click at [232, 34] on app-toolbar "Date picker AUG 2025 AUG 2025 Monday M Tuesday T Wednesday W Thursday T Friday …" at bounding box center [276, 40] width 552 height 12
drag, startPoint x: 280, startPoint y: 51, endPoint x: 253, endPoint y: 51, distance: 26.7
click at [253, 51] on div "August 2025 Week 34" at bounding box center [276, 51] width 552 height 10
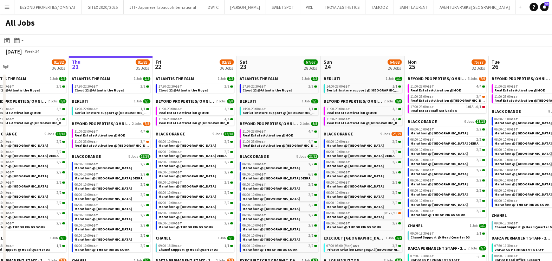
scroll to position [0, 268]
drag, startPoint x: 228, startPoint y: 60, endPoint x: 169, endPoint y: 75, distance: 61.4
drag, startPoint x: 368, startPoint y: 55, endPoint x: 310, endPoint y: 56, distance: 58.4
click at [310, 56] on div "August 2025 Week 34" at bounding box center [276, 51] width 552 height 10
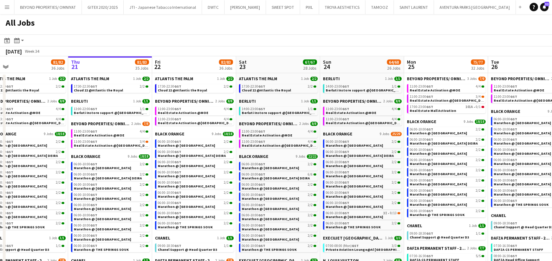
drag, startPoint x: 373, startPoint y: 45, endPoint x: 308, endPoint y: 45, distance: 64.7
click at [308, 45] on app-toolbar "Date picker AUG 2025 AUG 2025 Monday M Tuesday T Wednesday W Thursday T Friday …" at bounding box center [276, 40] width 552 height 12
drag, startPoint x: 349, startPoint y: 40, endPoint x: 264, endPoint y: 40, distance: 85.8
click at [264, 40] on app-toolbar "Date picker AUG 2025 AUG 2025 Monday M Tuesday T Wednesday W Thursday T Friday …" at bounding box center [276, 40] width 552 height 12
drag, startPoint x: 179, startPoint y: 36, endPoint x: 133, endPoint y: 36, distance: 46.4
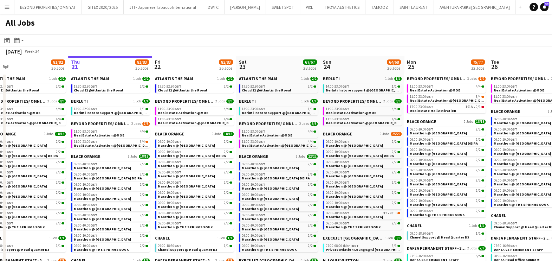
click at [133, 36] on app-toolbar "Date picker AUG 2025 AUG 2025 Monday M Tuesday T Wednesday W Thursday T Friday …" at bounding box center [276, 40] width 552 height 12
drag, startPoint x: 251, startPoint y: 20, endPoint x: 156, endPoint y: 21, distance: 94.2
click at [156, 21] on div "All Jobs" at bounding box center [276, 24] width 552 height 20
drag, startPoint x: 260, startPoint y: 42, endPoint x: 207, endPoint y: 42, distance: 52.7
click at [206, 42] on app-toolbar "Date picker AUG 2025 AUG 2025 Monday M Tuesday T Wednesday W Thursday T Friday …" at bounding box center [276, 40] width 552 height 12
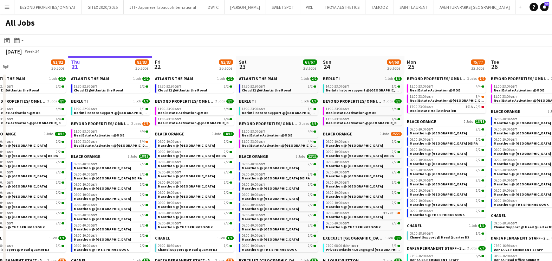
drag, startPoint x: 382, startPoint y: 52, endPoint x: 330, endPoint y: 58, distance: 52.0
click at [314, 53] on div "August 2025 Week 34" at bounding box center [276, 51] width 552 height 10
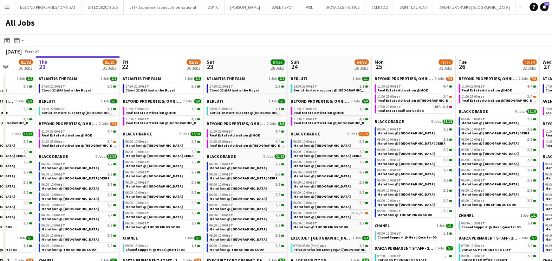
drag, startPoint x: 351, startPoint y: 70, endPoint x: 318, endPoint y: 71, distance: 33.1
